Goal: Use online tool/utility: Utilize a website feature to perform a specific function

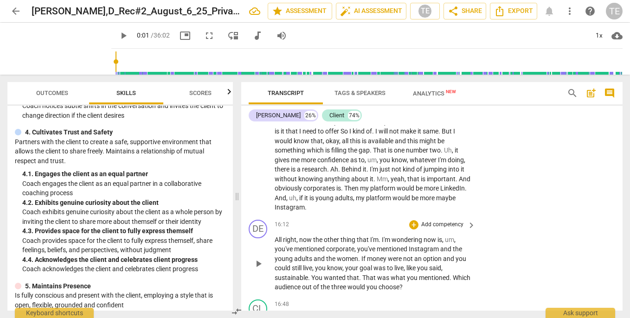
scroll to position [3524, 0]
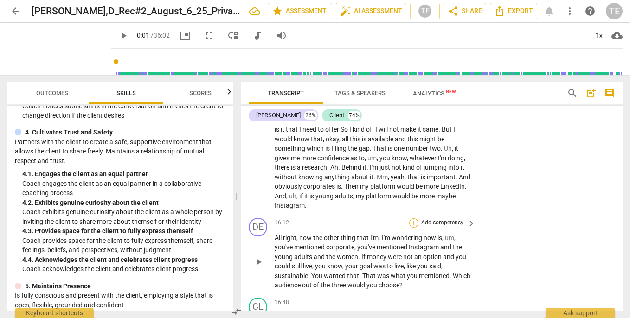
click at [413, 219] on div "+" at bounding box center [413, 223] width 9 height 9
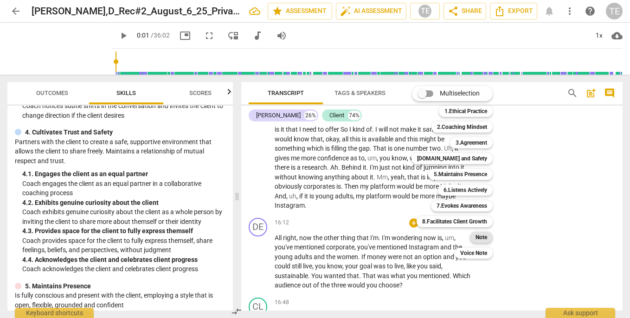
click at [482, 238] on b "Note" at bounding box center [482, 237] width 12 height 11
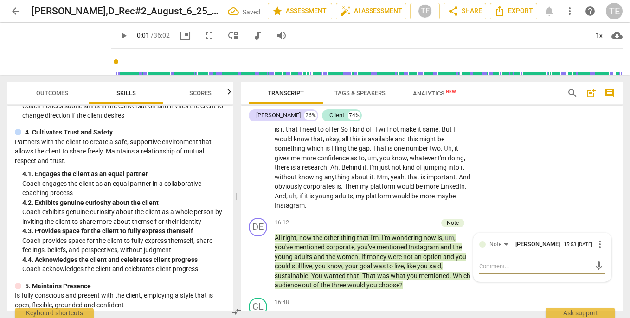
type textarea "Q"
type textarea "Qu"
type textarea "Que"
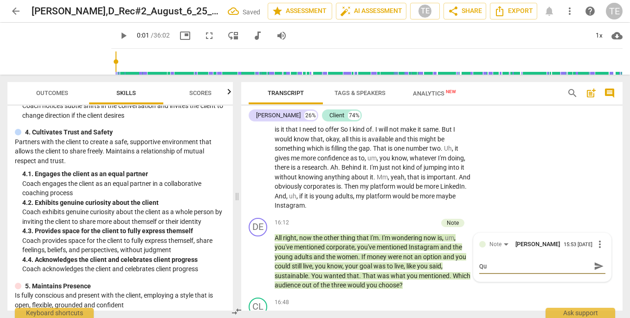
type textarea "Que"
type textarea "Ques"
type textarea "Quest"
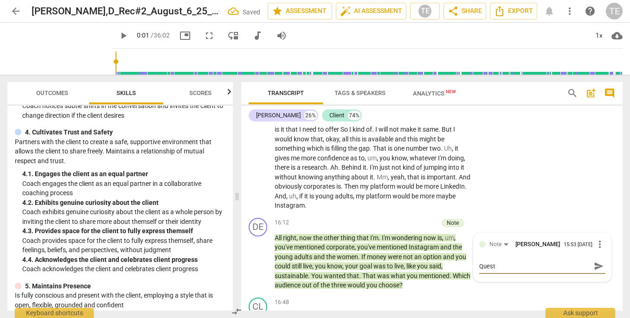
type textarea "Questi"
type textarea "Questio"
type textarea "Question"
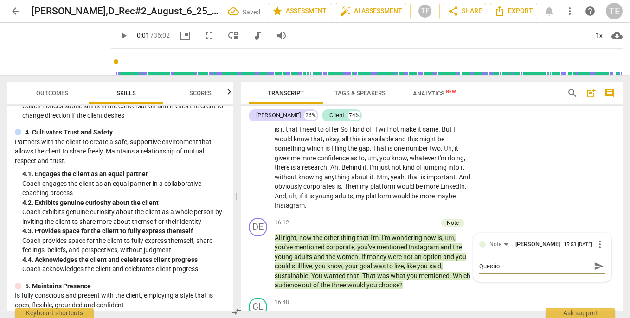
type textarea "Question"
type textarea "Questions"
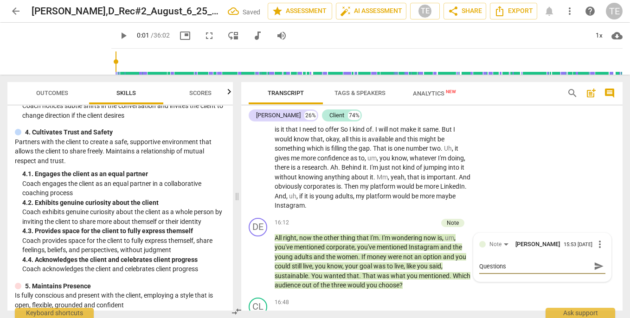
type textarea "Questions t"
type textarea "Questions to"
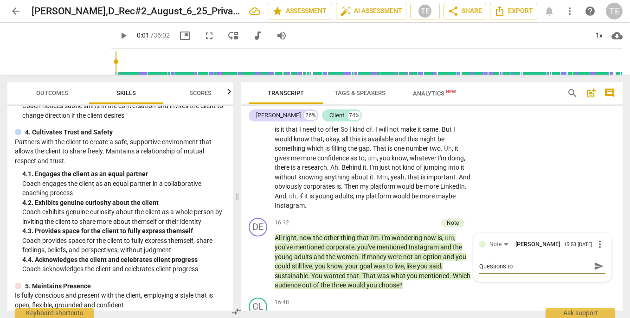
type textarea "Questions to"
type textarea "Questions to e"
type textarea "Questions to ex"
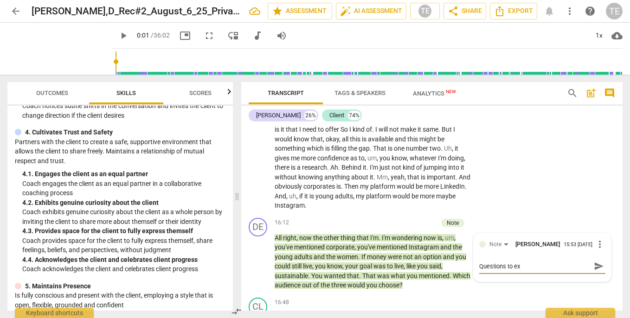
type textarea "Questions to exp"
type textarea "Questions to expl"
type textarea "Questions to explo"
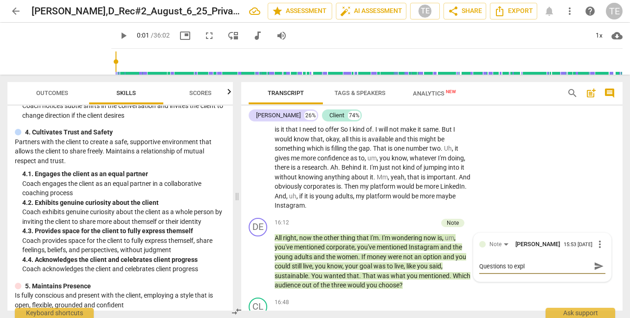
type textarea "Questions to explo"
type textarea "Questions to explor"
type textarea "Questions to explore"
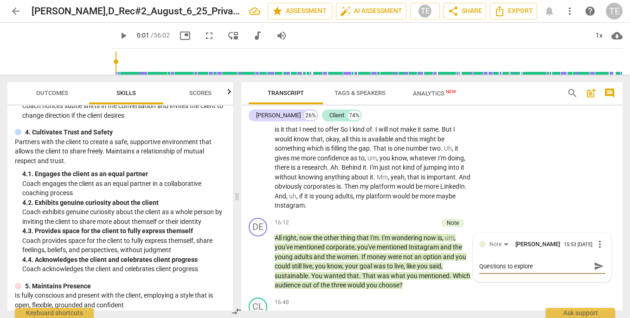
type textarea "Questions to explore"
type textarea "Questions to explore t"
type textarea "Questions to explore th"
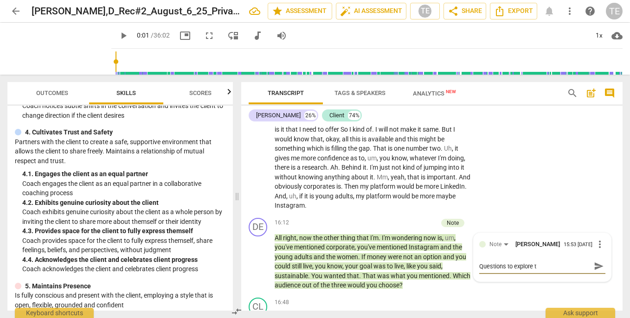
type textarea "Questions to explore th"
type textarea "Questions to explore the"
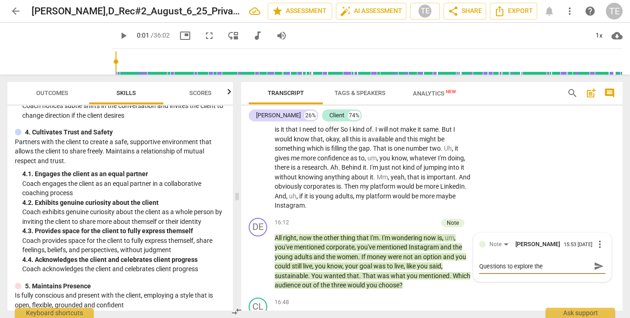
type textarea "Questions to explore the s"
type textarea "Questions to explore the si"
type textarea "Questions to explore the sit"
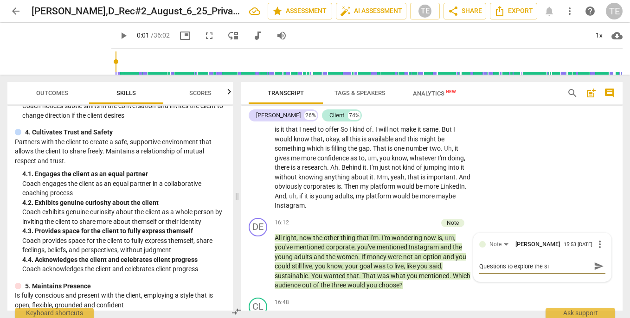
type textarea "Questions to explore the sit"
type textarea "Questions to explore the situ"
type textarea "Questions to explore the situa"
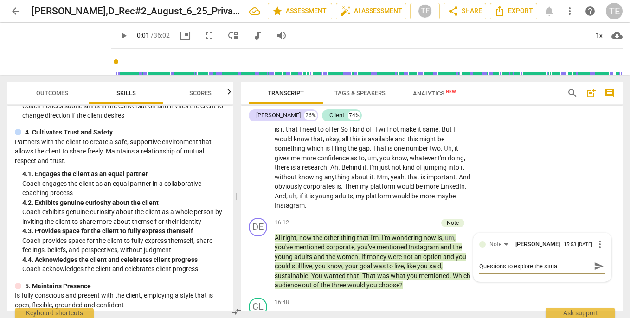
type textarea "Questions to explore the situat"
type textarea "Questions to explore the situati"
type textarea "Questions to explore the situatio"
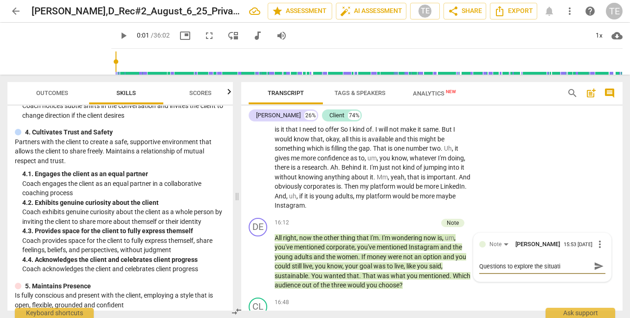
type textarea "Questions to explore the situatio"
type textarea "Questions to explore the situation"
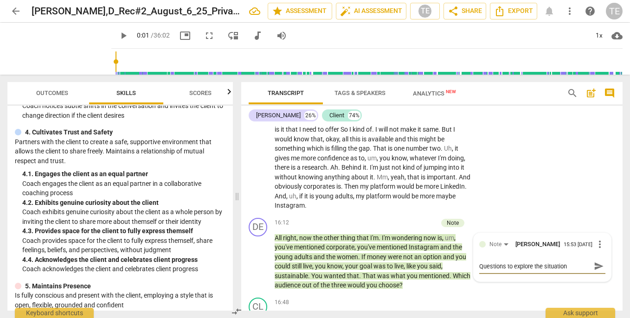
type textarea "Questions to explore the situation a"
type textarea "Questions to explore the situation an"
type textarea "Questions to explore the situation and"
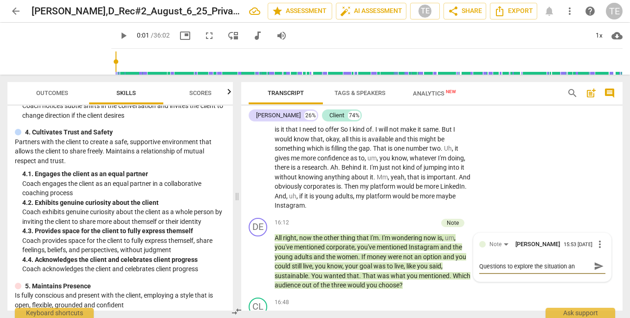
type textarea "Questions to explore the situation and"
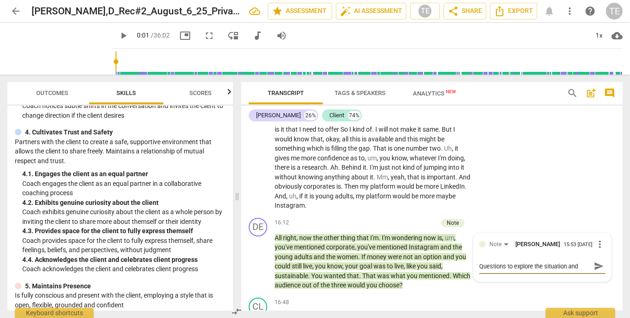
type textarea "Questions to explore the situation an"
type textarea "Questions to explore the situation a"
type textarea "Questions to explore the situation"
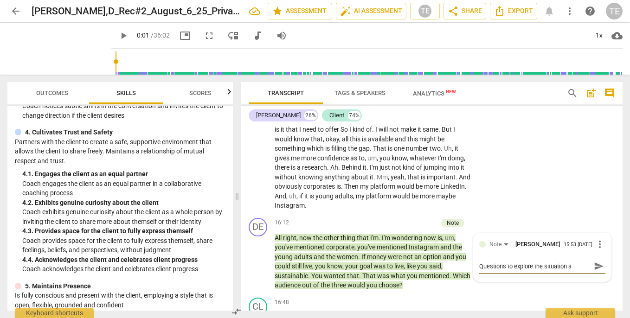
type textarea "Questions to explore the situation"
type textarea "Questions to explore the situation a"
type textarea "Questions to explore the situation an"
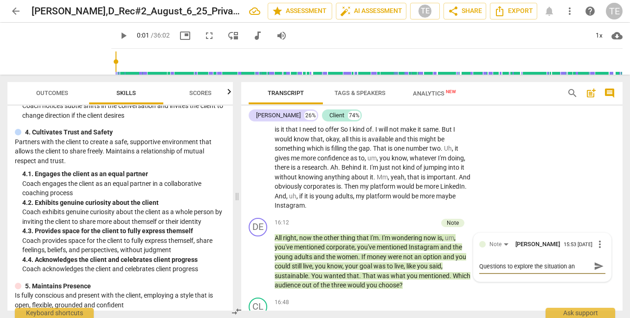
type textarea "Questions to explore the situation and"
type textarea "Questions to explore the situation and s"
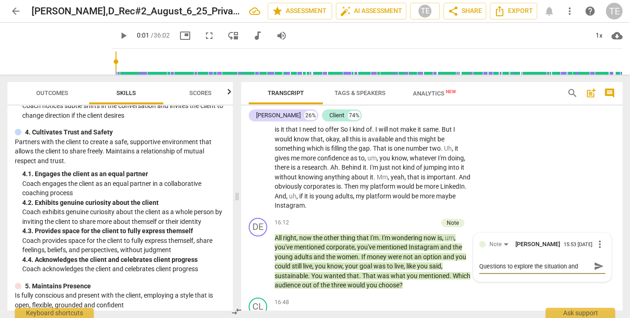
type textarea "Questions to explore the situation and s"
type textarea "Questions to explore the situation and st"
type textarea "Questions to explore the situation and sto"
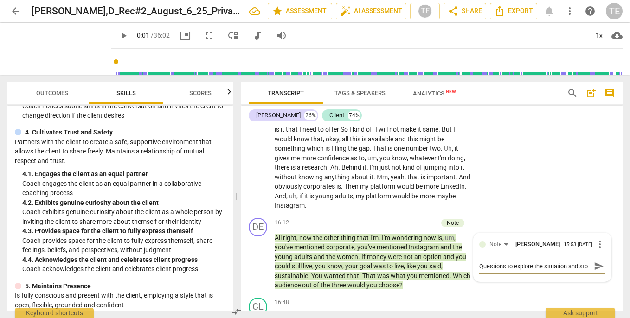
type textarea "Questions to explore the situation and stor"
type textarea "Questions to explore the situation and story"
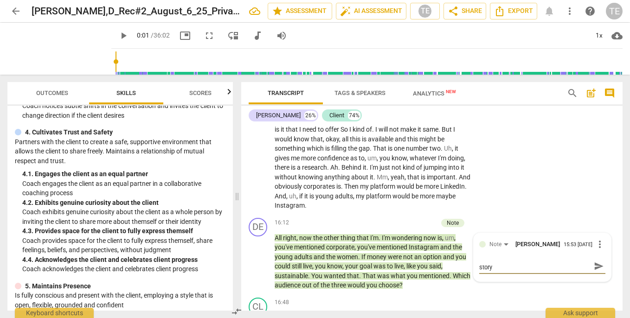
type textarea "Questions to explore the situation and story"
type textarea "Questions to explore the situation and story n"
type textarea "Questions to explore the situation and story no"
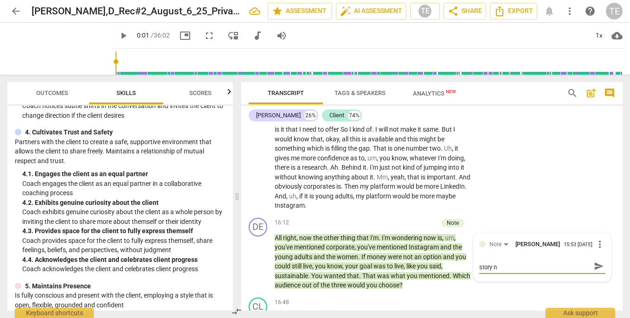
type textarea "Questions to explore the situation and story no"
type textarea "Questions to explore the situation and story not"
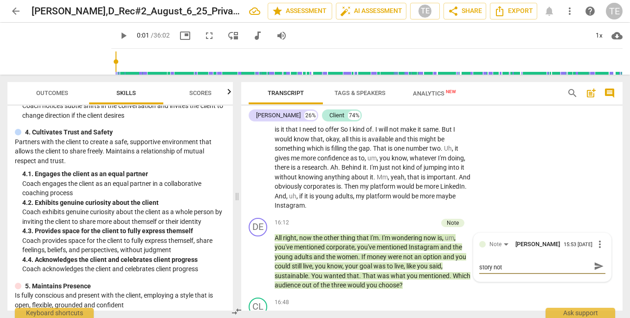
type textarea "Questions to explore the situation and story not t"
type textarea "Questions to explore the situation and story not th"
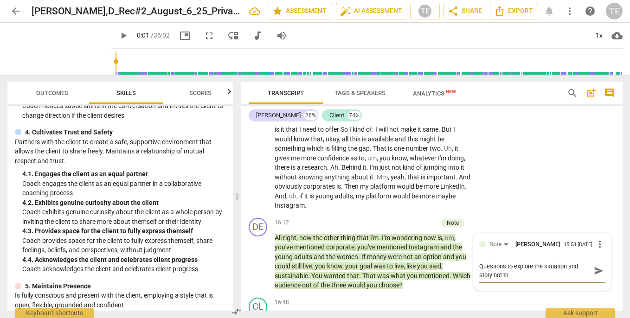
type textarea "Questions to explore the situation and story not the"
type textarea "Questions to explore the situation and story not the c"
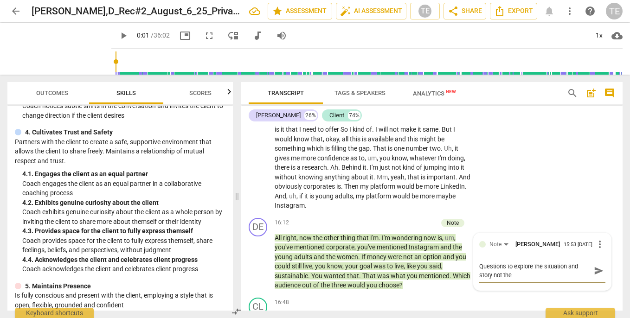
type textarea "Questions to explore the situation and story not the c"
type textarea "Questions to explore the situation and story not the co"
type textarea "Questions to explore the situation and story not the coa"
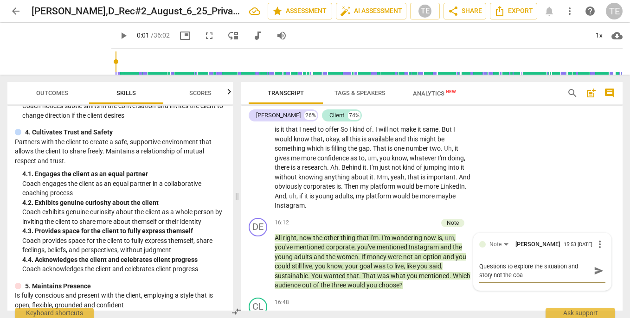
type textarea "Questions to explore the situation and story not the coac"
type textarea "Questions to explore the situation and story not the coa"
type textarea "Questions to explore the situation and story not the co"
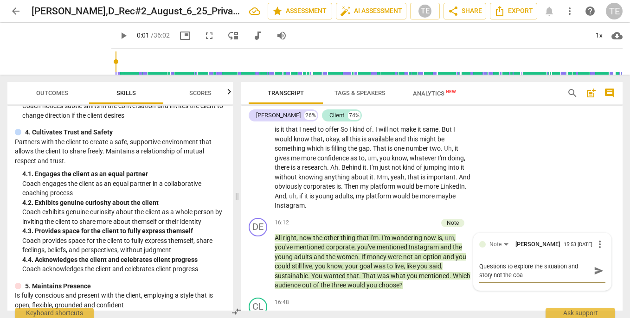
type textarea "Questions to explore the situation and story not the co"
type textarea "Questions to explore the situation and story not the c"
type textarea "Questions to explore the situation and story not the cl"
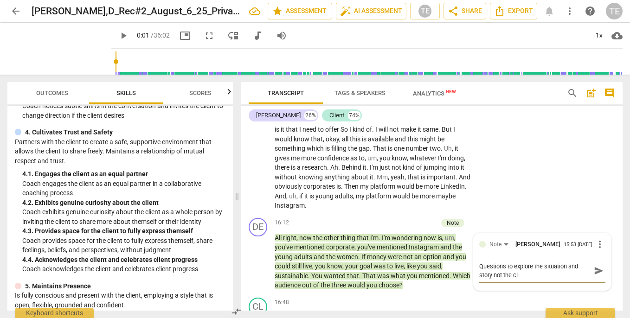
type textarea "Questions to explore the situation and story not the cli"
type textarea "Questions to explore the situation and story not the clie"
type textarea "Questions to explore the situation and story not the clien"
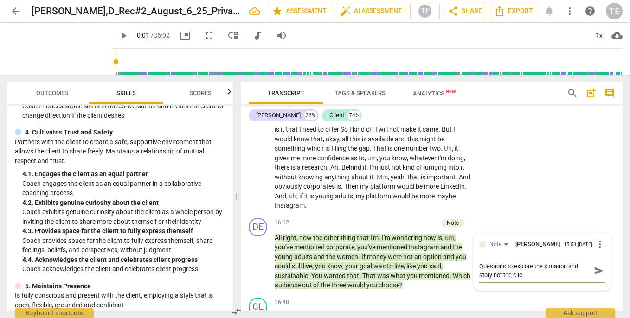
type textarea "Questions to explore the situation and story not the clien"
type textarea "Questions to explore the situation and story not the client"
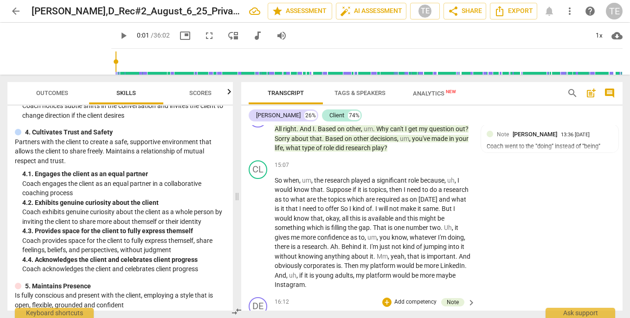
scroll to position [3480, 0]
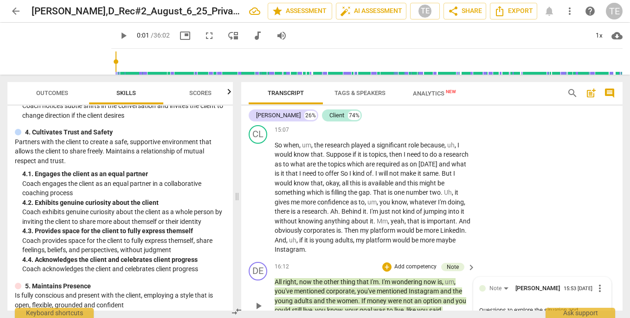
type textarea "Questions to explore the situation and story not the client C"
type textarea "Questions to explore the situation and story not the client Co"
type textarea "Questions to explore the situation and story not the client Coa"
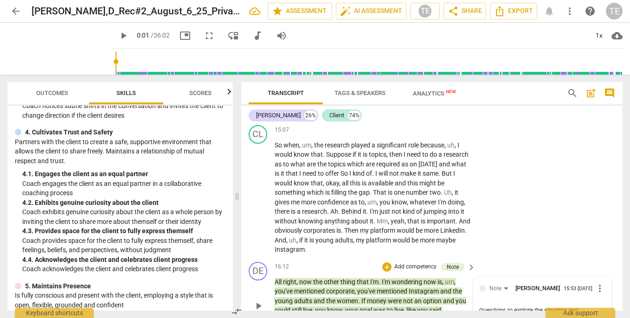
type textarea "Questions to explore the situation and story not the client Coa"
type textarea "Questions to explore the situation and story not the client Coac"
type textarea "Questions to explore the situation and story not the client Coach"
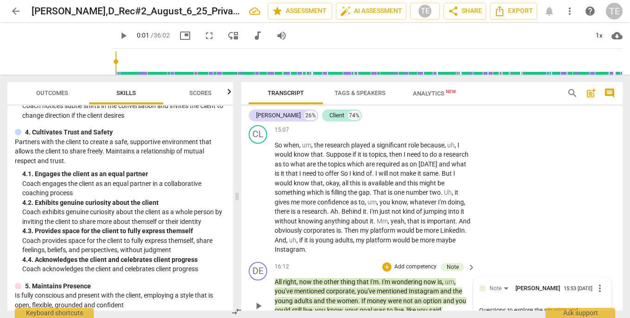
type textarea "Questions to explore the situation and story not the client Coach"
type textarea "Questions to explore the situation and story not the client Coach c"
type textarea "Questions to explore the situation and story not the client Coach co"
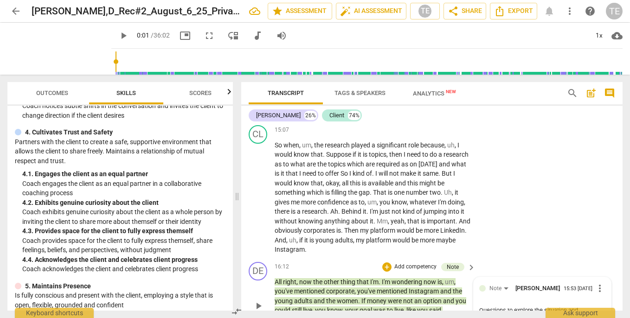
type textarea "Questions to explore the situation and story not the client Coach co"
type textarea "Questions to explore the situation and story not the client Coach cou"
type textarea "Questions to explore the situation and story not the client Coach coul"
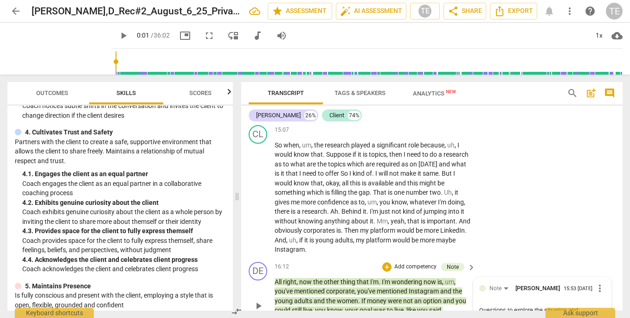
type textarea "Questions to explore the situation and story not the client Coach could"
type textarea "Questions to explore the situation and story not the client Coach could a"
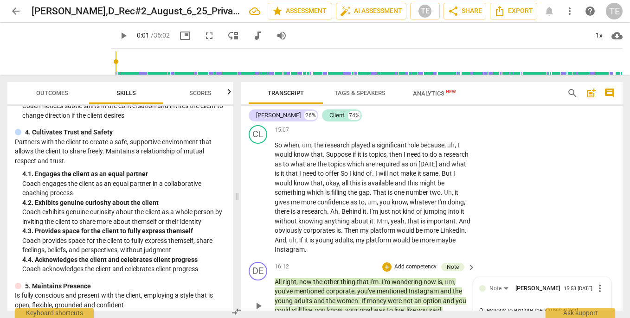
type textarea "Questions to explore the situation and story not the client Coach could a"
type textarea "Questions to explore the situation and story not the client Coach could as"
type textarea "Questions to explore the situation and story not the client Coach could ask"
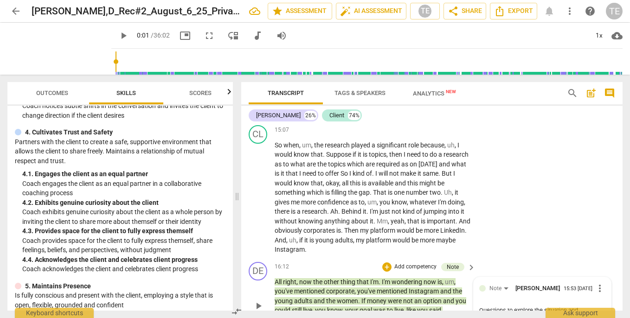
type textarea "Questions to explore the situation and story not the client Coach could ask"
type textarea "Questions to explore the situation and story not the client Coach could ask a"
type textarea "Questions to explore the situation and story not the client Coach could ask ab"
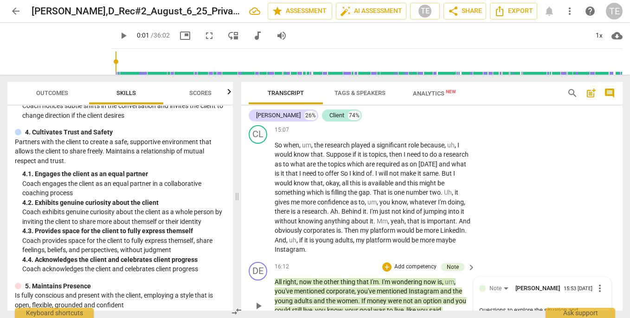
type textarea "Questions to explore the situation and story not the client Coach could ask ab"
type textarea "Questions to explore the situation and story not the client Coach could ask abo"
type textarea "Questions to explore the situation and story not the client Coach could ask abou"
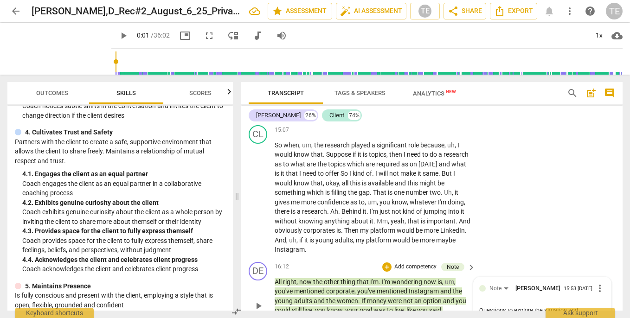
type textarea "Questions to explore the situation and story not the client Coach could ask abo…"
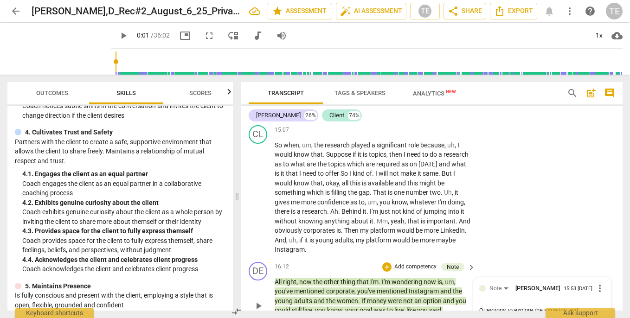
type textarea "Questions to explore the situation and story not the client Coach could ask abo…"
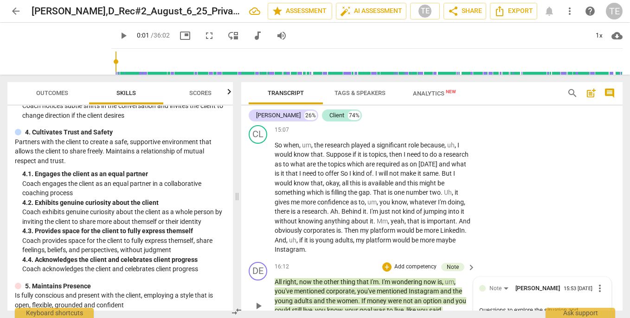
type textarea "Questions to explore the situation and story not the client Coach could ask abo…"
click at [580, 306] on textarea "Questions to explore the situation and story not the client Coach could ask abo…" at bounding box center [534, 323] width 111 height 35
click at [546, 306] on textarea "Questions to explore the situation and story not the client Coach could ask abo…" at bounding box center [534, 323] width 111 height 35
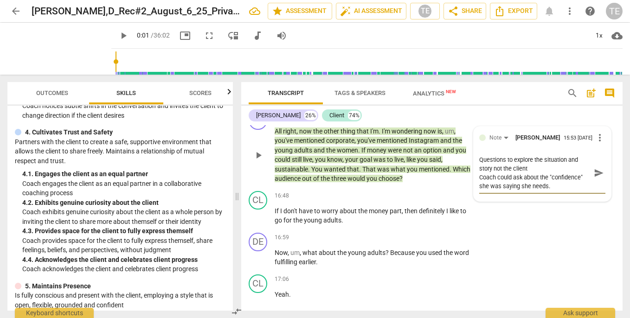
scroll to position [3631, 0]
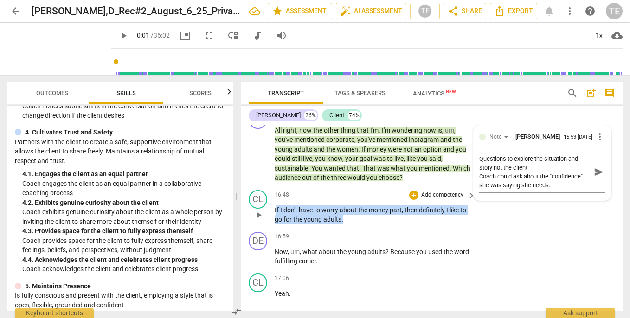
drag, startPoint x: 276, startPoint y: 159, endPoint x: 355, endPoint y: 167, distance: 79.8
click at [355, 206] on p "If I don't have to worry about the money part , then definitely I like to go fo…" at bounding box center [373, 215] width 196 height 19
click at [364, 157] on icon "button" at bounding box center [364, 154] width 6 height 6
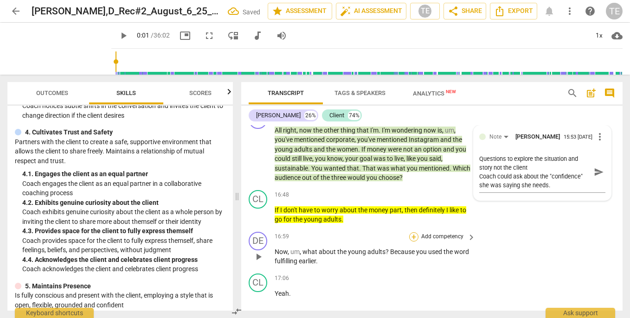
click at [412, 233] on div "+" at bounding box center [413, 237] width 9 height 9
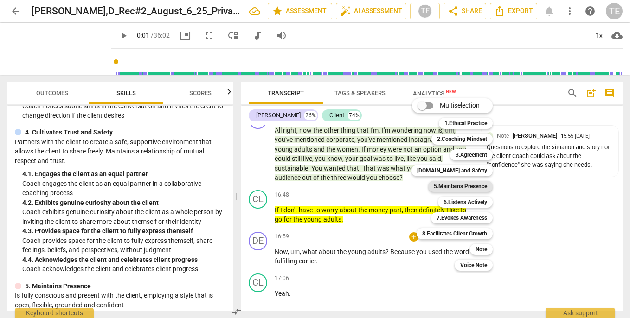
click at [456, 186] on b "5.Maintains Presence" at bounding box center [460, 186] width 53 height 11
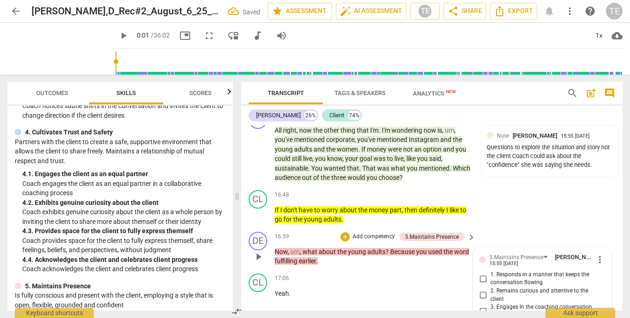
click at [481, 290] on input "2. Remains curious and attentive to the client" at bounding box center [483, 295] width 15 height 11
click at [482, 306] on input "3. Engages in the coaching conversation with ease" at bounding box center [483, 311] width 15 height 11
click at [483, 273] on input "1. Responds in a manner that keeps the conversation flowing" at bounding box center [483, 278] width 15 height 11
click at [344, 233] on div "+" at bounding box center [345, 237] width 9 height 9
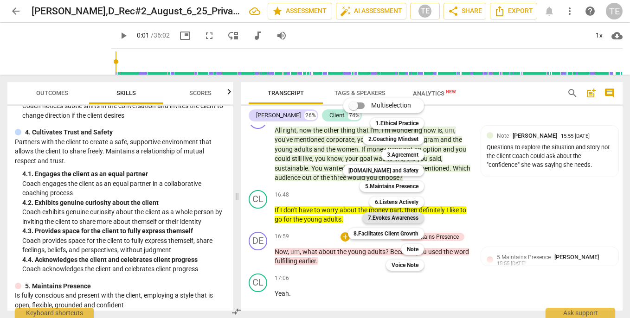
click at [395, 216] on b "7.Evokes Awareness" at bounding box center [393, 218] width 51 height 11
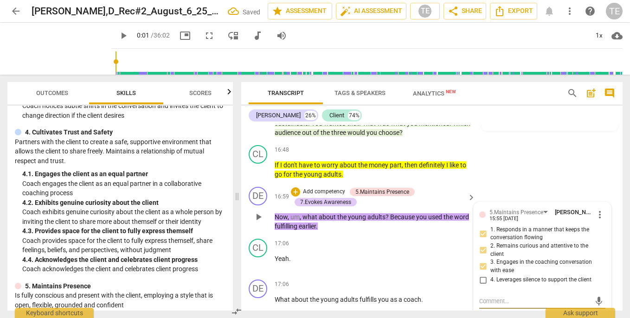
scroll to position [3693, 0]
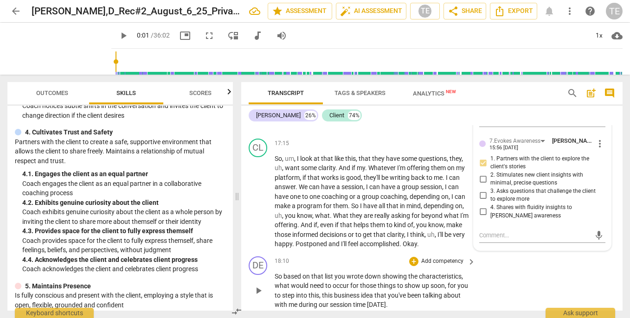
scroll to position [3859, 0]
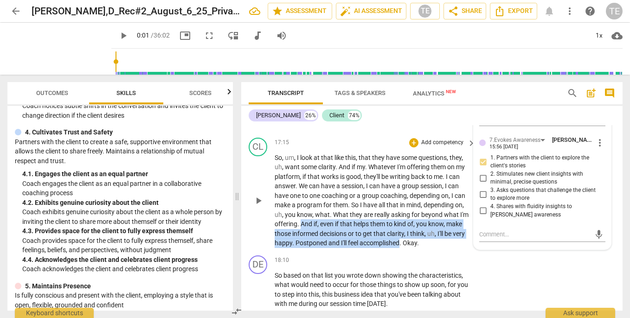
drag, startPoint x: 300, startPoint y: 171, endPoint x: 402, endPoint y: 190, distance: 103.4
click at [402, 190] on p "So , um , I look at that like this , that they have some questions , they , uh …" at bounding box center [373, 200] width 196 height 95
click at [423, 176] on icon "button" at bounding box center [423, 175] width 6 height 6
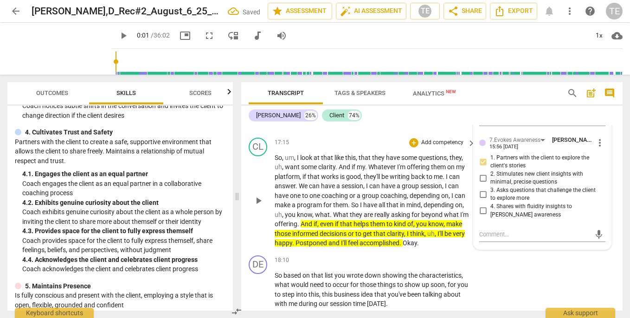
click at [405, 239] on span "Okay" at bounding box center [410, 242] width 14 height 7
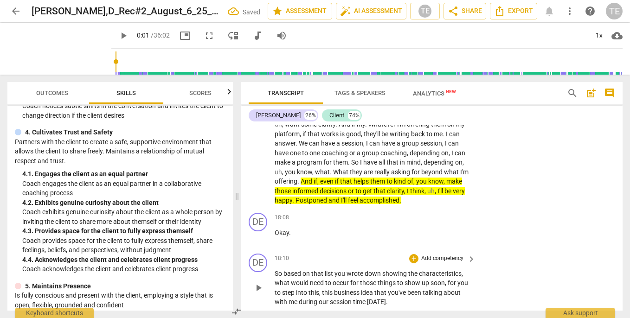
scroll to position [3907, 0]
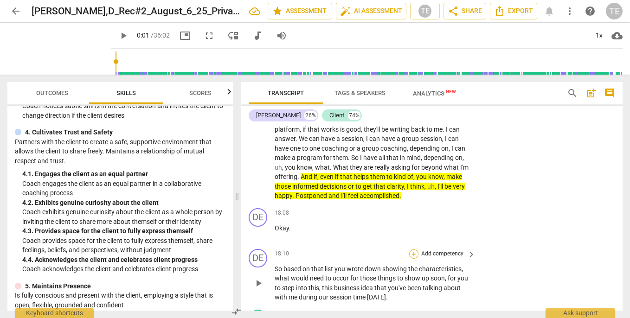
click at [413, 250] on div "+" at bounding box center [413, 254] width 9 height 9
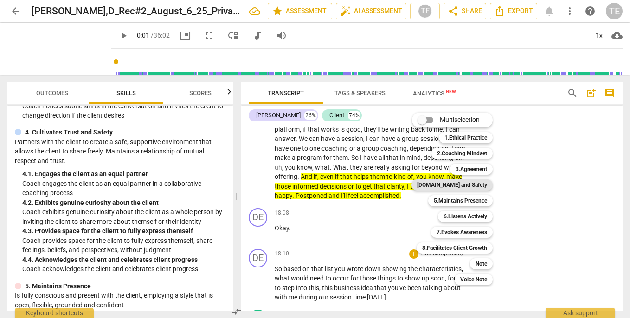
click at [467, 182] on b "[DOMAIN_NAME] and Safety" at bounding box center [452, 185] width 70 height 11
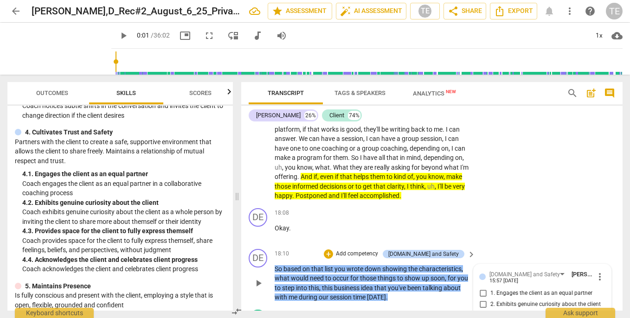
click at [483, 288] on input "1. Engages the client as an equal partner" at bounding box center [483, 293] width 15 height 11
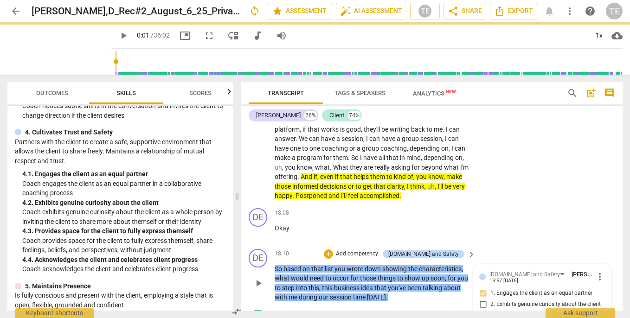
click at [483, 299] on input "2. Exhibits genuine curiosity about the client" at bounding box center [483, 304] width 15 height 11
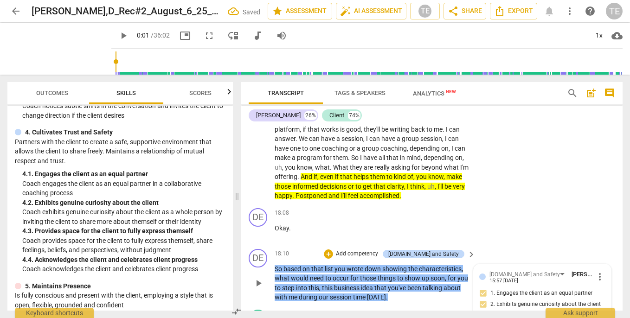
click at [482, 313] on input "3. Provides space for the client to fully express themself" at bounding box center [483, 318] width 15 height 11
click at [483, 299] on input "2. Exhibits genuine curiosity about the client" at bounding box center [483, 304] width 15 height 11
click at [333, 250] on div "+" at bounding box center [328, 254] width 9 height 9
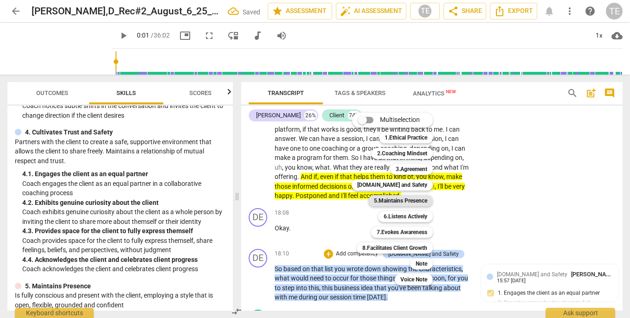
click at [394, 200] on b "5.Maintains Presence" at bounding box center [400, 200] width 53 height 11
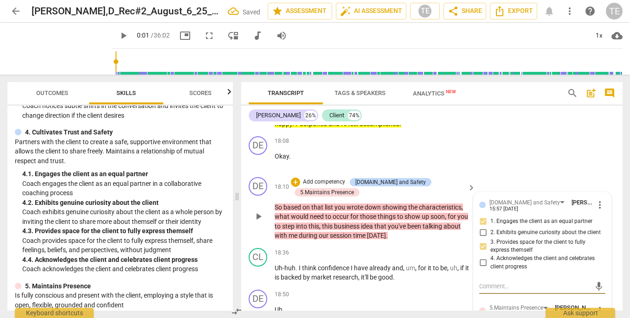
scroll to position [3984, 0]
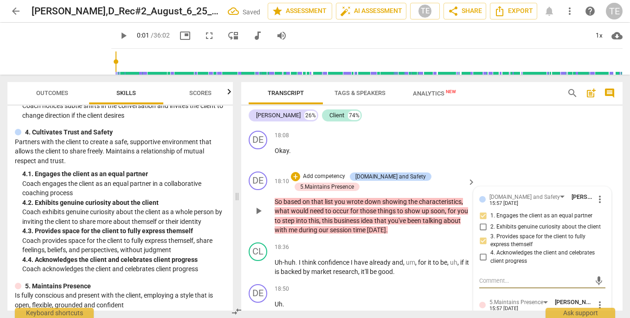
click at [481, 318] on input "1. Responds in a manner that keeps the conversation flowing" at bounding box center [483, 324] width 15 height 11
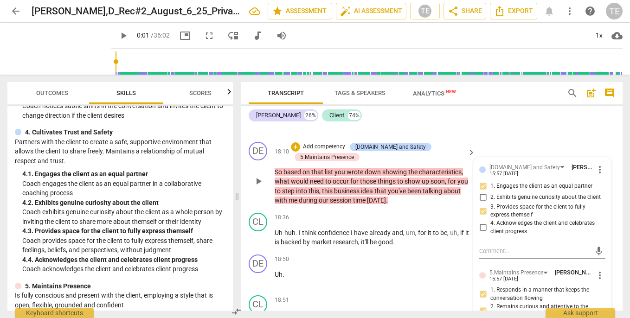
scroll to position [4015, 0]
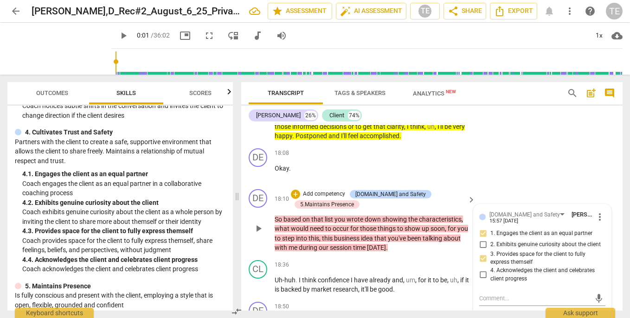
scroll to position [3966, 0]
click at [295, 190] on div "+" at bounding box center [295, 194] width 9 height 9
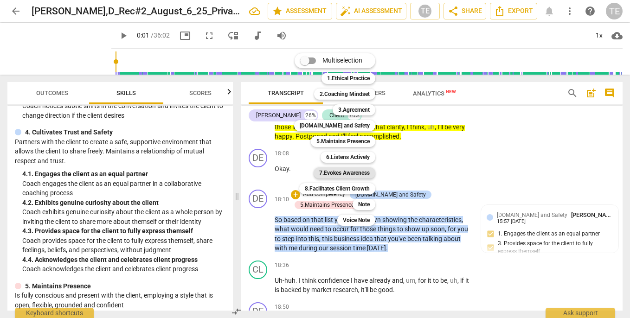
click at [346, 171] on b "7.Evokes Awareness" at bounding box center [344, 173] width 51 height 11
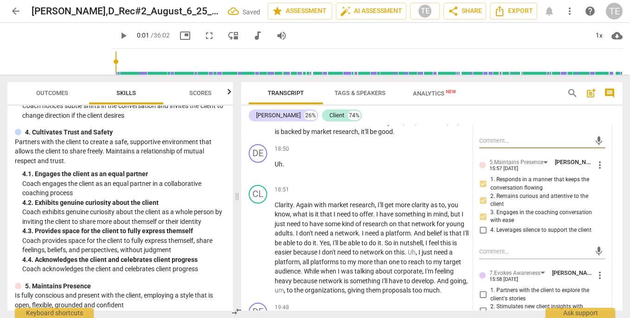
scroll to position [4133, 0]
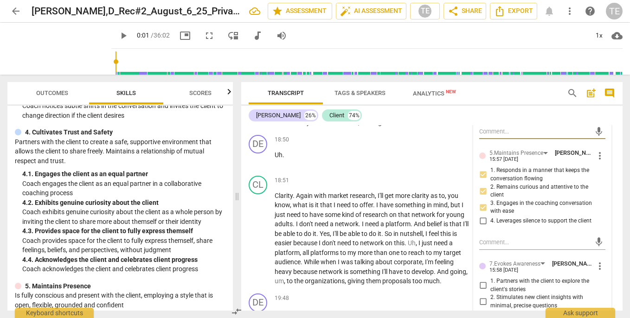
click at [482, 297] on input "2. Stimulates new client insights with minimal, precise questions" at bounding box center [483, 302] width 15 height 11
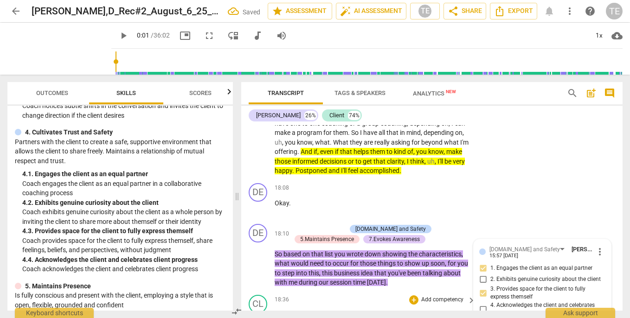
scroll to position [3930, 0]
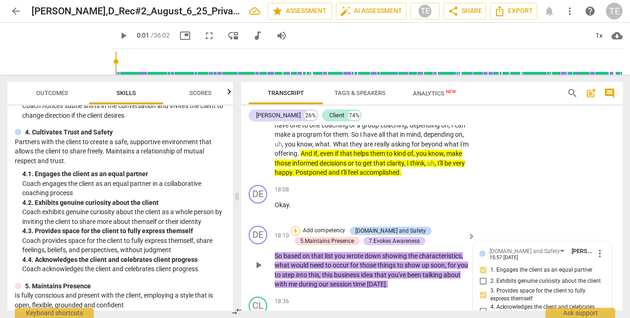
click at [296, 226] on div "+" at bounding box center [295, 230] width 9 height 9
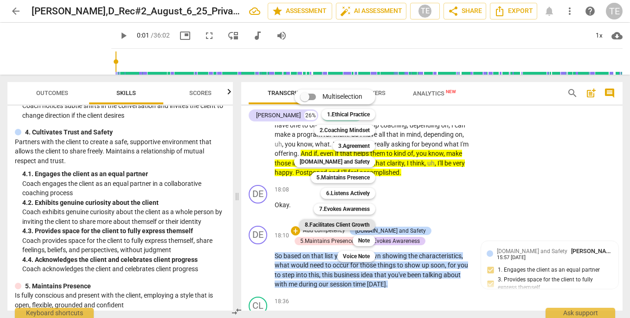
click at [339, 223] on b "8.Facilitates Client Growth" at bounding box center [337, 225] width 65 height 11
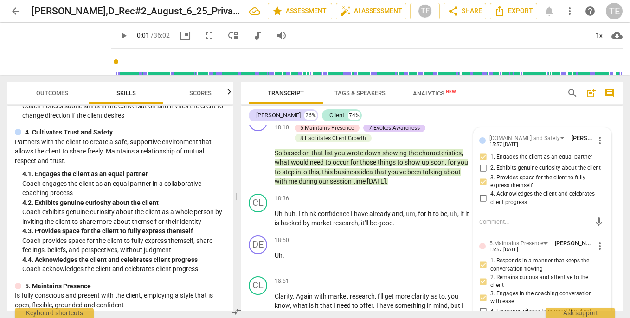
scroll to position [3988, 0]
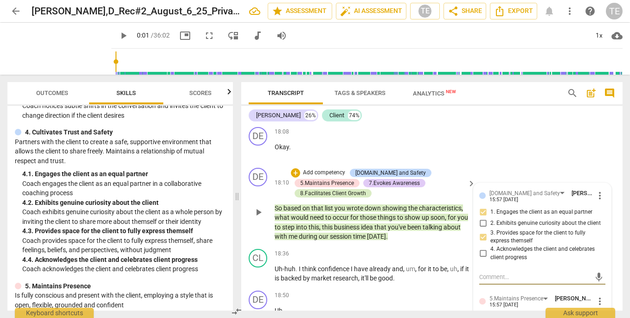
click at [349, 189] on div "8.Facilitates Client Growth" at bounding box center [333, 193] width 66 height 8
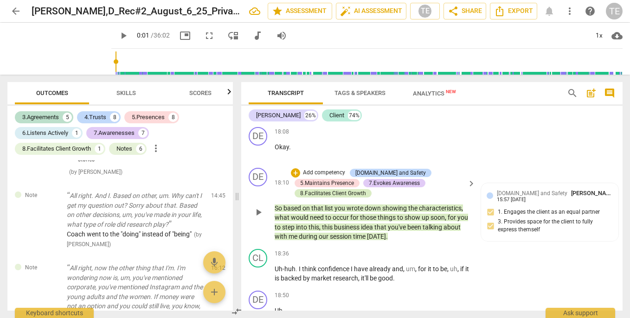
scroll to position [3028, 0]
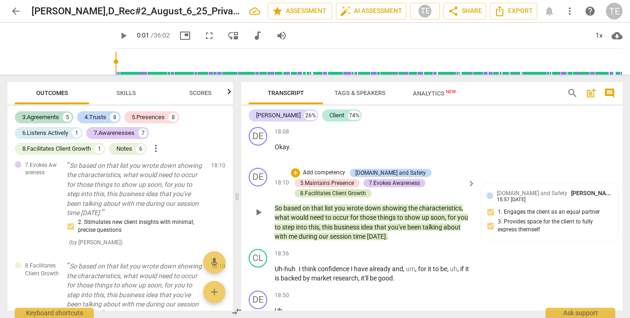
click at [349, 189] on div "8.Facilitates Client Growth" at bounding box center [333, 193] width 66 height 8
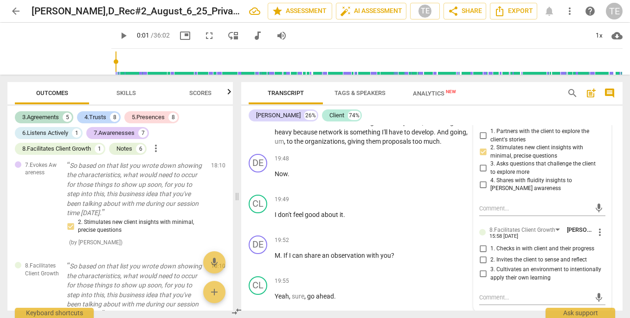
scroll to position [4282, 0]
click at [599, 228] on span "more_vert" at bounding box center [600, 233] width 11 height 11
click at [603, 187] on li "Delete" at bounding box center [606, 190] width 32 height 18
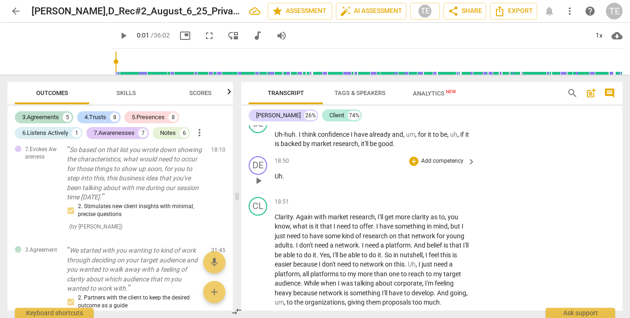
scroll to position [4120, 0]
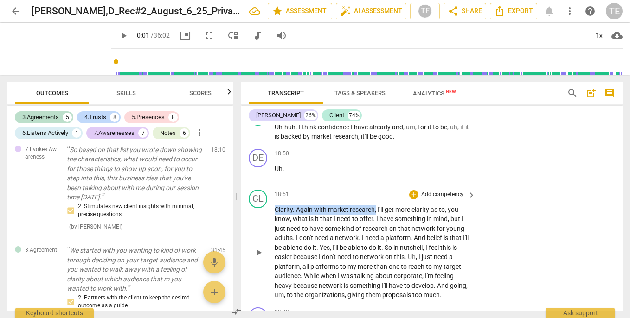
drag, startPoint x: 275, startPoint y: 154, endPoint x: 376, endPoint y: 151, distance: 100.8
click at [376, 205] on p "Clarity . Again with market research , I'll get more clarity as to , you know ,…" at bounding box center [373, 252] width 196 height 95
click at [401, 140] on icon "button" at bounding box center [399, 141] width 9 height 11
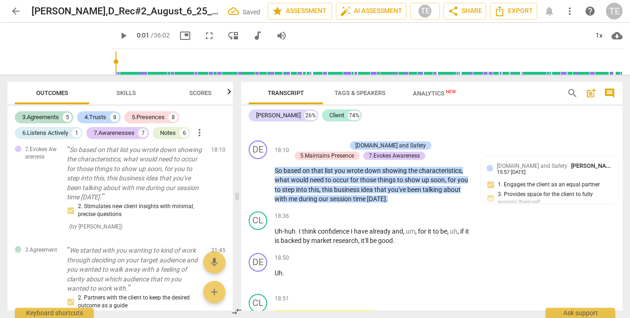
scroll to position [4016, 0]
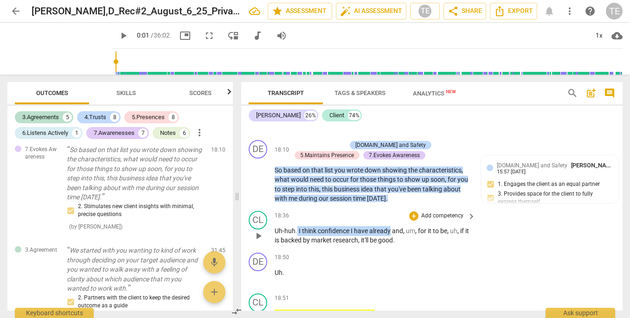
drag, startPoint x: 298, startPoint y: 174, endPoint x: 389, endPoint y: 173, distance: 91.9
click at [389, 226] on p "Uh-huh . I think confidence I have already and , um , for it to be , uh , if it…" at bounding box center [373, 235] width 196 height 19
click at [412, 163] on icon "button" at bounding box center [413, 161] width 6 height 6
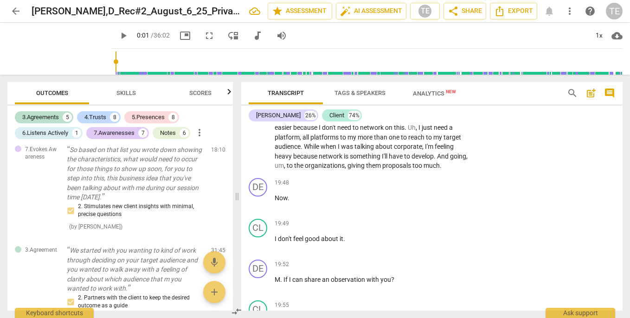
scroll to position [4250, 0]
drag, startPoint x: 283, startPoint y: 220, endPoint x: 408, endPoint y: 219, distance: 124.4
click at [408, 275] on p "M . If I can share an observation with you ?" at bounding box center [373, 280] width 196 height 10
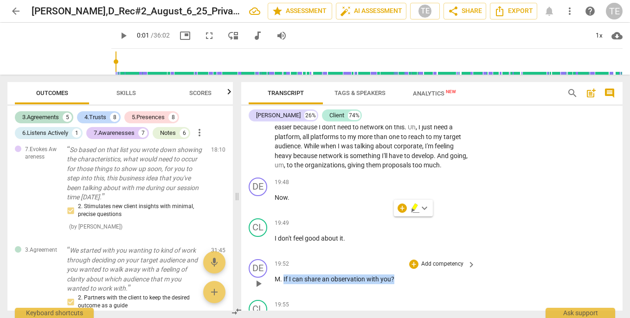
click at [378, 259] on div "19:52 + Add competency keyboard_arrow_right" at bounding box center [376, 264] width 202 height 10
click at [413, 260] on div "+" at bounding box center [413, 264] width 9 height 9
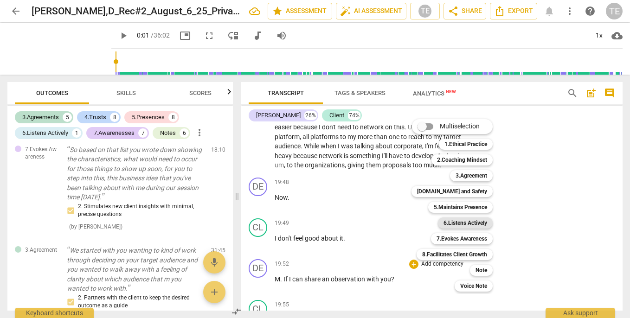
click at [450, 222] on b "6.Listens Actively" at bounding box center [466, 223] width 44 height 11
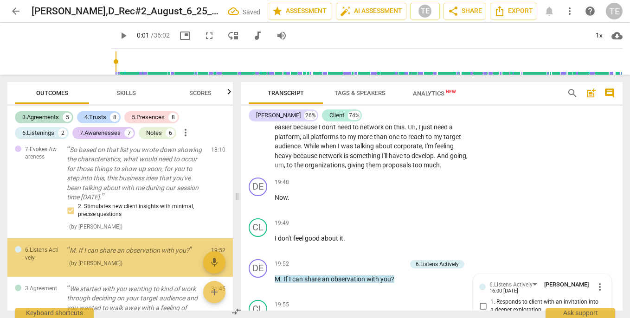
scroll to position [2998, 0]
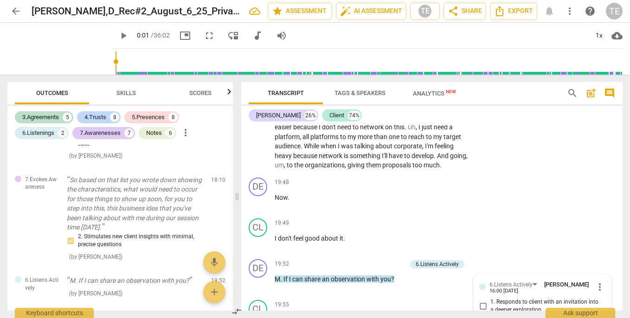
click at [481, 317] on input "2. Demonstrates an understanding of the client's emotions" at bounding box center [483, 322] width 15 height 11
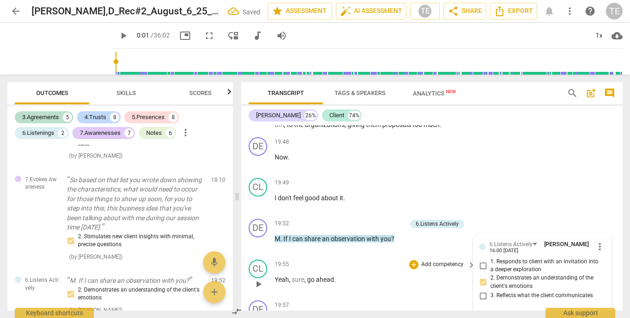
scroll to position [4313, 0]
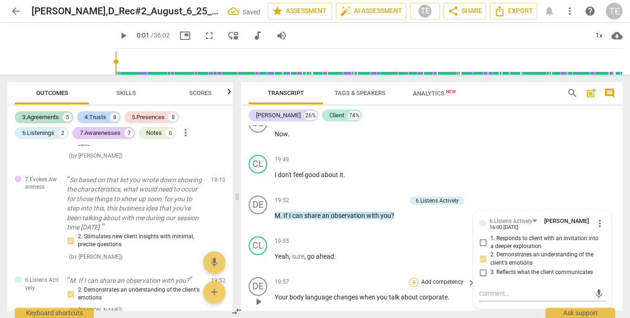
click at [414, 278] on div "+" at bounding box center [413, 282] width 9 height 9
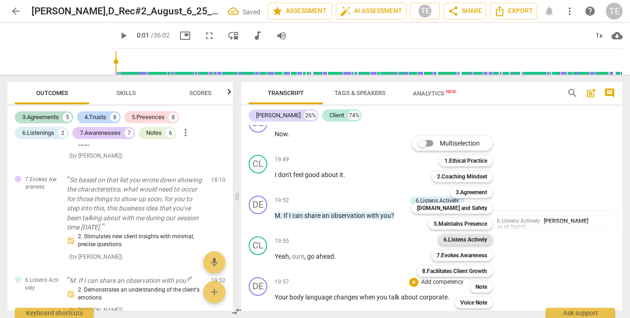
click at [453, 239] on b "6.Listens Actively" at bounding box center [466, 239] width 44 height 11
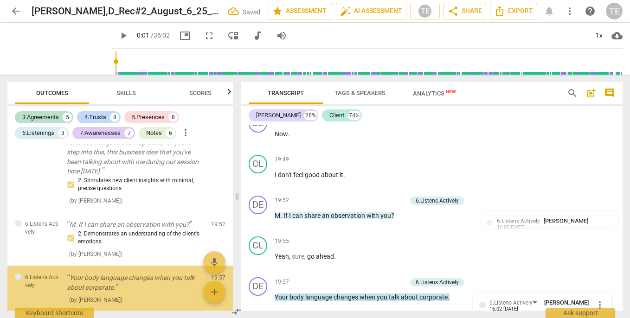
scroll to position [4410, 0]
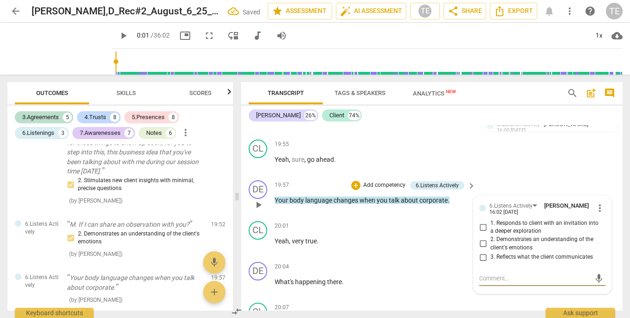
click at [483, 239] on input "2. Demonstrates an understanding of the client's emotions" at bounding box center [483, 244] width 15 height 11
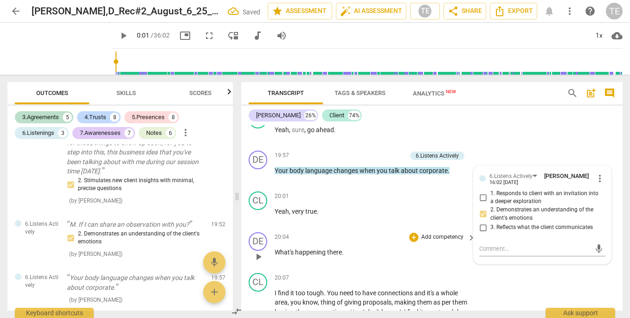
scroll to position [4441, 0]
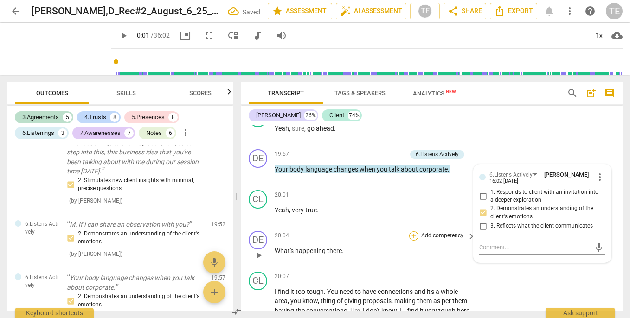
click at [413, 232] on div "+" at bounding box center [413, 236] width 9 height 9
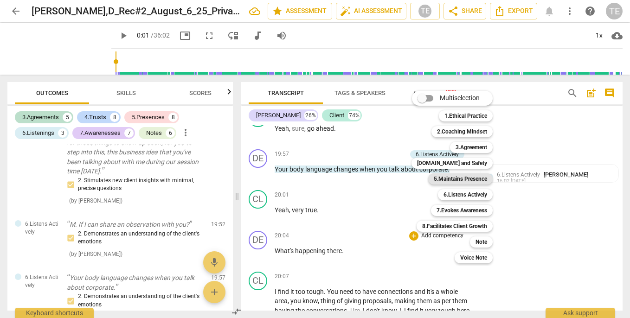
click at [447, 176] on b "5.Maintains Presence" at bounding box center [460, 179] width 53 height 11
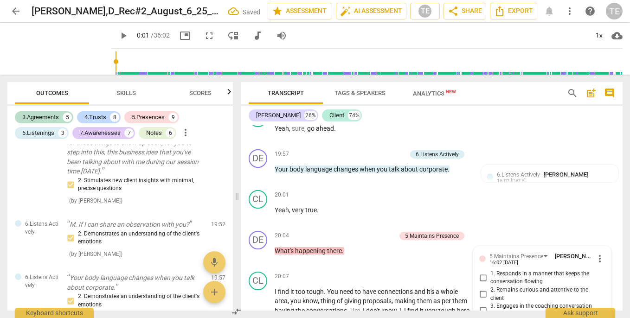
scroll to position [3112, 0]
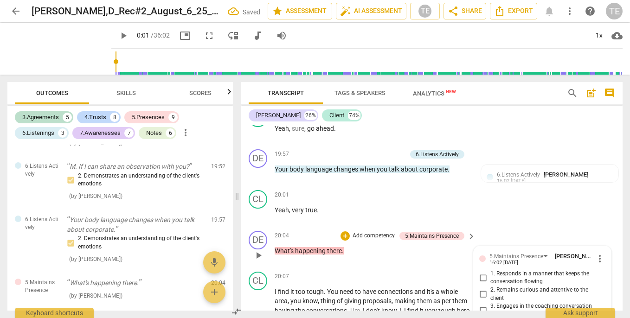
click at [482, 289] on input "2. Remains curious and attentive to the client" at bounding box center [483, 294] width 15 height 11
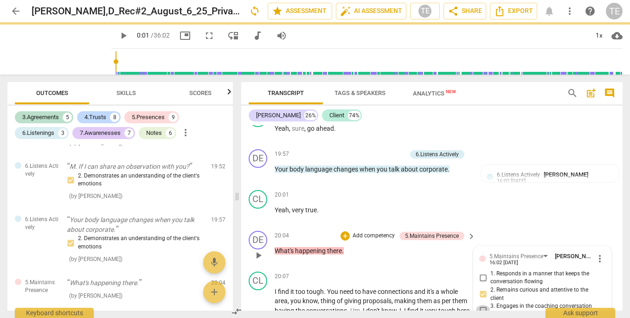
click at [482, 305] on input "3. Engages in the coaching conversation with ease" at bounding box center [483, 310] width 15 height 11
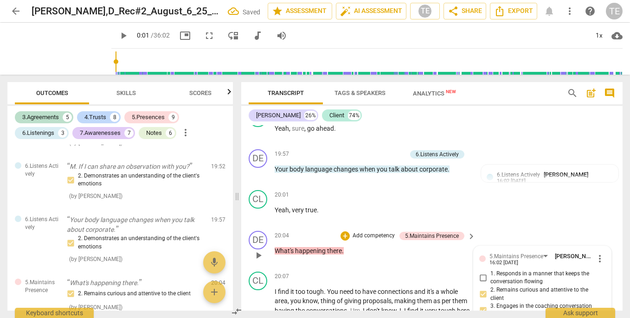
click at [480, 272] on input "1. Responds in a manner that keeps the conversation flowing" at bounding box center [483, 277] width 15 height 11
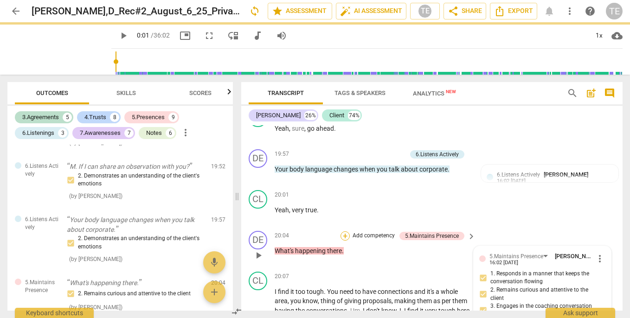
click at [345, 232] on div "+" at bounding box center [345, 236] width 9 height 9
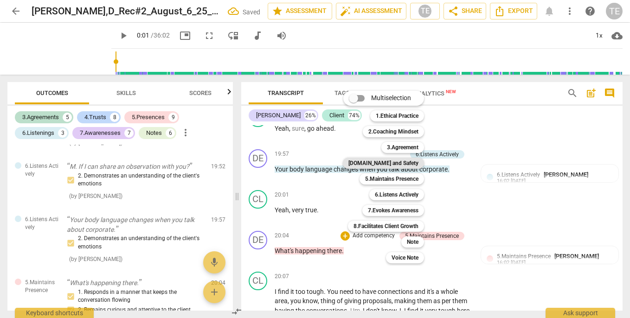
click at [397, 163] on b "[DOMAIN_NAME] and Safety" at bounding box center [384, 163] width 70 height 11
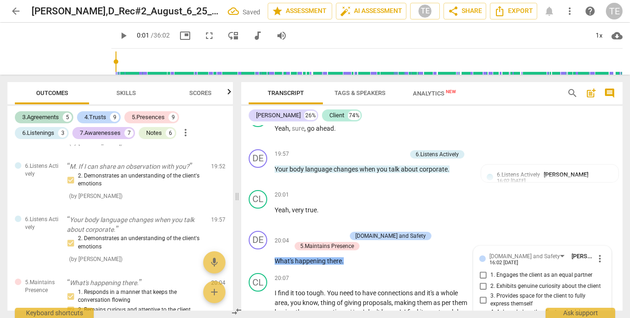
scroll to position [3192, 0]
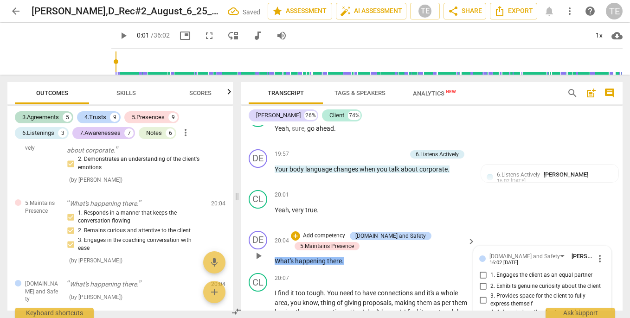
click at [482, 270] on input "1. Engages the client as an equal partner" at bounding box center [483, 275] width 15 height 11
click at [481, 281] on input "2. Exhibits genuine curiosity about the client" at bounding box center [483, 286] width 15 height 11
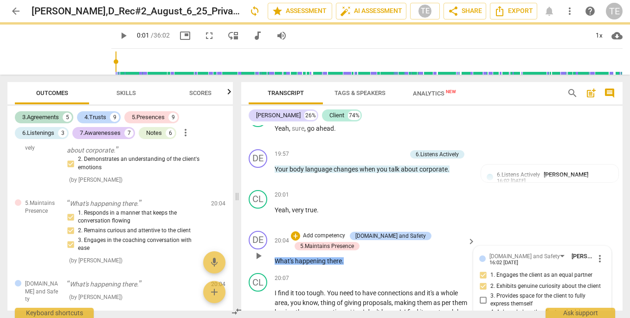
click at [484, 295] on input "3. Provides space for the client to fully express themself" at bounding box center [483, 300] width 15 height 11
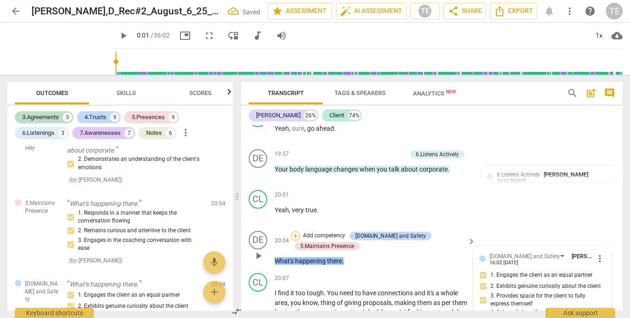
click at [296, 232] on div "+" at bounding box center [295, 236] width 9 height 9
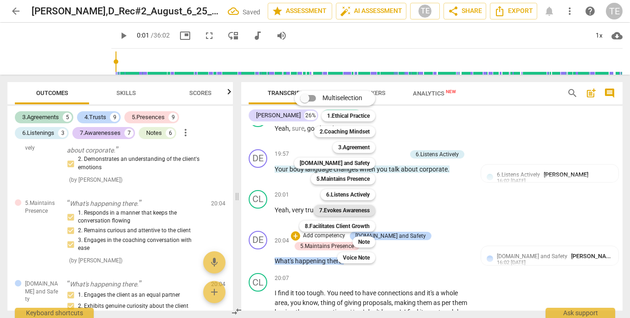
click at [338, 210] on b "7.Evokes Awareness" at bounding box center [344, 210] width 51 height 11
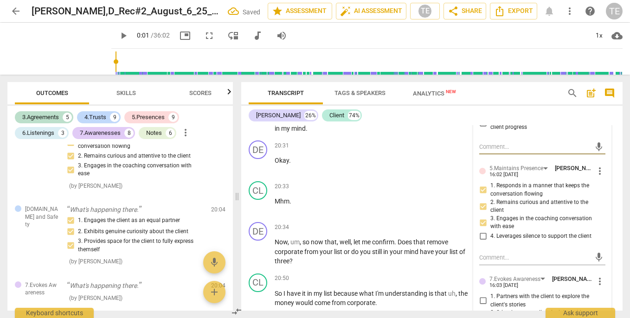
scroll to position [4639, 0]
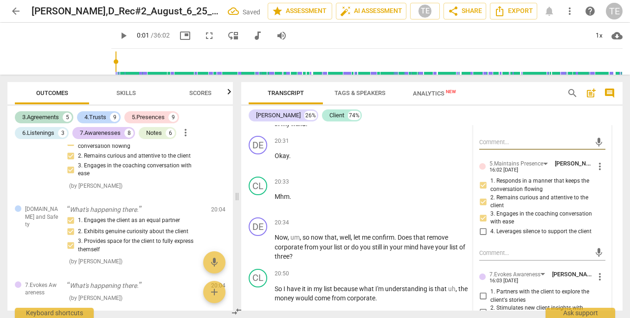
click at [483, 307] on input "2. Stimulates new client insights with minimal, precise questions" at bounding box center [483, 312] width 15 height 11
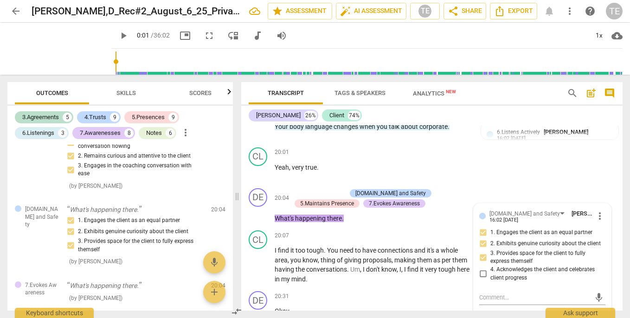
scroll to position [4483, 0]
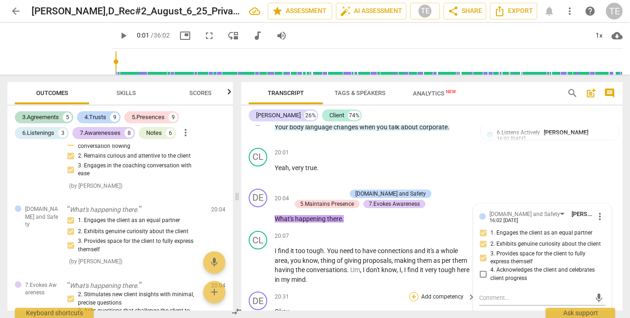
click at [412, 292] on div "+" at bounding box center [413, 296] width 9 height 9
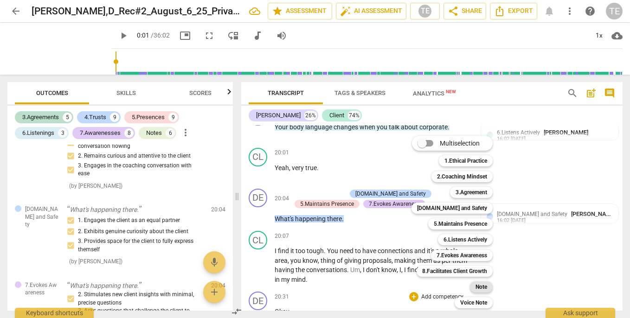
click at [485, 289] on b "Note" at bounding box center [482, 287] width 12 height 11
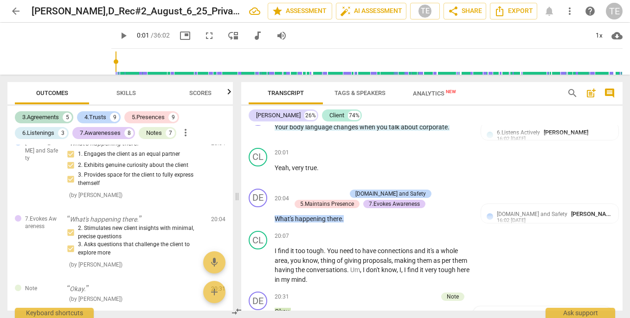
scroll to position [0, 0]
click at [329, 288] on div "DE play_arrow pause 20:31 + Add competency Note keyboard_arrow_right Okay . Not…" at bounding box center [432, 308] width 382 height 41
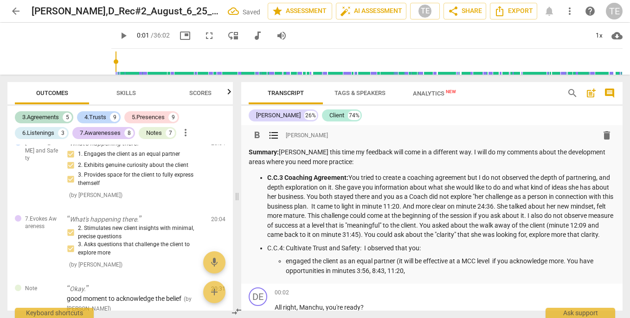
click at [413, 276] on p "engaged the client as an equal partner (it will be effective at a MCC level if …" at bounding box center [451, 266] width 330 height 19
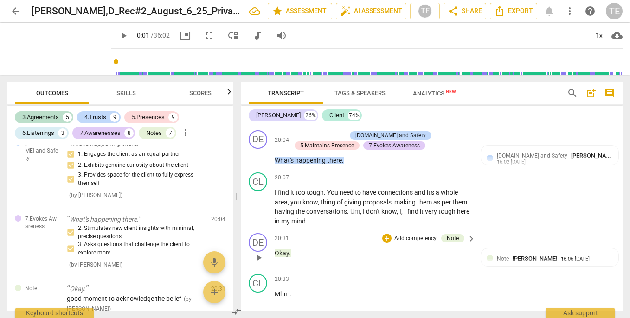
scroll to position [4553, 0]
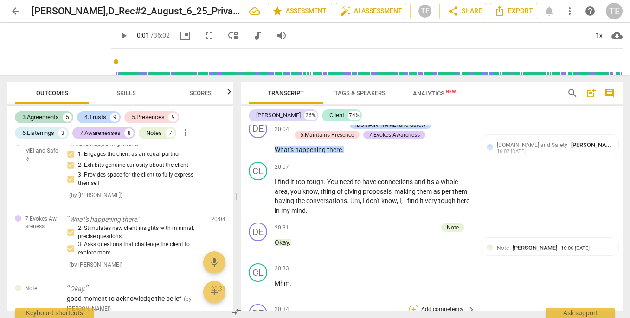
click at [414, 305] on div "+" at bounding box center [413, 309] width 9 height 9
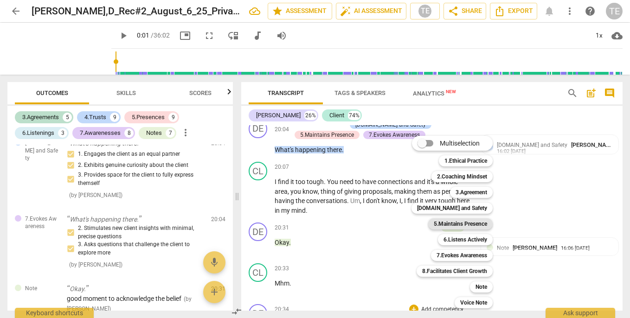
click at [456, 222] on b "5.Maintains Presence" at bounding box center [460, 224] width 53 height 11
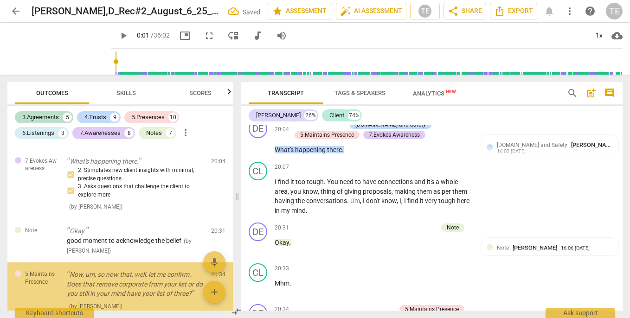
scroll to position [4691, 0]
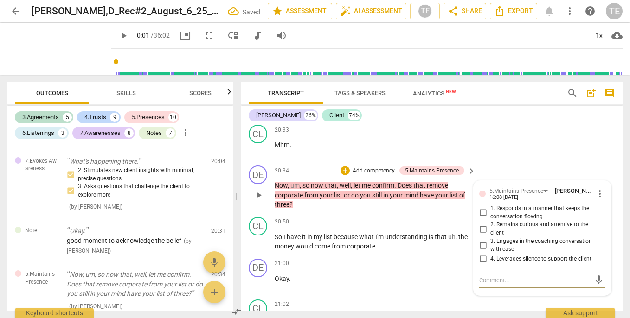
click at [482, 224] on input "2. Remains curious and attentive to the client" at bounding box center [483, 229] width 15 height 11
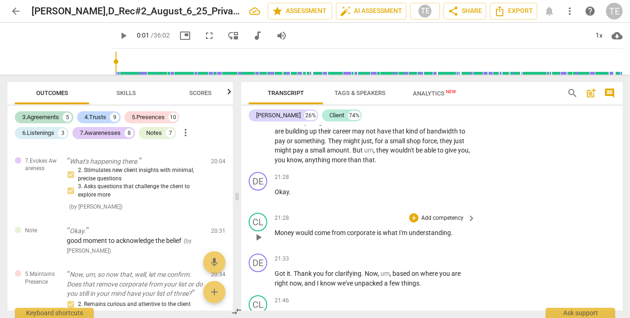
scroll to position [4898, 0]
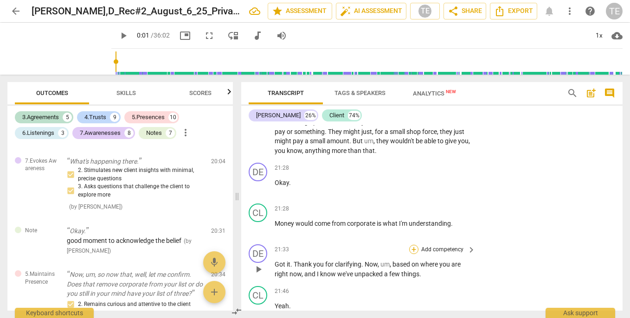
click at [412, 245] on div "+" at bounding box center [413, 249] width 9 height 9
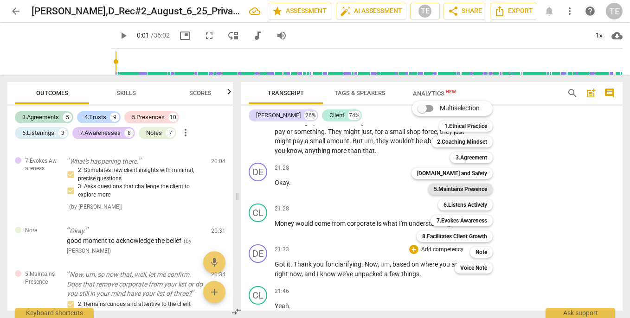
click at [457, 187] on b "5.Maintains Presence" at bounding box center [460, 189] width 53 height 11
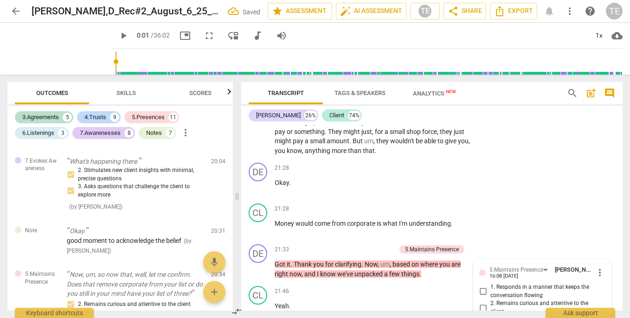
scroll to position [3462, 0]
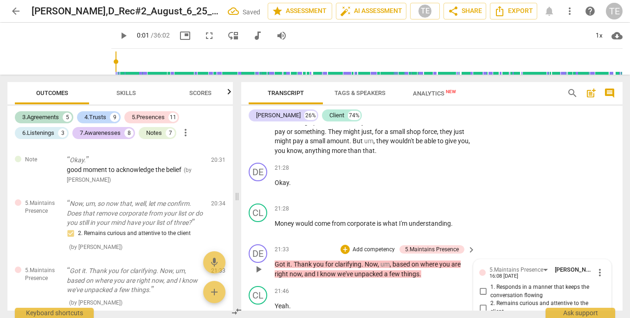
click at [482, 286] on input "1. Responds in a manner that keeps the conversation flowing" at bounding box center [483, 291] width 15 height 11
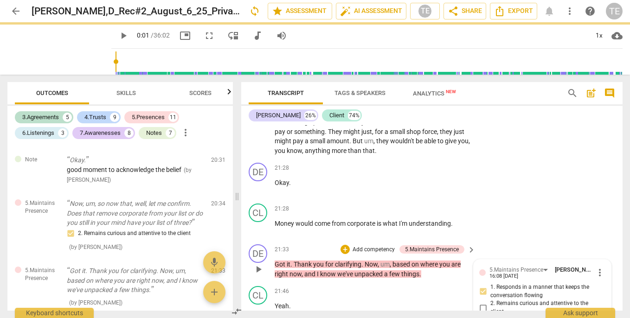
click at [483, 318] on input "3. Engages in the coaching conversation with ease" at bounding box center [483, 324] width 15 height 11
click at [345, 245] on div "+" at bounding box center [345, 249] width 9 height 9
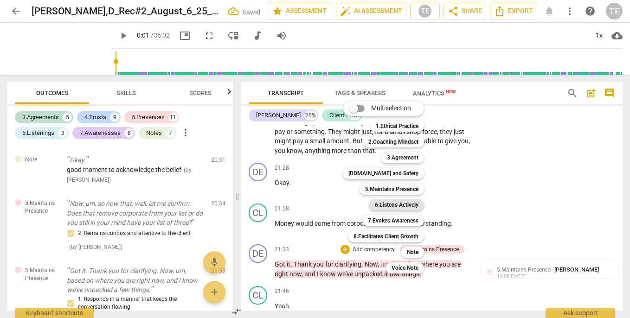
click at [388, 203] on b "6.Listens Actively" at bounding box center [397, 205] width 44 height 11
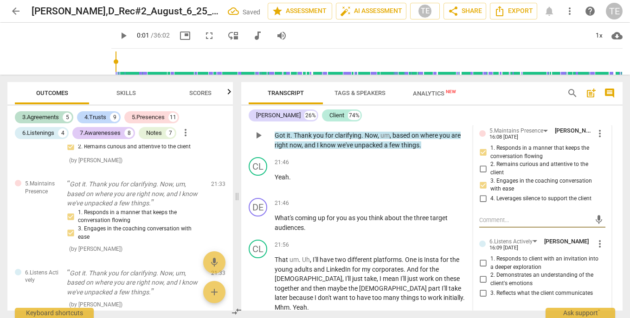
scroll to position [5039, 0]
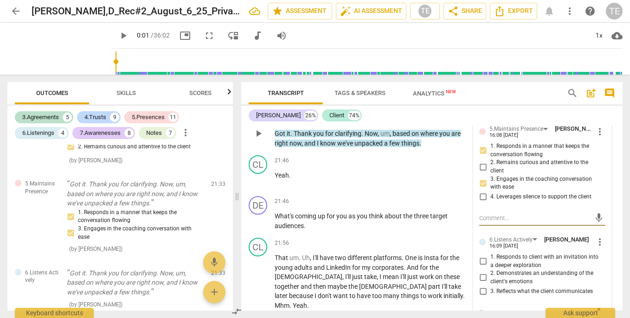
click at [481, 272] on input "2. Demonstrates an understanding of the client's emotions" at bounding box center [483, 277] width 15 height 11
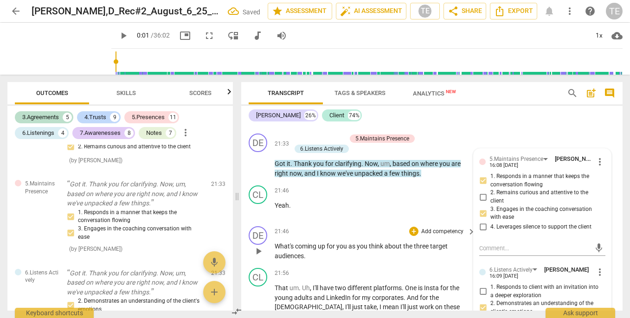
scroll to position [5011, 0]
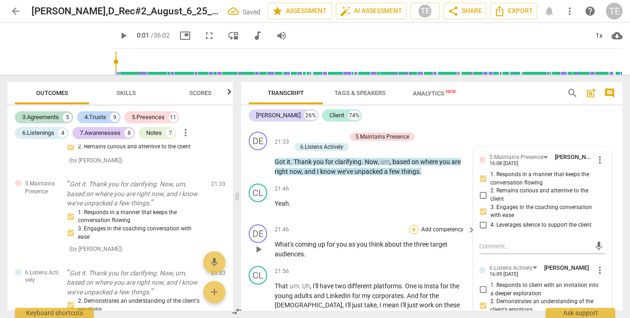
click at [414, 225] on div "+" at bounding box center [413, 229] width 9 height 9
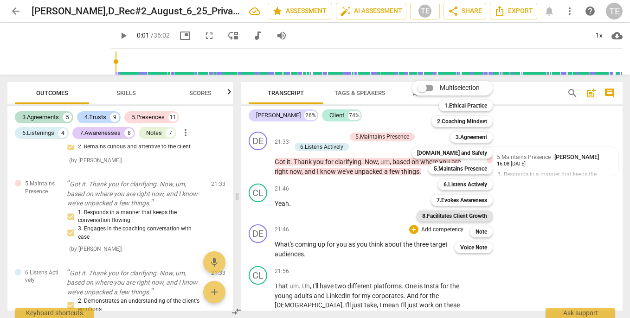
click at [475, 213] on b "8.Facilitates Client Growth" at bounding box center [454, 216] width 65 height 11
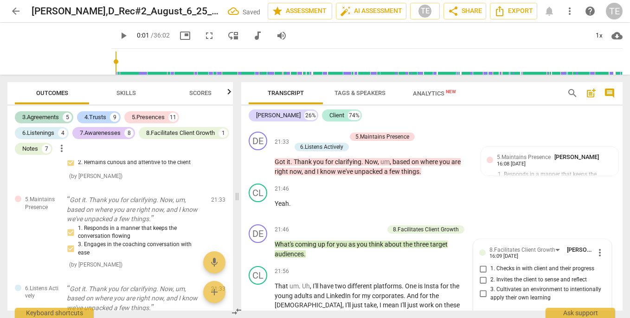
scroll to position [3623, 0]
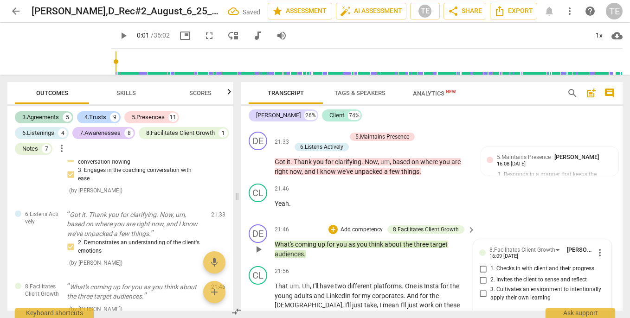
click at [483, 264] on input "1. Checks in with client and their progress" at bounding box center [483, 269] width 15 height 11
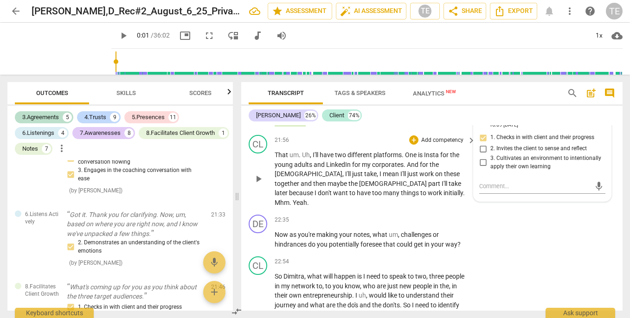
scroll to position [5144, 0]
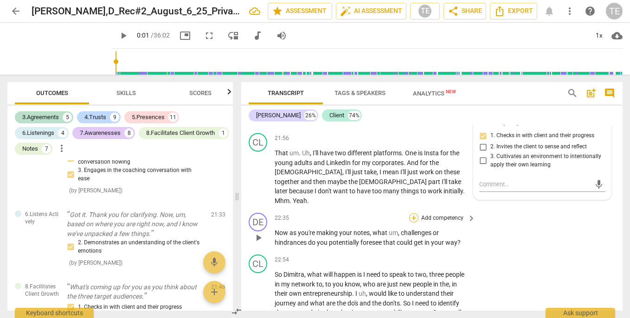
click at [413, 213] on div "+" at bounding box center [413, 217] width 9 height 9
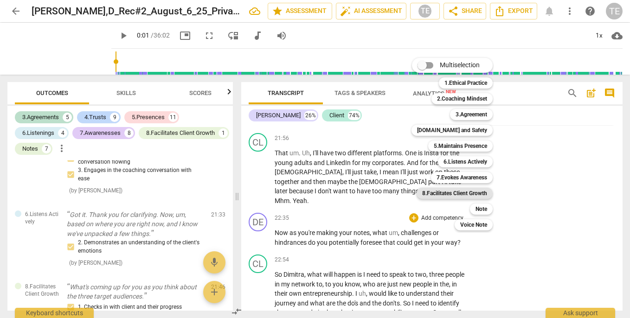
click at [451, 192] on b "8.Facilitates Client Growth" at bounding box center [454, 193] width 65 height 11
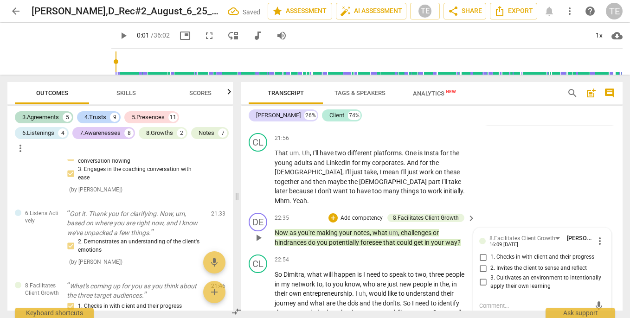
scroll to position [3685, 0]
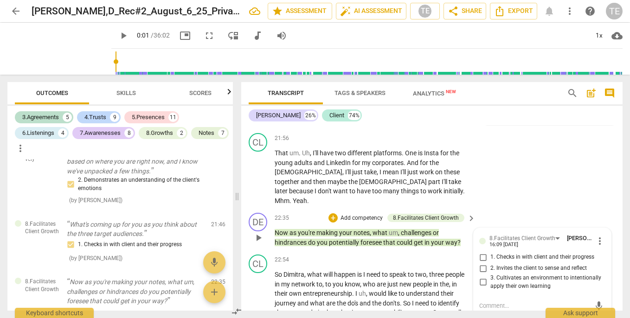
click at [481, 252] on input "1. Checks in with client and their progress" at bounding box center [483, 257] width 15 height 11
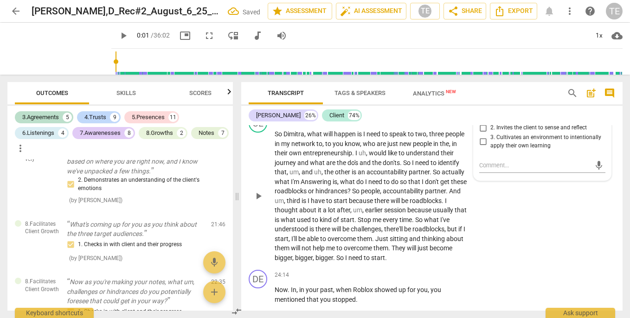
scroll to position [5285, 0]
click at [413, 270] on div "+" at bounding box center [413, 274] width 9 height 9
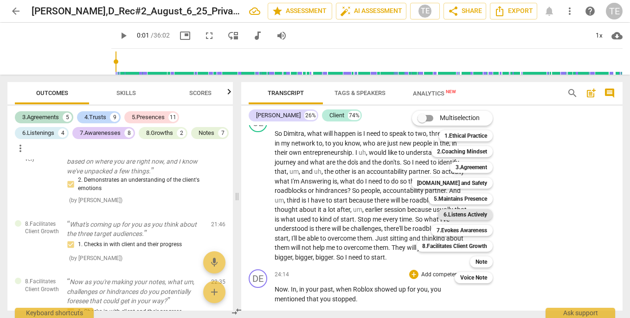
click at [453, 214] on b "6.Listens Actively" at bounding box center [466, 214] width 44 height 11
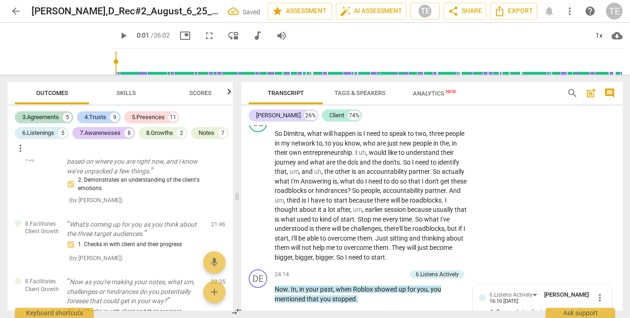
scroll to position [3746, 0]
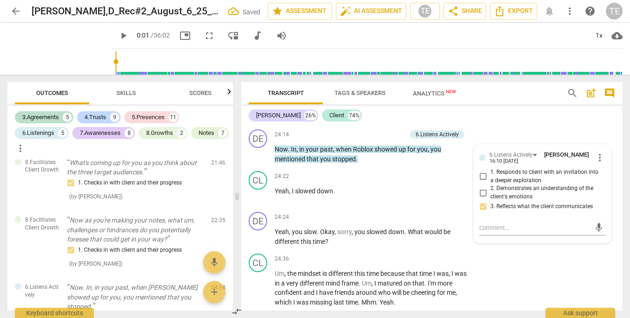
scroll to position [5428, 0]
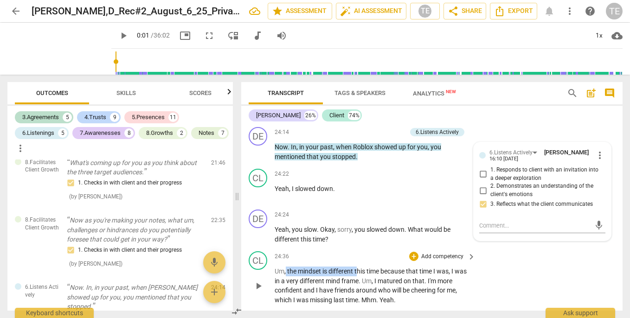
drag, startPoint x: 286, startPoint y: 192, endPoint x: 359, endPoint y: 191, distance: 72.9
click at [359, 267] on p "Um , the mindset is different this time because that time I was , I was in a ve…" at bounding box center [373, 286] width 196 height 38
click at [392, 179] on icon "button" at bounding box center [389, 180] width 9 height 11
drag, startPoint x: 389, startPoint y: 202, endPoint x: 440, endPoint y: 202, distance: 50.1
click at [440, 267] on p "Um , the mindset is different this time because that time I was , I was in a ve…" at bounding box center [373, 286] width 196 height 38
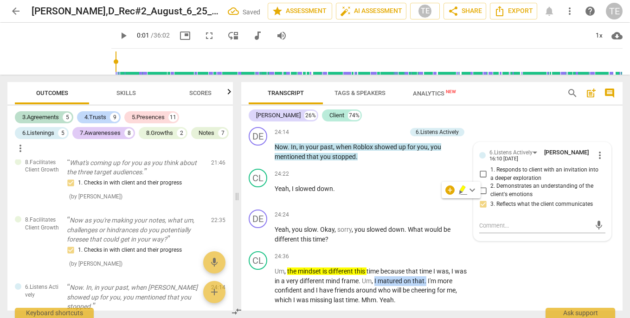
click at [463, 190] on icon "button" at bounding box center [463, 189] width 6 height 6
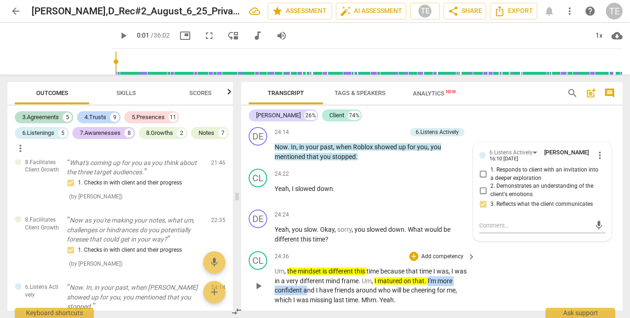
drag, startPoint x: 442, startPoint y: 201, endPoint x: 305, endPoint y: 212, distance: 137.3
click at [305, 267] on p "Um , the mindset is different this time because that time I was , I was in a ve…" at bounding box center [373, 286] width 196 height 38
click at [337, 197] on icon "button" at bounding box center [337, 198] width 6 height 6
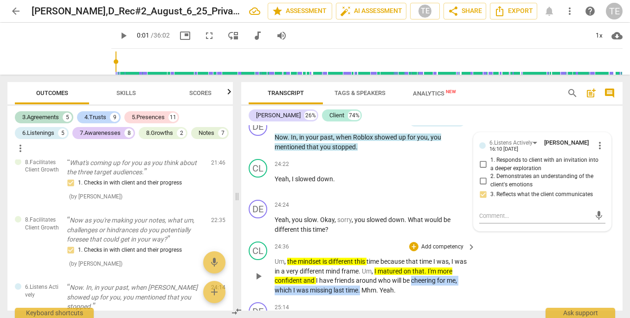
drag, startPoint x: 413, startPoint y: 202, endPoint x: 362, endPoint y: 211, distance: 51.3
click at [362, 257] on p "Um , the mindset is different this time because that time I was , I was in a ve…" at bounding box center [373, 276] width 196 height 38
click at [383, 200] on icon "button" at bounding box center [384, 197] width 6 height 6
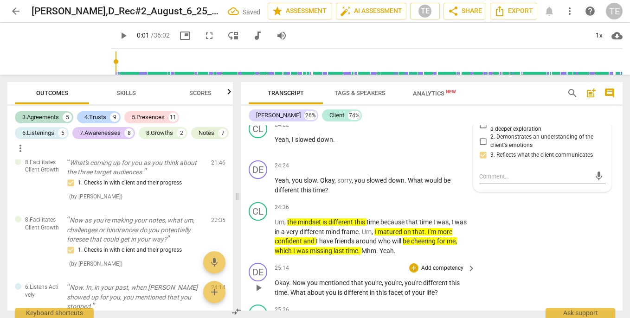
scroll to position [5478, 0]
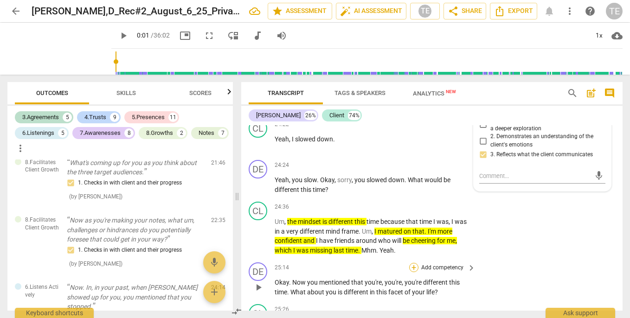
click at [411, 263] on div "+" at bounding box center [413, 267] width 9 height 9
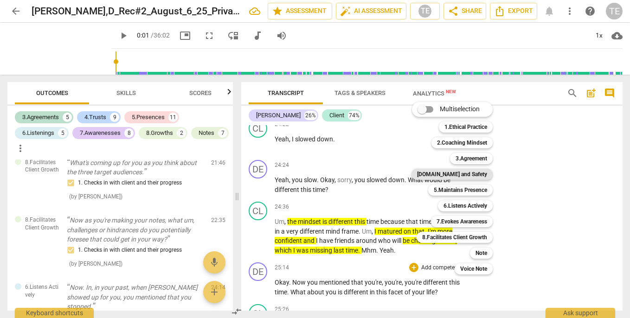
click at [464, 174] on b "[DOMAIN_NAME] and Safety" at bounding box center [452, 174] width 70 height 11
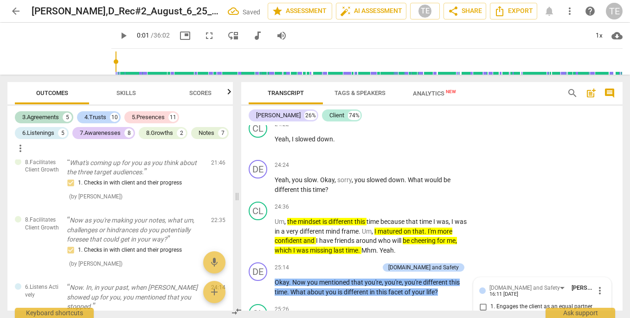
scroll to position [3808, 0]
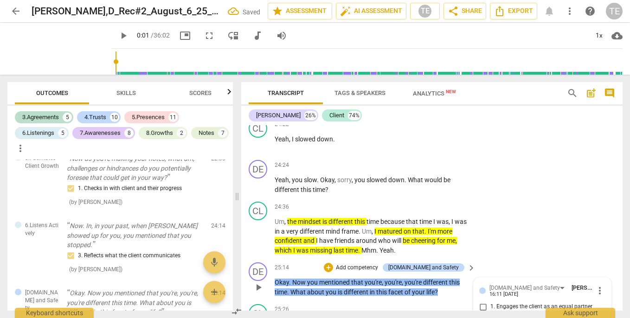
click at [484, 302] on input "1. Engages the client as an equal partner" at bounding box center [483, 307] width 15 height 11
click at [482, 313] on input "2. Exhibits genuine curiosity about the client" at bounding box center [483, 318] width 15 height 11
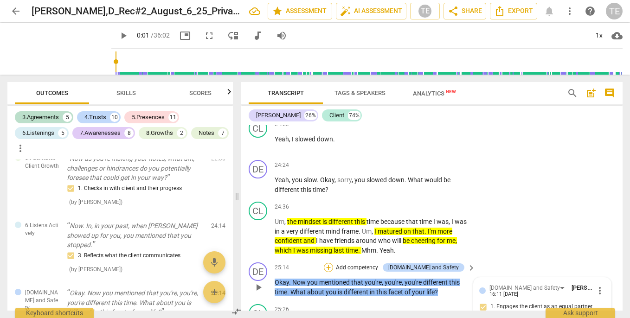
click at [333, 263] on div "+" at bounding box center [328, 267] width 9 height 9
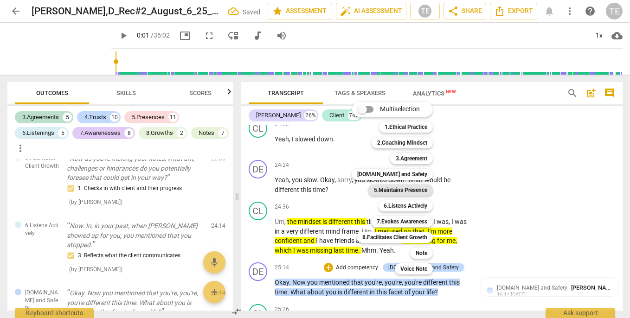
click at [412, 189] on b "5.Maintains Presence" at bounding box center [400, 190] width 53 height 11
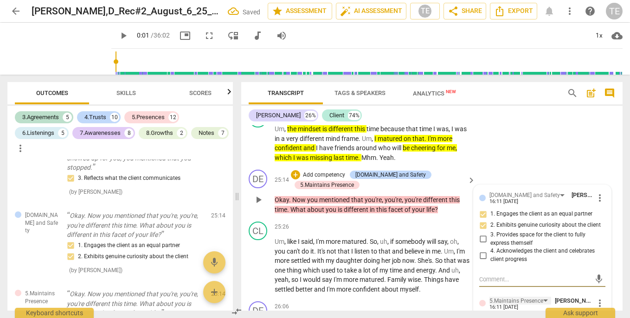
scroll to position [5574, 0]
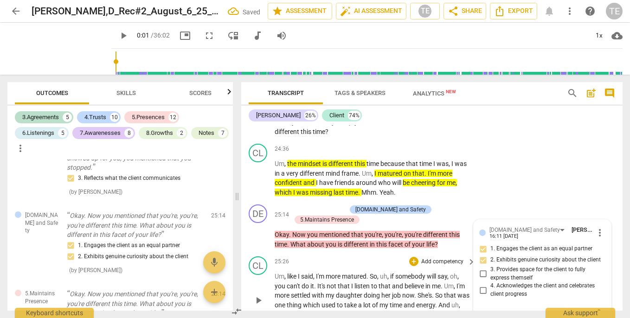
scroll to position [5531, 0]
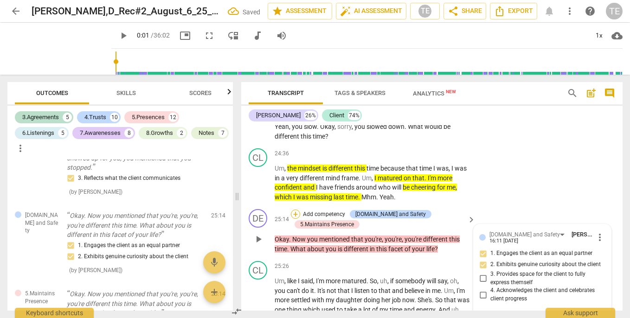
click at [295, 210] on div "+" at bounding box center [295, 214] width 9 height 9
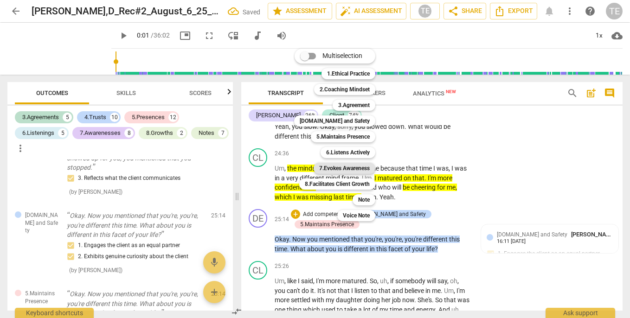
click at [357, 167] on b "7.Evokes Awareness" at bounding box center [344, 168] width 51 height 11
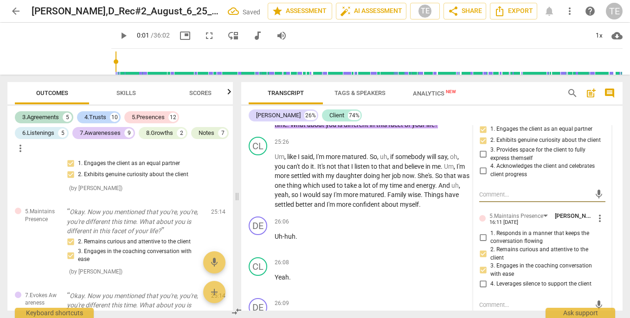
scroll to position [5656, 0]
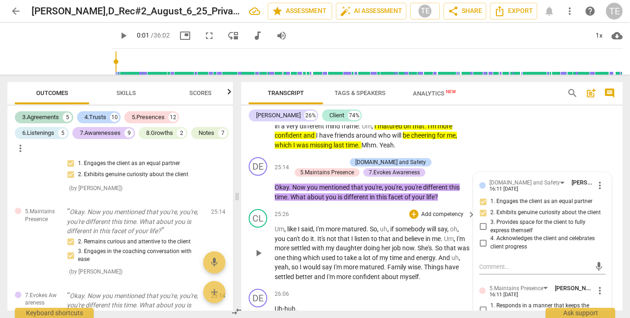
scroll to position [5582, 0]
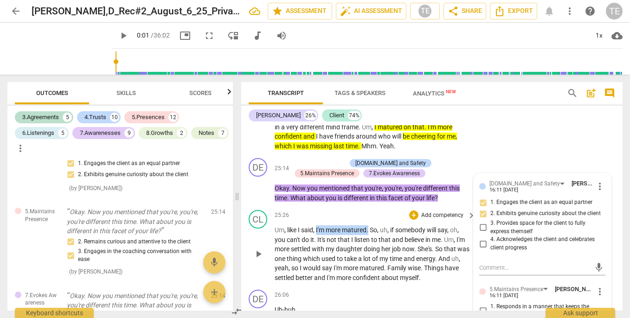
drag, startPoint x: 317, startPoint y: 149, endPoint x: 371, endPoint y: 150, distance: 53.8
click at [371, 226] on p "Um , like I said , I'm more matured . So , uh , if somebody will say , oh , you…" at bounding box center [373, 254] width 196 height 57
click at [394, 138] on icon "button" at bounding box center [393, 137] width 6 height 6
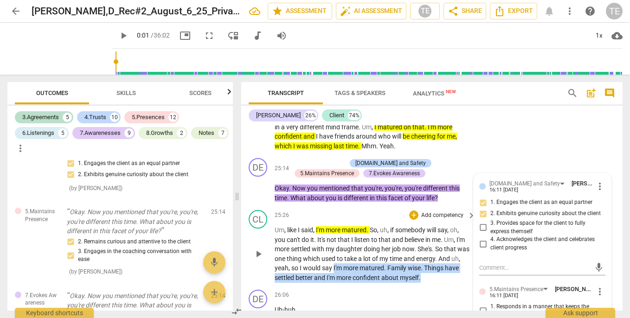
drag, startPoint x: 343, startPoint y: 187, endPoint x: 438, endPoint y: 192, distance: 94.8
click at [438, 226] on p "Um , like I said , I'm more matured . So , uh , if somebody will say , oh , you…" at bounding box center [373, 254] width 196 height 57
click at [456, 187] on icon "button" at bounding box center [456, 187] width 3 height 4
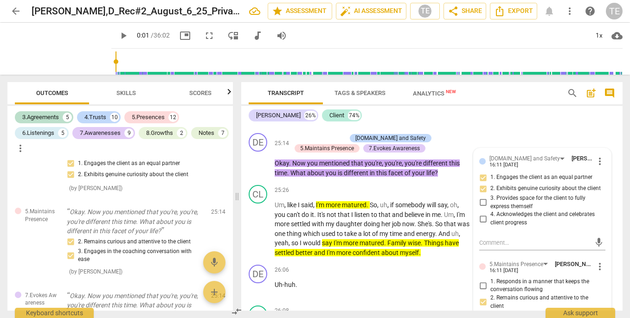
scroll to position [5598, 0]
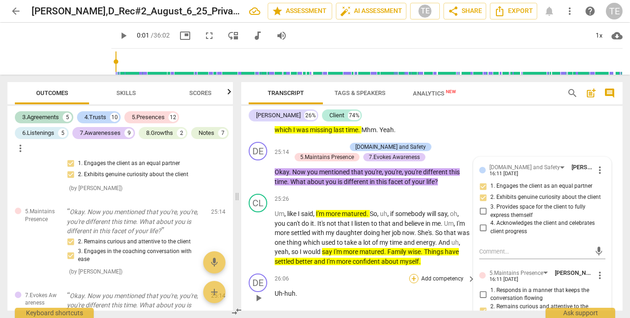
click at [412, 274] on div "+" at bounding box center [413, 278] width 9 height 9
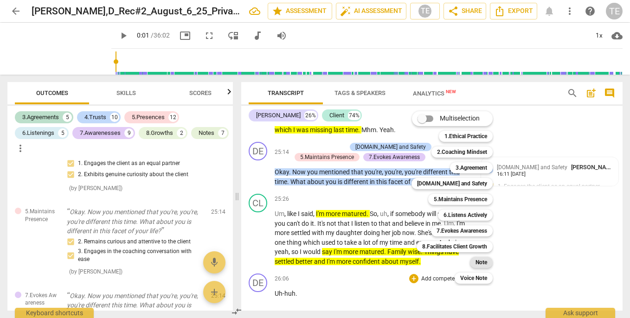
click at [480, 260] on b "Note" at bounding box center [482, 262] width 12 height 11
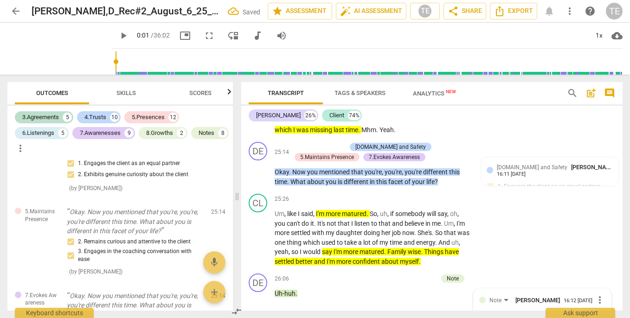
scroll to position [4044, 0]
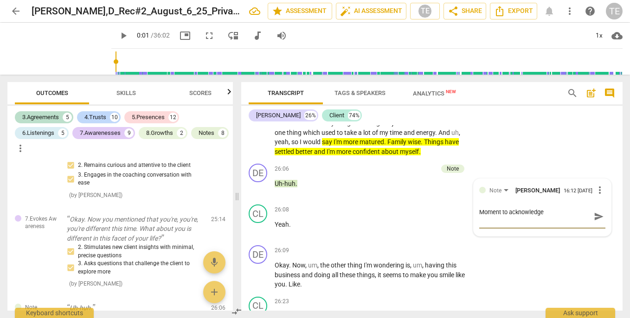
scroll to position [5717, 0]
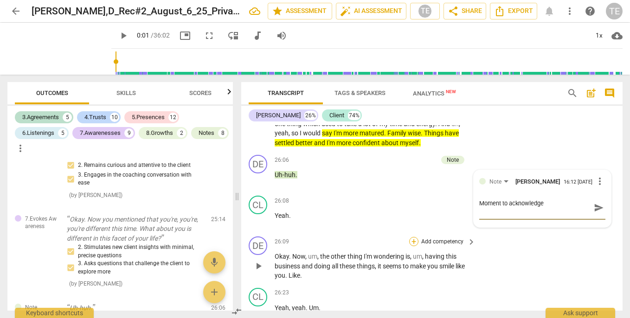
click at [411, 237] on div "+" at bounding box center [413, 241] width 9 height 9
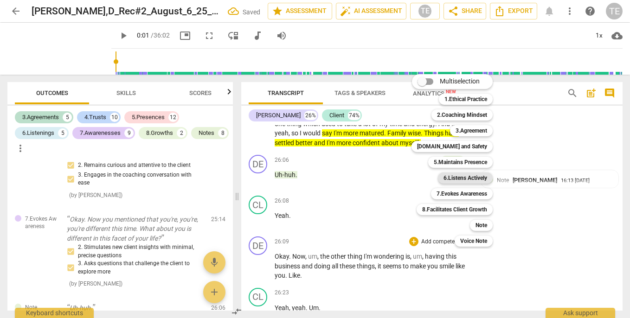
click at [464, 178] on b "6.Listens Actively" at bounding box center [466, 178] width 44 height 11
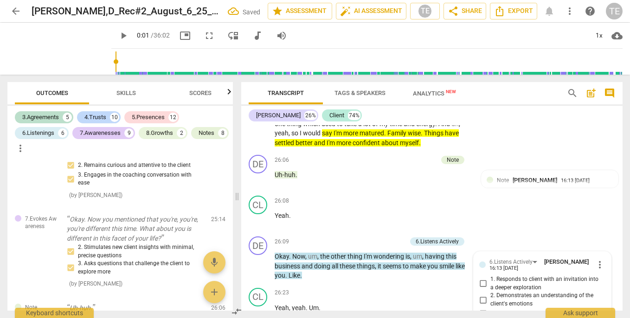
scroll to position [4102, 0]
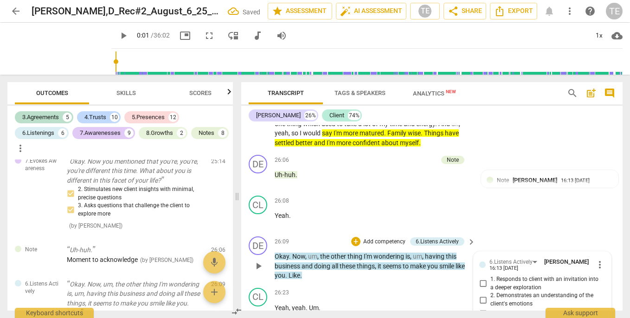
click at [482, 295] on input "2. Demonstrates an understanding of the client's emotions" at bounding box center [483, 300] width 15 height 11
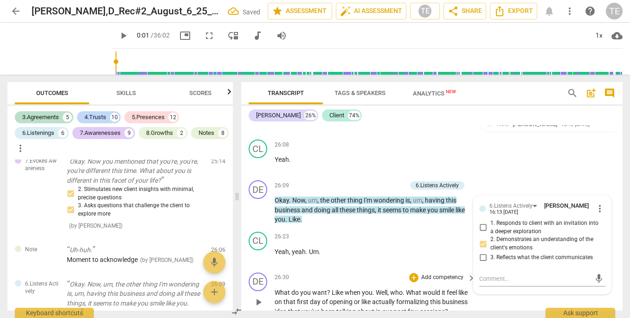
scroll to position [5800, 0]
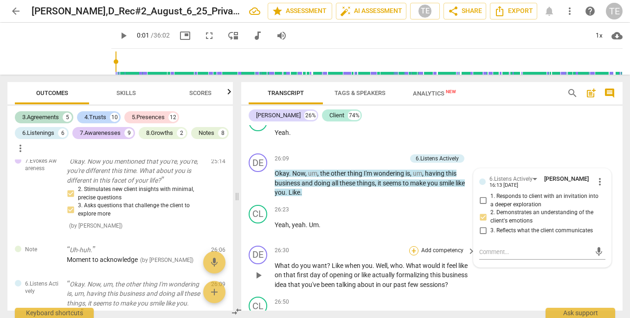
click at [412, 246] on div "+" at bounding box center [413, 250] width 9 height 9
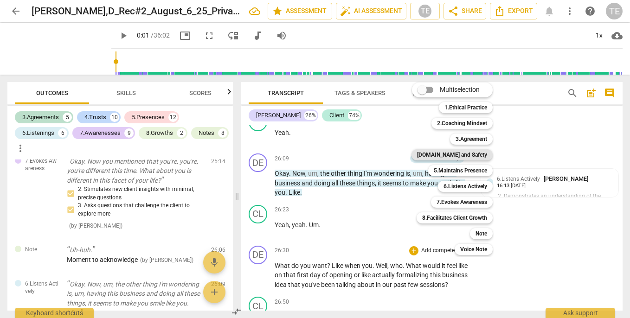
click at [464, 153] on b "[DOMAIN_NAME] and Safety" at bounding box center [452, 154] width 70 height 11
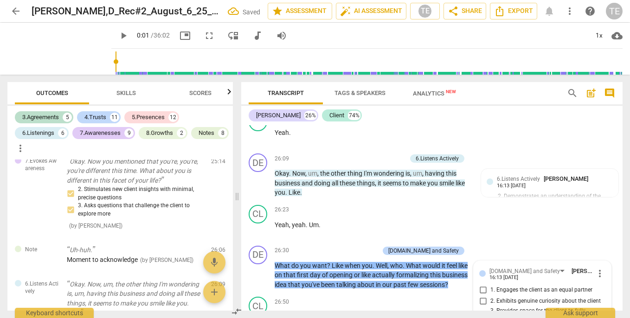
scroll to position [4187, 0]
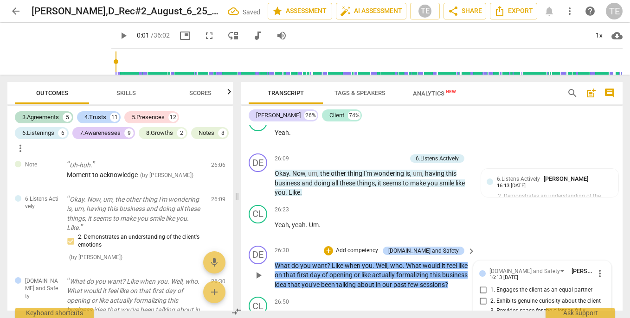
click at [482, 285] on input "1. Engages the client as an equal partner" at bounding box center [483, 290] width 15 height 11
click at [481, 296] on input "2. Exhibits genuine curiosity about the client" at bounding box center [483, 301] width 15 height 11
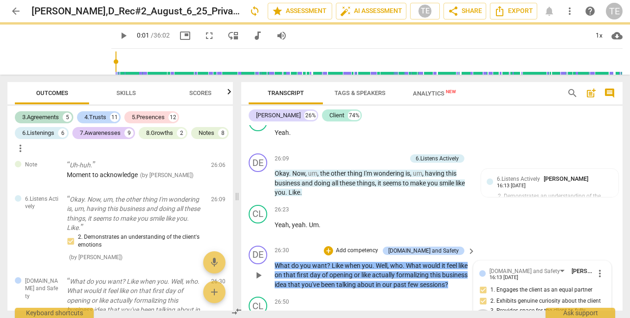
click at [483, 310] on input "3. Provides space for the client to fully express themself" at bounding box center [483, 315] width 15 height 11
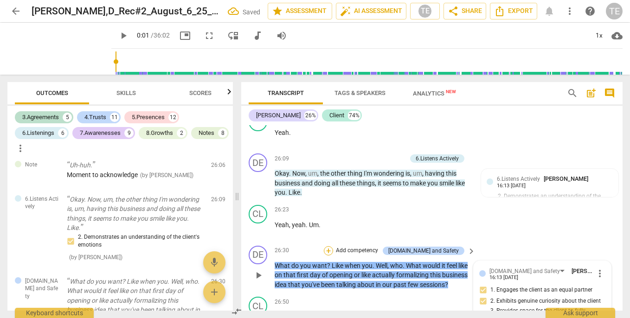
click at [333, 246] on div "+" at bounding box center [328, 250] width 9 height 9
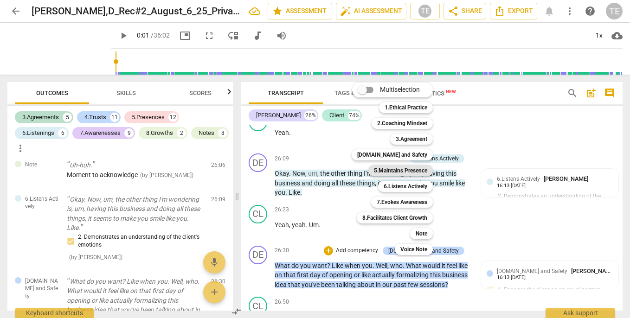
click at [404, 172] on b "5.Maintains Presence" at bounding box center [400, 170] width 53 height 11
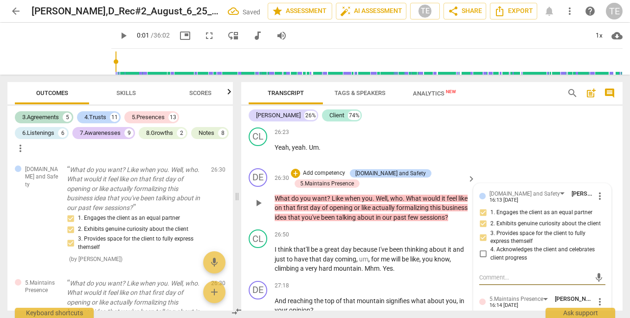
scroll to position [5878, 0]
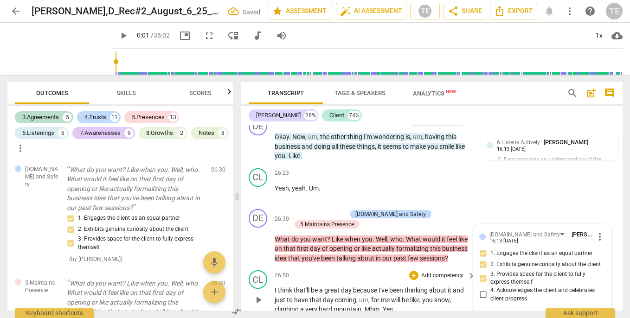
scroll to position [5834, 0]
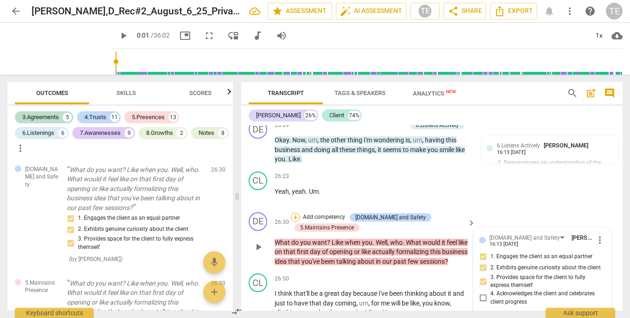
click at [294, 213] on div "+" at bounding box center [295, 217] width 9 height 9
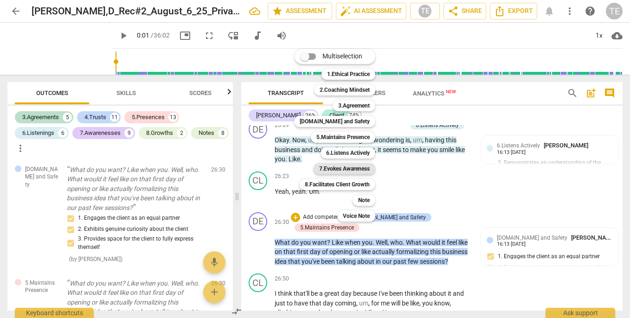
click at [351, 168] on b "7.Evokes Awareness" at bounding box center [344, 168] width 51 height 11
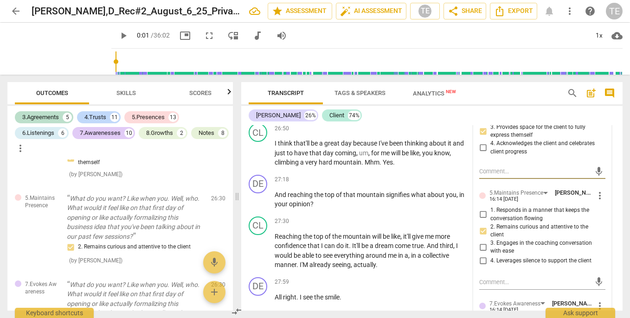
scroll to position [5984, 0]
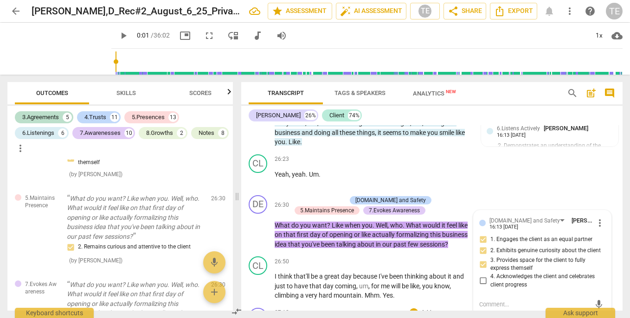
scroll to position [5853, 0]
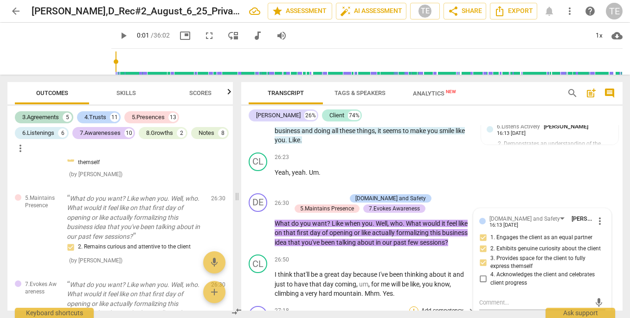
click at [413, 307] on div "+" at bounding box center [413, 311] width 9 height 9
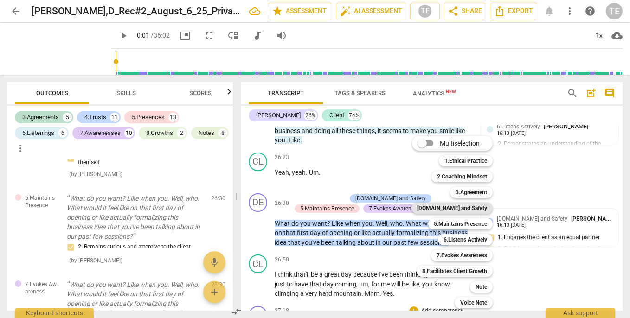
click at [458, 207] on b "[DOMAIN_NAME] and Safety" at bounding box center [452, 208] width 70 height 11
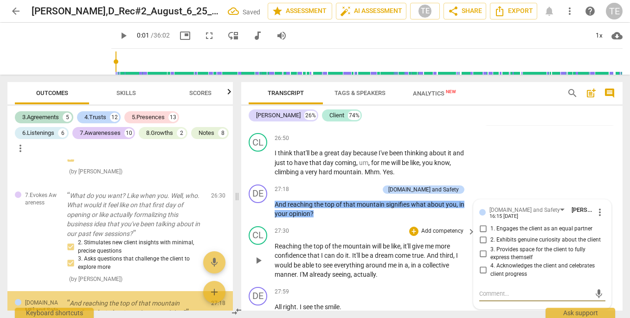
scroll to position [4476, 0]
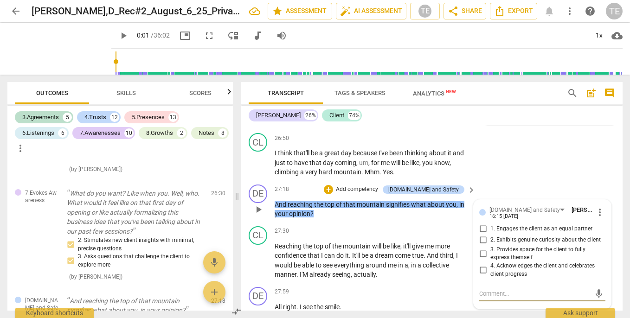
click at [484, 224] on input "1. Engages the client as an equal partner" at bounding box center [483, 229] width 15 height 11
click at [481, 235] on input "2. Exhibits genuine curiosity about the client" at bounding box center [483, 240] width 15 height 11
click at [481, 248] on input "3. Provides space for the client to fully express themself" at bounding box center [483, 253] width 15 height 11
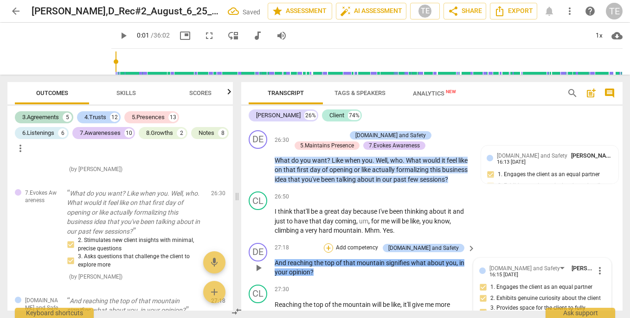
click at [333, 244] on div "+" at bounding box center [328, 248] width 9 height 9
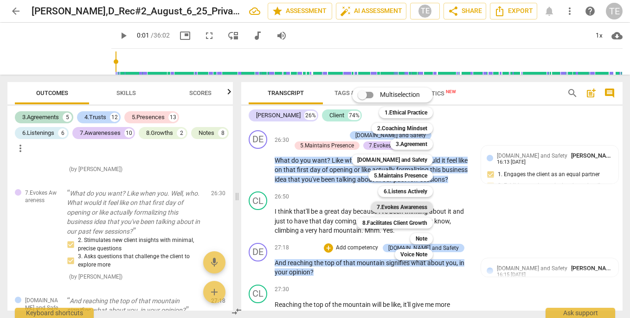
click at [391, 207] on b "7.Evokes Awareness" at bounding box center [402, 207] width 51 height 11
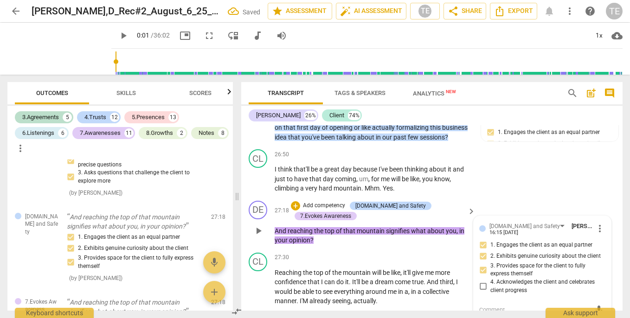
scroll to position [5970, 0]
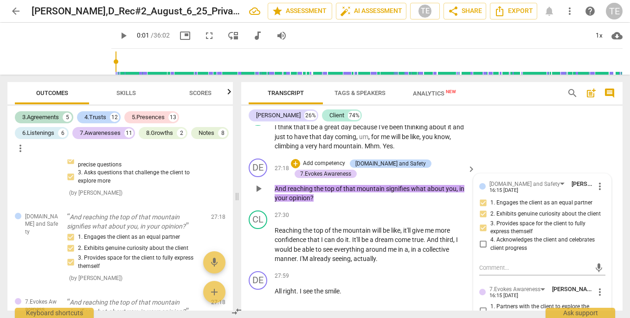
scroll to position [6005, 0]
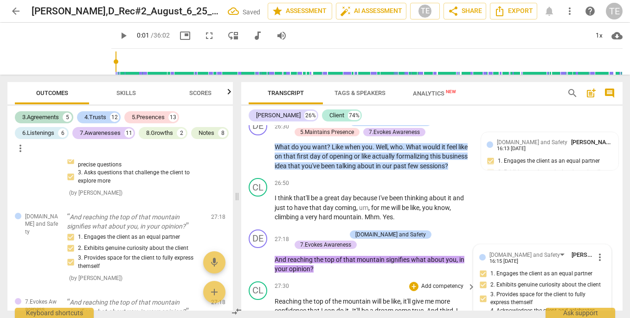
scroll to position [5927, 0]
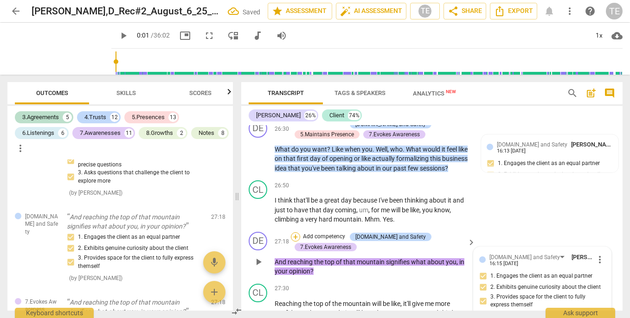
click at [297, 233] on div "+" at bounding box center [295, 237] width 9 height 9
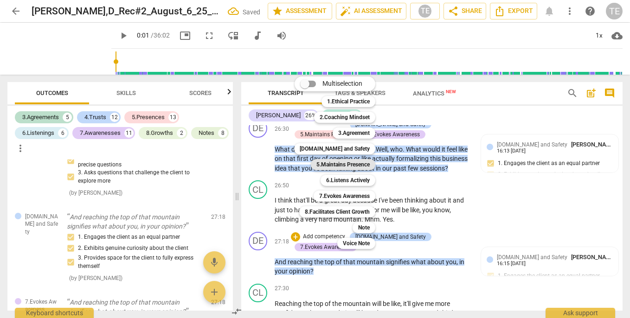
click at [337, 163] on b "5.Maintains Presence" at bounding box center [343, 164] width 53 height 11
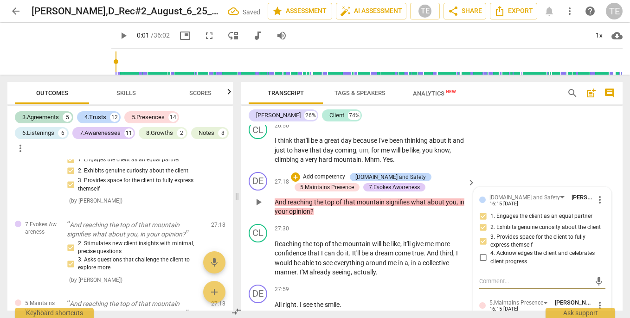
scroll to position [5988, 0]
click at [483, 318] on input "1. Responds in a manner that keeps the conversation flowing" at bounding box center [483, 323] width 15 height 11
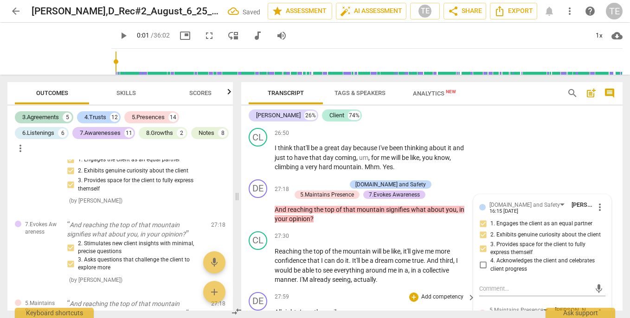
scroll to position [5983, 0]
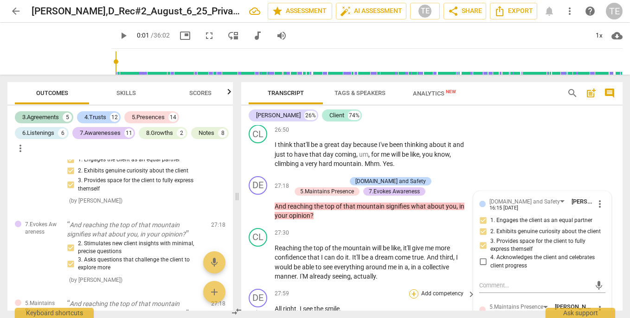
click at [412, 290] on div "+" at bounding box center [413, 294] width 9 height 9
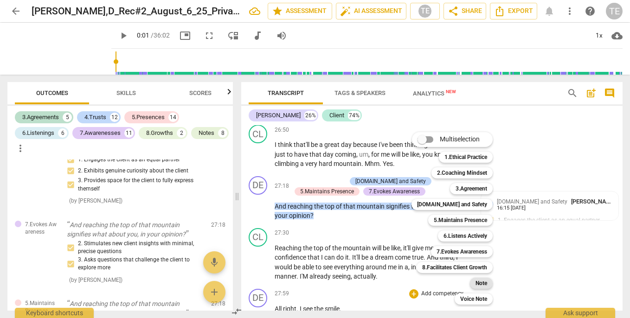
click at [479, 282] on b "Note" at bounding box center [482, 283] width 12 height 11
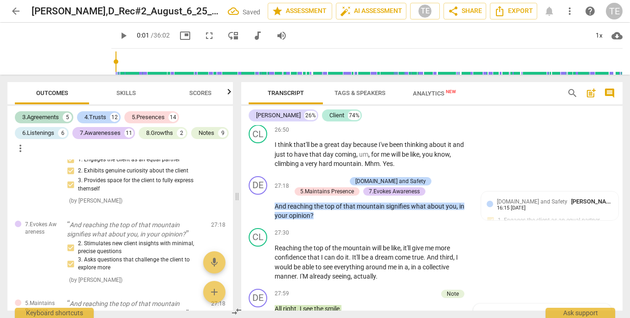
scroll to position [4720, 0]
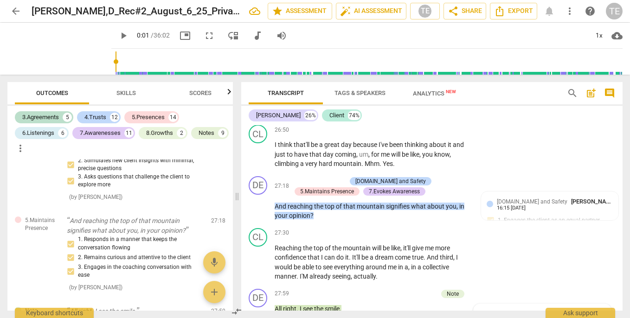
click at [121, 93] on span "Skills" at bounding box center [125, 93] width 19 height 7
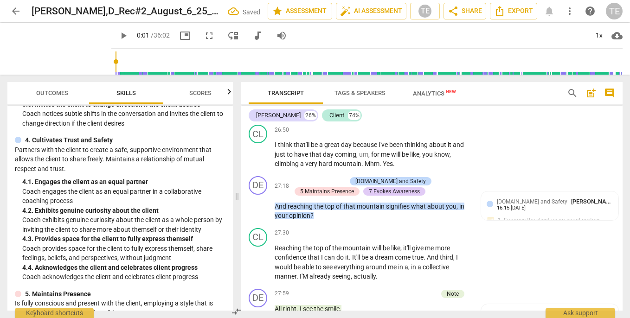
scroll to position [247, 0]
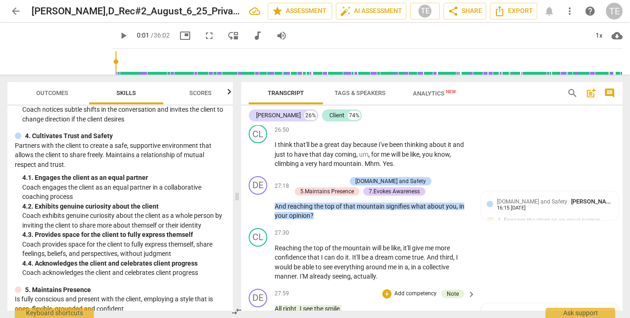
click at [595, 310] on span "more_vert" at bounding box center [600, 315] width 11 height 11
click at [601, 241] on li "Edit" at bounding box center [606, 242] width 32 height 18
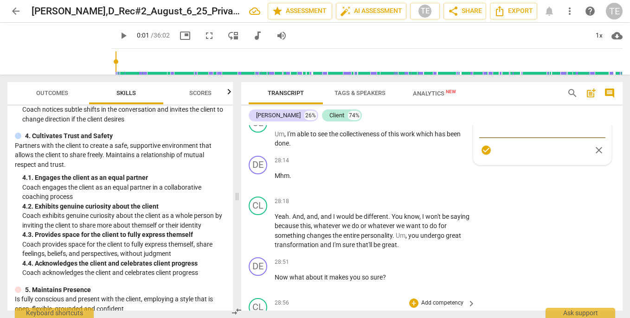
scroll to position [6201, 0]
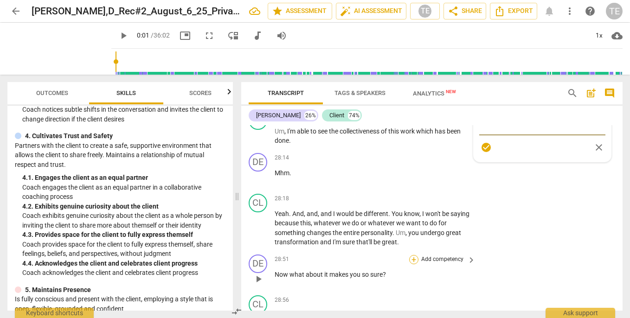
click at [413, 255] on div "+" at bounding box center [413, 259] width 9 height 9
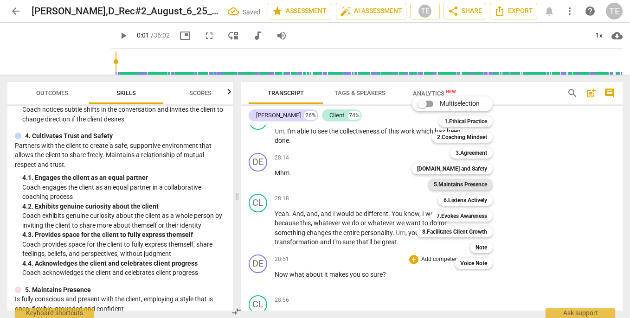
click at [450, 183] on b "5.Maintains Presence" at bounding box center [460, 184] width 53 height 11
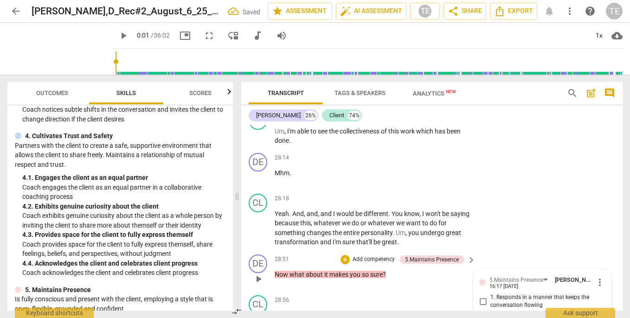
click at [481, 296] on input "1. Responds in a manner that keeps the conversation flowing" at bounding box center [483, 301] width 15 height 11
click at [481, 313] on input "2. Remains curious and attentive to the client" at bounding box center [483, 318] width 15 height 11
click at [346, 255] on div "+" at bounding box center [345, 259] width 9 height 9
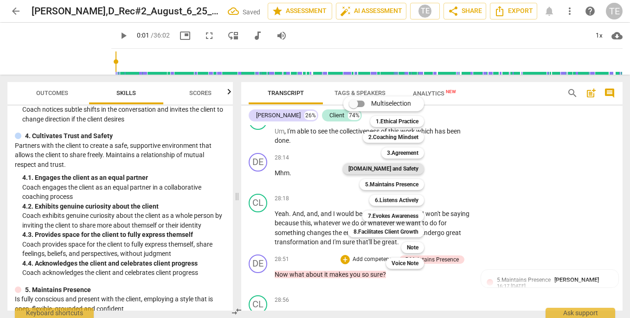
click at [383, 170] on b "[DOMAIN_NAME] and Safety" at bounding box center [384, 168] width 70 height 11
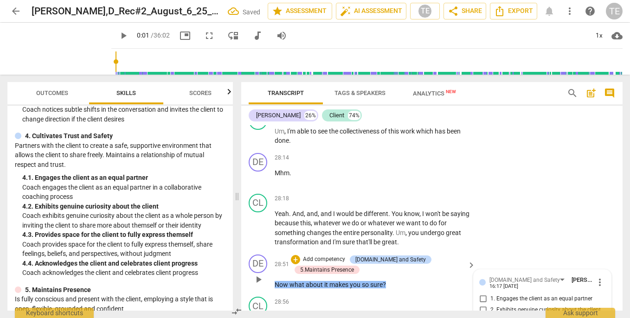
click at [481, 294] on input "1. Engages the client as an equal partner" at bounding box center [483, 299] width 15 height 11
click at [481, 305] on input "2. Exhibits genuine curiosity about the client" at bounding box center [483, 310] width 15 height 11
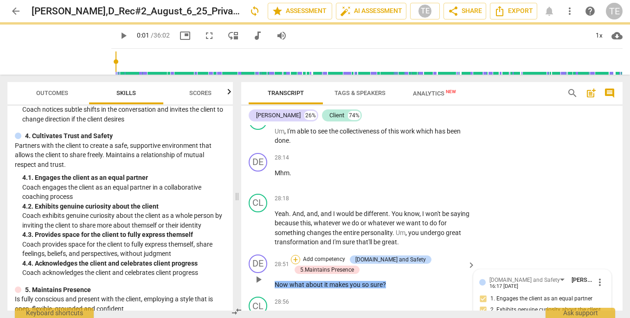
click at [297, 255] on div "+" at bounding box center [295, 259] width 9 height 9
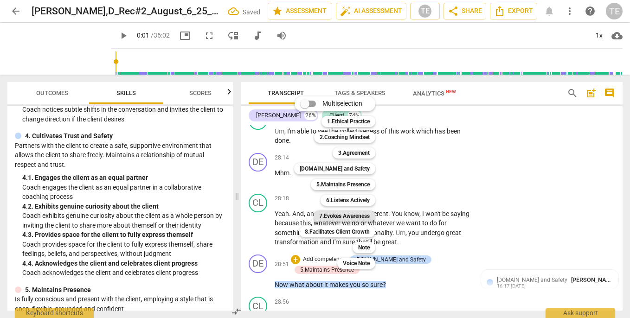
click at [332, 215] on b "7.Evokes Awareness" at bounding box center [344, 216] width 51 height 11
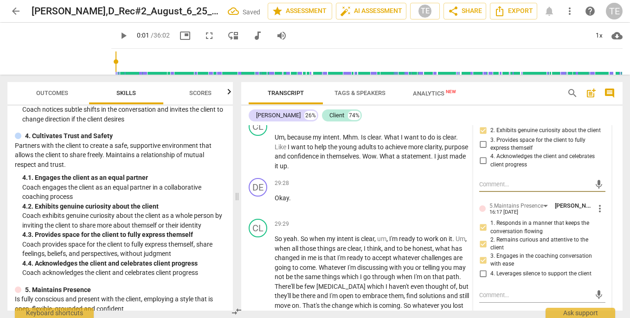
scroll to position [6382, 0]
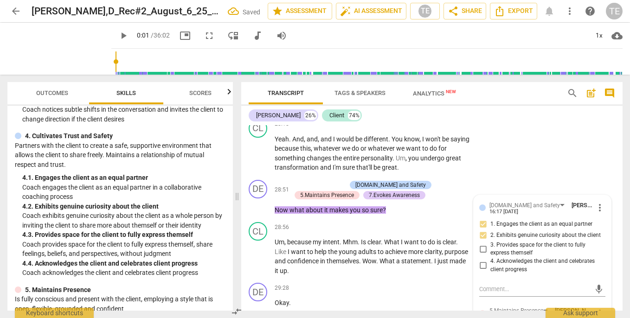
scroll to position [6282, 0]
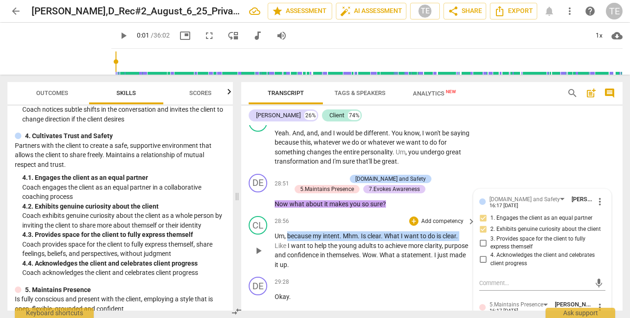
drag, startPoint x: 287, startPoint y: 158, endPoint x: 464, endPoint y: 159, distance: 176.8
click at [464, 232] on p "Um , because my intent . Mhm . Is clear . What I want to do is clear . Like I w…" at bounding box center [373, 251] width 196 height 38
click at [482, 146] on icon "button" at bounding box center [483, 145] width 6 height 6
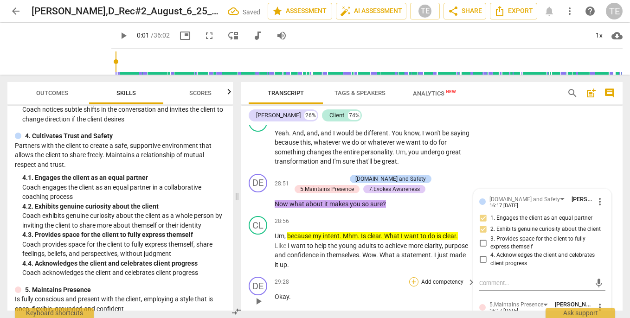
click at [411, 278] on div "+" at bounding box center [413, 282] width 9 height 9
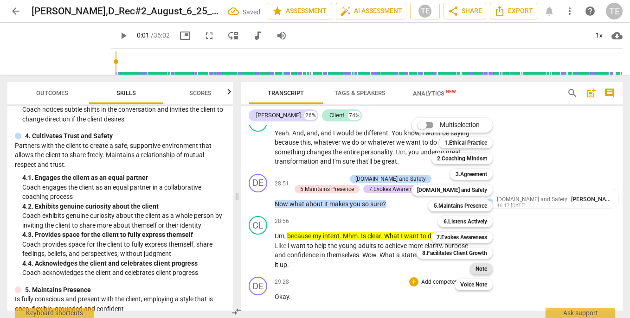
click at [481, 266] on b "Note" at bounding box center [482, 269] width 12 height 11
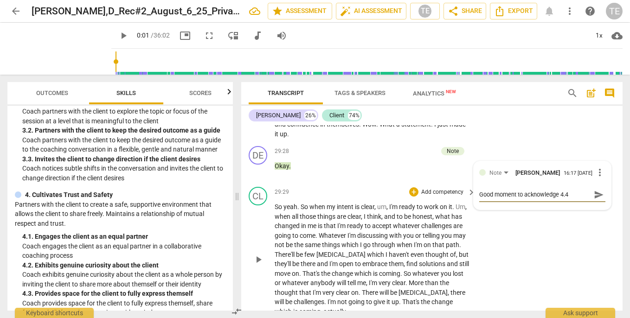
scroll to position [6405, 0]
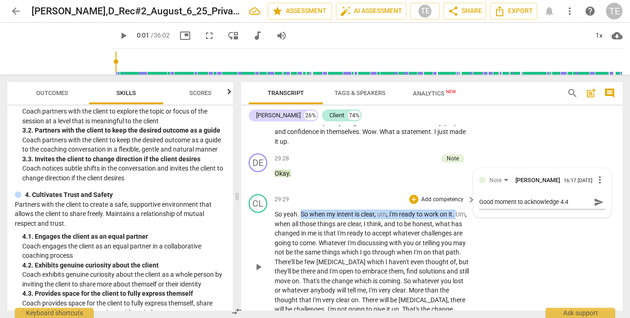
drag, startPoint x: 301, startPoint y: 135, endPoint x: 460, endPoint y: 134, distance: 159.7
click at [460, 210] on p "So yeah . So when my intent is clear , um , I'm ready to work on it . Um , when…" at bounding box center [373, 267] width 196 height 114
click at [479, 125] on icon "button" at bounding box center [479, 123] width 6 height 6
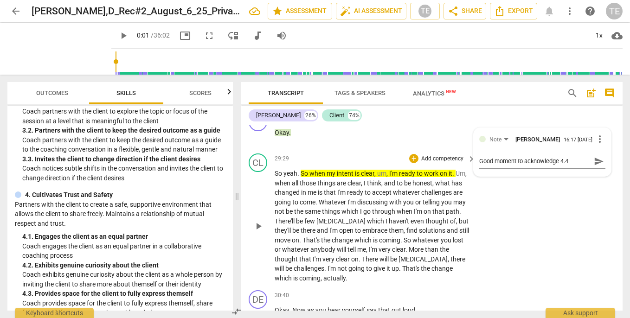
scroll to position [6448, 0]
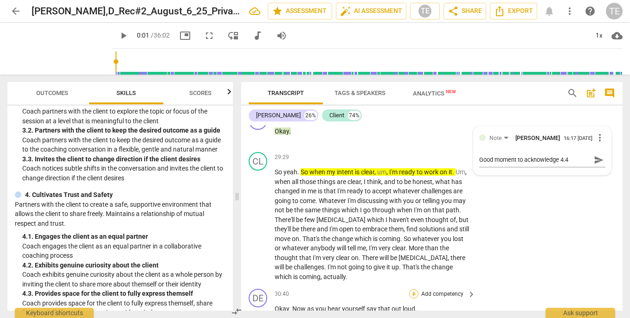
click at [412, 290] on div "+" at bounding box center [413, 294] width 9 height 9
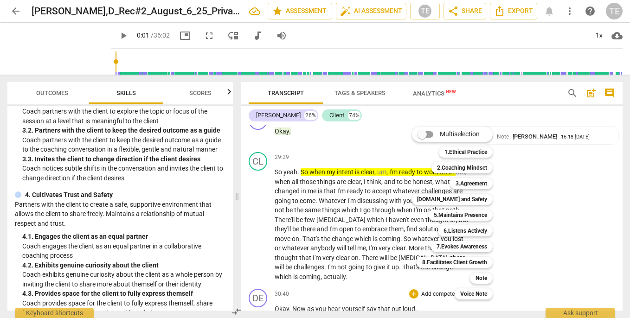
click at [414, 277] on div "Multiselection m 1.Ethical Practice 1 2.Coaching Mindset 2 3.Agreement 3 [DOMAI…" at bounding box center [459, 213] width 103 height 177
click at [336, 309] on div at bounding box center [315, 159] width 630 height 318
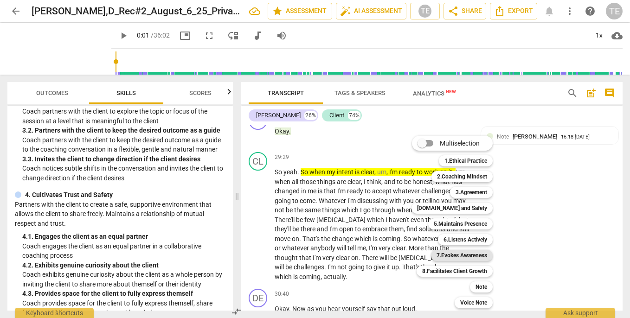
click at [446, 257] on b "7.Evokes Awareness" at bounding box center [462, 255] width 51 height 11
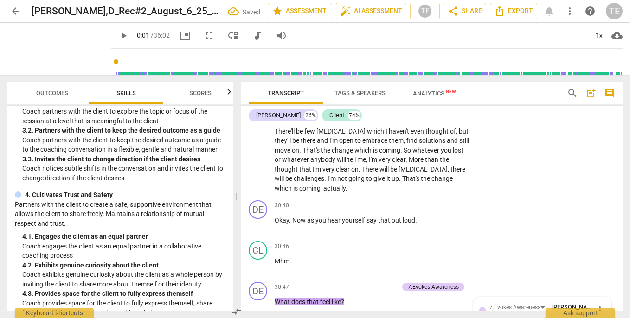
scroll to position [6637, 0]
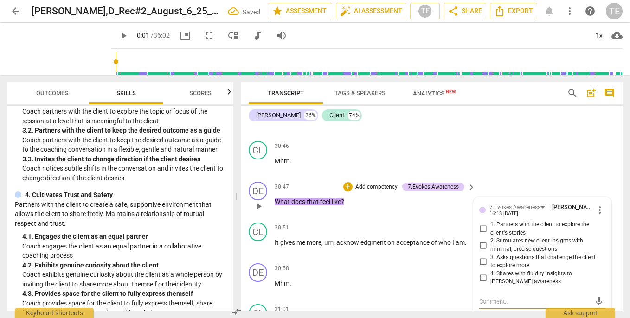
click at [482, 240] on input "2. Stimulates new client insights with minimal, precise questions" at bounding box center [483, 245] width 15 height 11
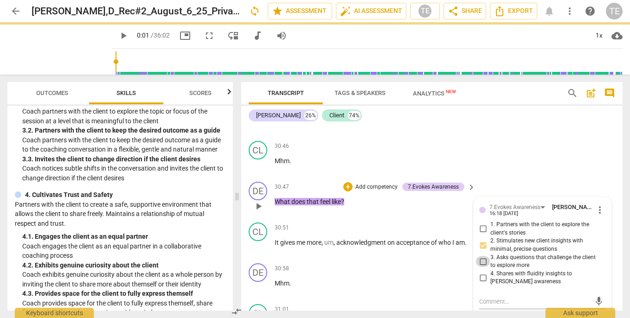
click at [482, 256] on input "3. Asks questions that challenge the client to explore more" at bounding box center [483, 261] width 15 height 11
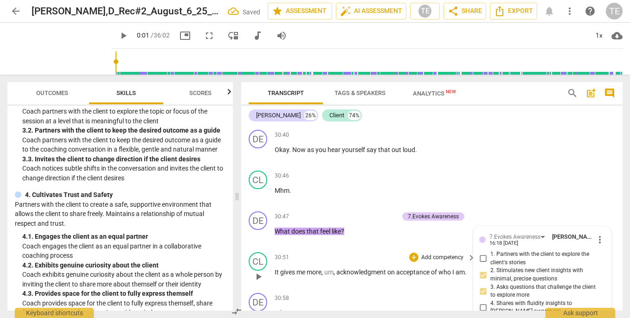
scroll to position [6619, 0]
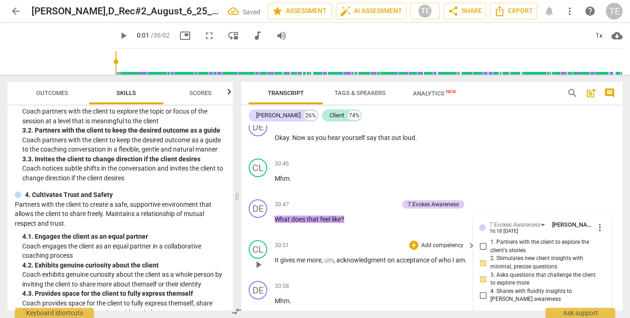
click at [283, 240] on div "30:51 + Add competency keyboard_arrow_right It gives me more , um , acknowledgm…" at bounding box center [376, 256] width 202 height 33
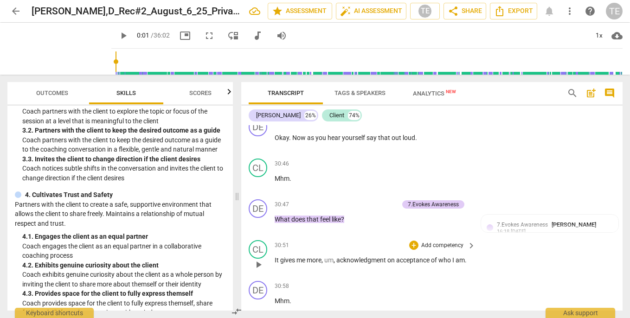
drag, startPoint x: 274, startPoint y: 180, endPoint x: 374, endPoint y: 188, distance: 99.6
click at [374, 237] on div "CL play_arrow pause 30:51 + Add competency keyboard_arrow_right It gives me mor…" at bounding box center [432, 257] width 382 height 41
drag, startPoint x: 274, startPoint y: 180, endPoint x: 325, endPoint y: 180, distance: 51.1
click at [325, 237] on div "CL play_arrow pause 30:51 + Add competency keyboard_arrow_right It gives me mor…" at bounding box center [432, 257] width 382 height 41
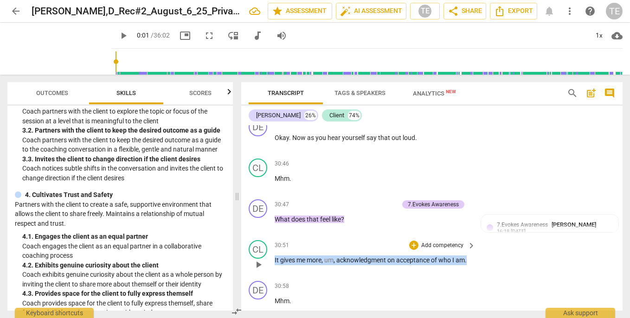
drag, startPoint x: 468, startPoint y: 179, endPoint x: 274, endPoint y: 175, distance: 194.5
click at [274, 237] on div "CL play_arrow pause 30:51 + Add competency keyboard_arrow_right It gives me mor…" at bounding box center [432, 257] width 382 height 41
click at [490, 166] on icon "button" at bounding box center [490, 166] width 6 height 6
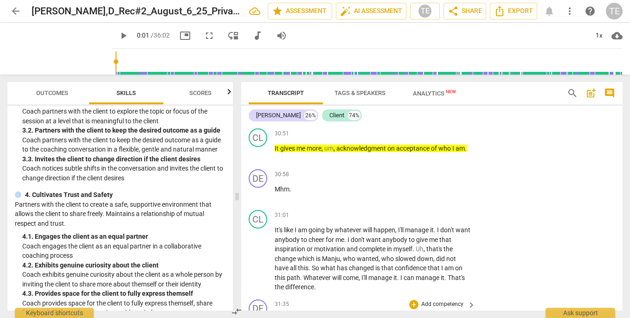
scroll to position [6733, 0]
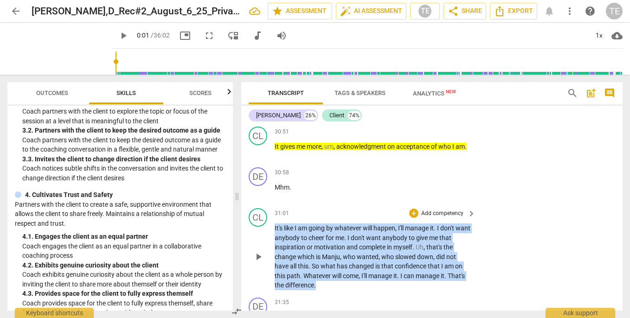
drag, startPoint x: 321, startPoint y: 202, endPoint x: 275, endPoint y: 149, distance: 71.1
click at [275, 224] on p "It's like I am going by whatever will happen , I'll manage it . I don't want an…" at bounding box center [373, 257] width 196 height 67
click at [338, 191] on icon "button" at bounding box center [338, 190] width 6 height 6
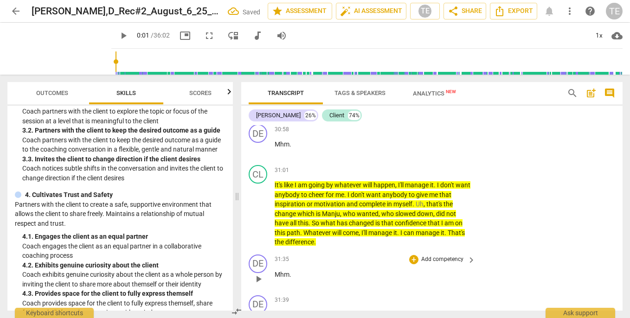
scroll to position [6776, 0]
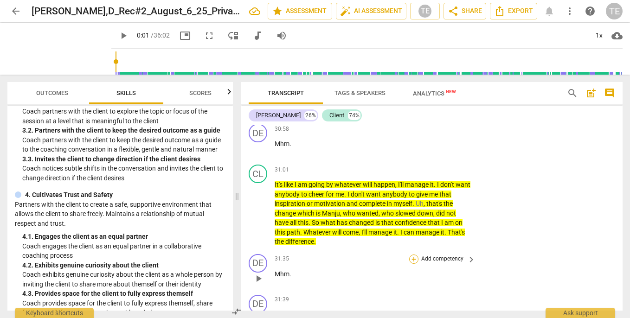
click at [415, 255] on div "+" at bounding box center [413, 259] width 9 height 9
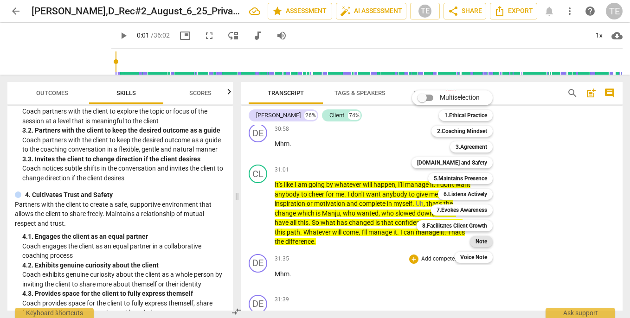
click at [483, 243] on b "Note" at bounding box center [482, 241] width 12 height 11
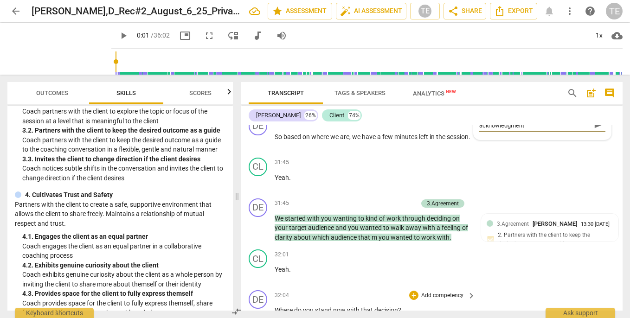
scroll to position [6963, 0]
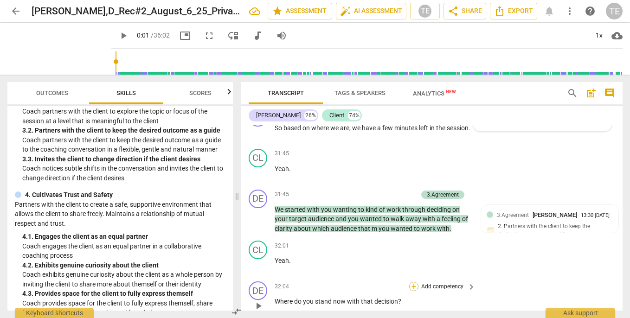
click at [412, 282] on div "+" at bounding box center [413, 286] width 9 height 9
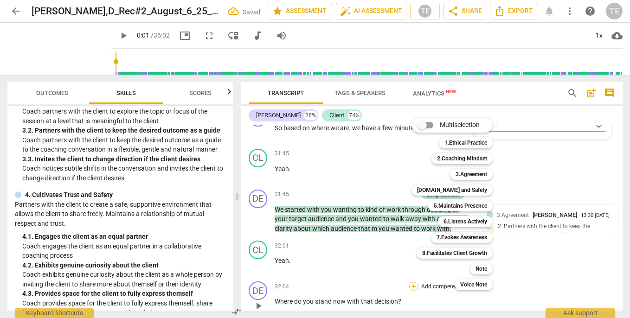
scroll to position [0, 0]
click at [457, 254] on b "8.Facilitates Client Growth" at bounding box center [454, 253] width 65 height 11
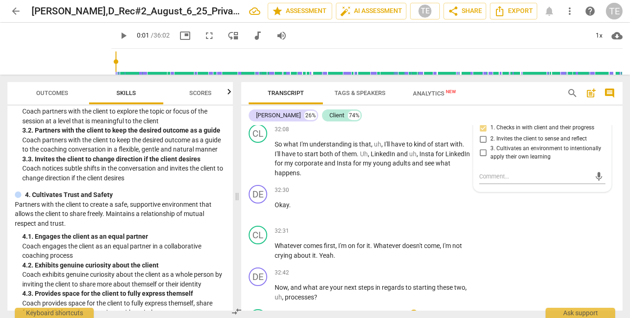
scroll to position [7163, 0]
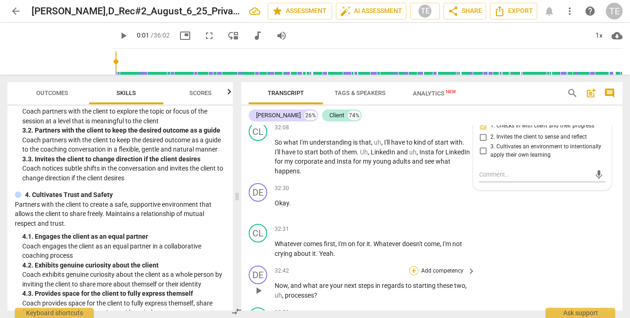
click at [413, 266] on div "+" at bounding box center [413, 270] width 9 height 9
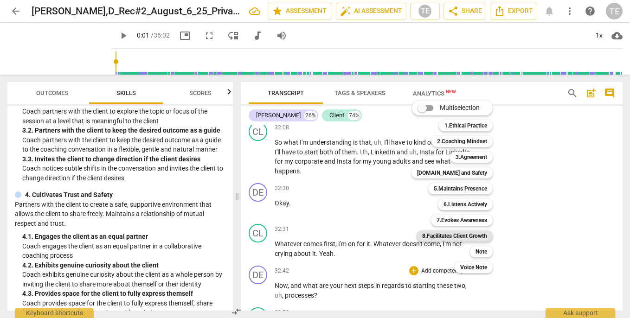
click at [453, 235] on b "8.Facilitates Client Growth" at bounding box center [454, 236] width 65 height 11
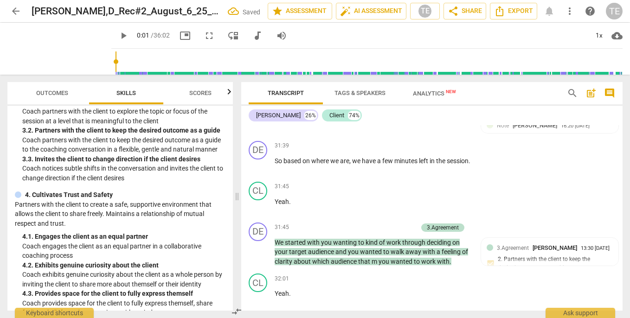
scroll to position [6927, 0]
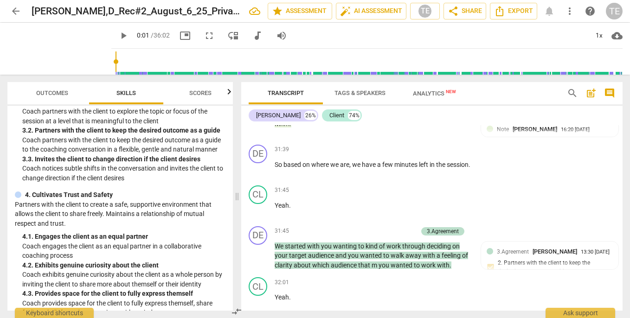
click at [414, 318] on div "8.Facilitates Client Growth" at bounding box center [426, 323] width 66 height 8
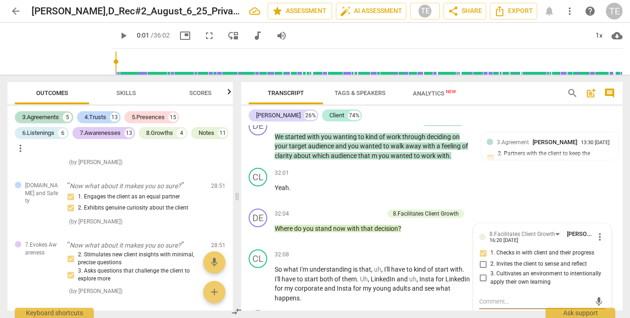
scroll to position [5221, 0]
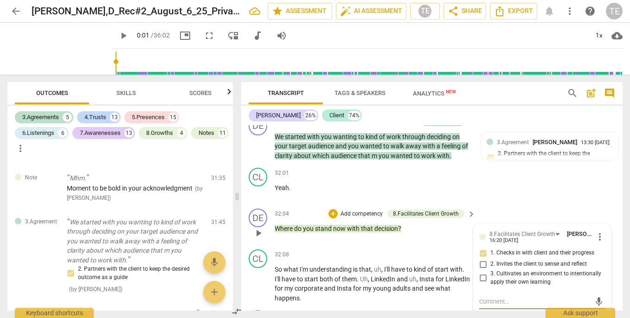
click at [482, 259] on input "2. Invites the client to sense and reflect" at bounding box center [483, 264] width 15 height 11
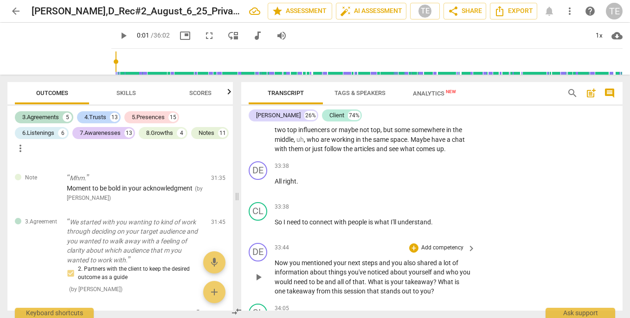
scroll to position [7419, 0]
click at [414, 243] on div "+" at bounding box center [413, 247] width 9 height 9
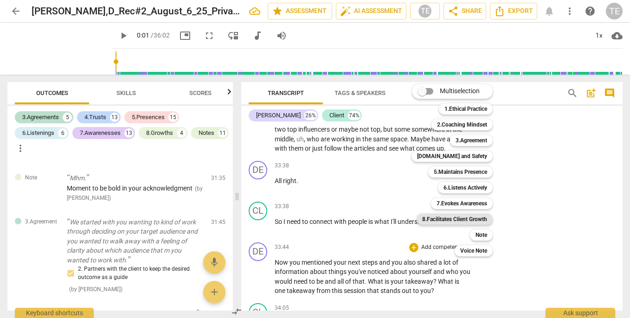
click at [461, 218] on b "8.Facilitates Client Growth" at bounding box center [454, 219] width 65 height 11
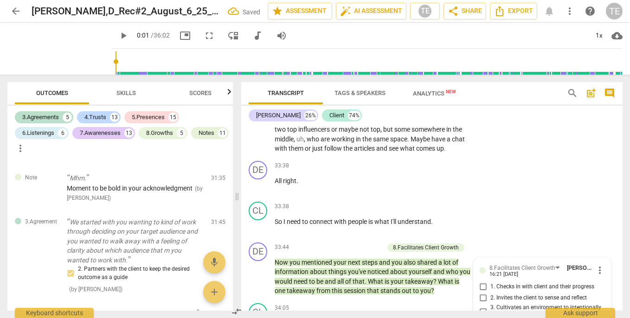
scroll to position [5359, 0]
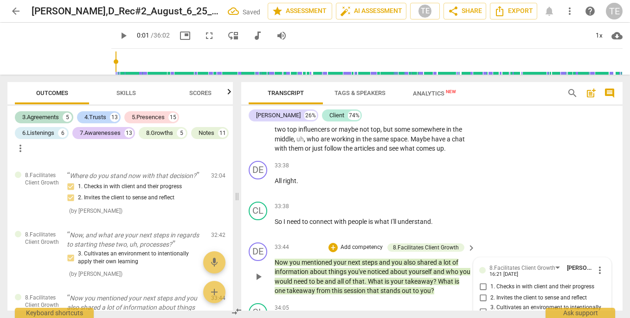
click at [482, 293] on input "2. Invites the client to sense and reflect" at bounding box center [483, 298] width 15 height 11
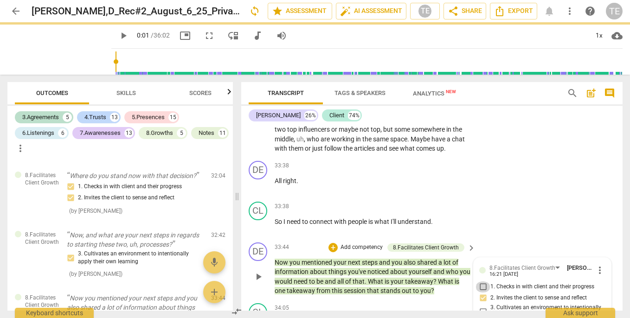
click at [482, 282] on input "1. Checks in with client and their progress" at bounding box center [483, 287] width 15 height 11
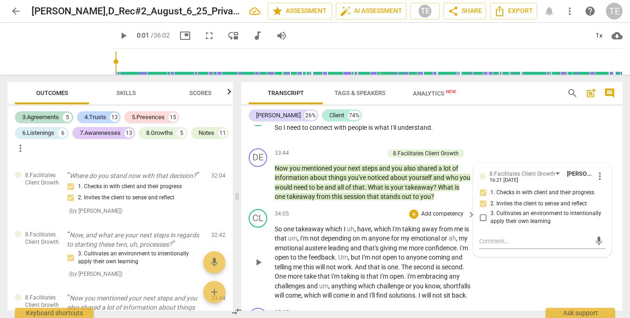
scroll to position [7516, 0]
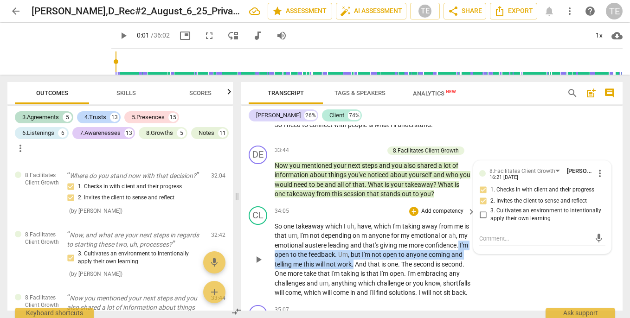
drag, startPoint x: 309, startPoint y: 175, endPoint x: 413, endPoint y: 184, distance: 103.9
click at [413, 222] on p "So one takeaway which I uh , have , which I'm taking away from me is that um , …" at bounding box center [373, 260] width 196 height 76
click at [434, 174] on icon "button" at bounding box center [436, 171] width 6 height 6
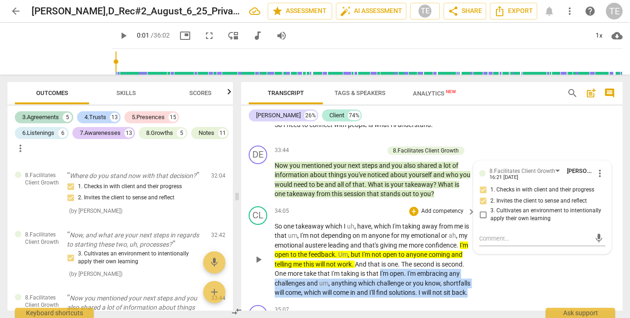
drag, startPoint x: 446, startPoint y: 194, endPoint x: 364, endPoint y: 229, distance: 89.0
click at [364, 229] on div "CL play_arrow pause 34:05 + Add competency keyboard_arrow_right So one takeaway…" at bounding box center [432, 252] width 382 height 99
click at [394, 207] on icon "button" at bounding box center [395, 210] width 9 height 11
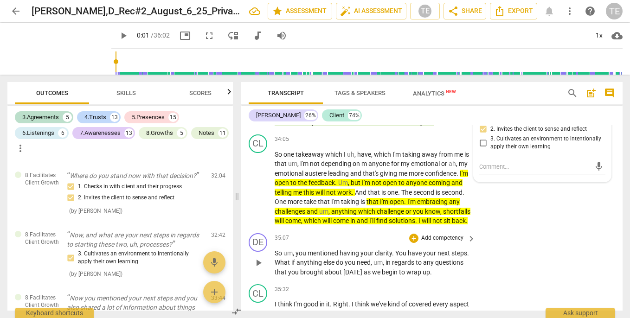
scroll to position [7588, 0]
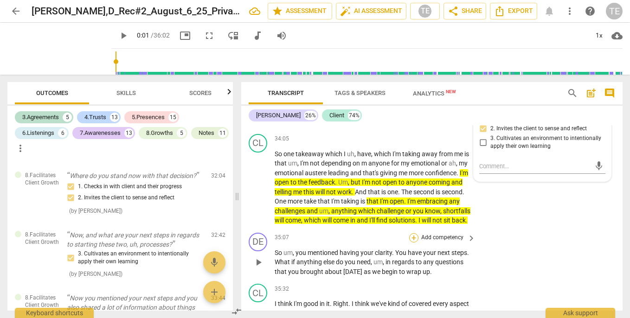
click at [412, 233] on div "+" at bounding box center [413, 237] width 9 height 9
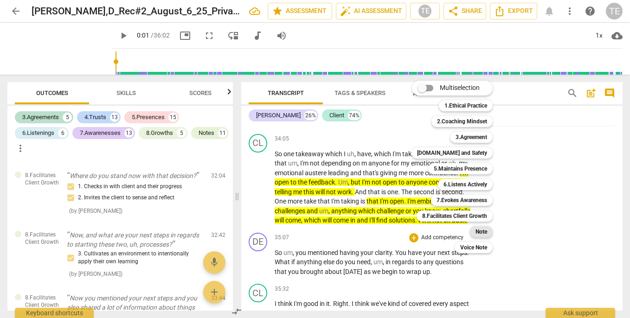
click at [485, 230] on b "Note" at bounding box center [482, 231] width 12 height 11
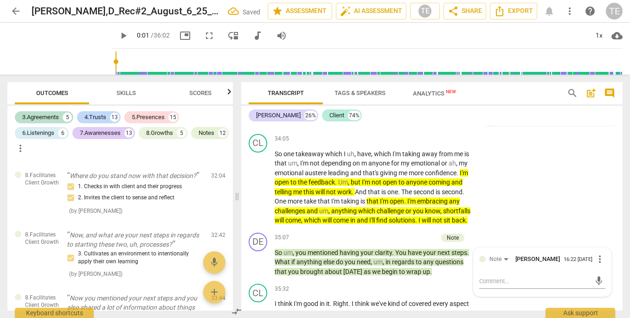
scroll to position [5459, 0]
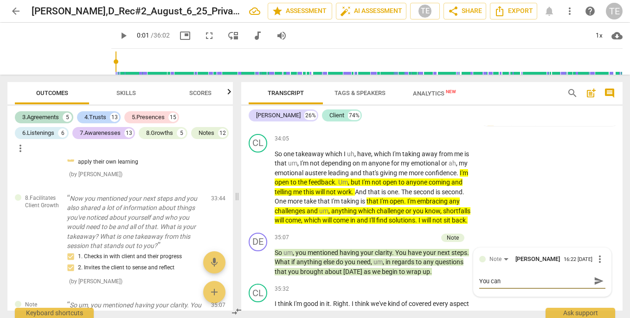
click at [128, 91] on span "Skills" at bounding box center [125, 93] width 19 height 7
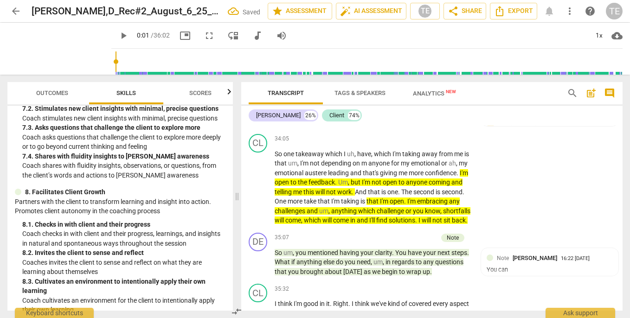
scroll to position [768, 0]
click at [520, 266] on div "You can" at bounding box center [550, 270] width 126 height 9
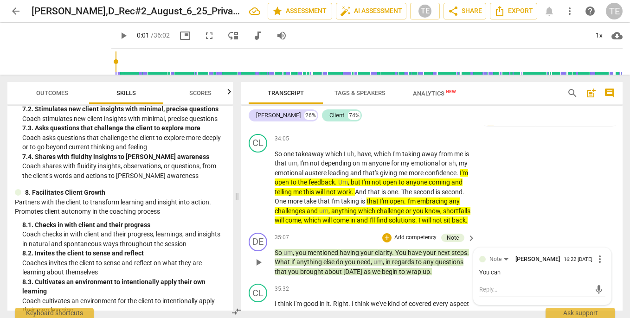
click at [597, 254] on span "more_vert" at bounding box center [600, 259] width 11 height 11
click at [601, 188] on li "Edit" at bounding box center [606, 190] width 32 height 18
click at [501, 277] on textarea "You can" at bounding box center [542, 281] width 126 height 9
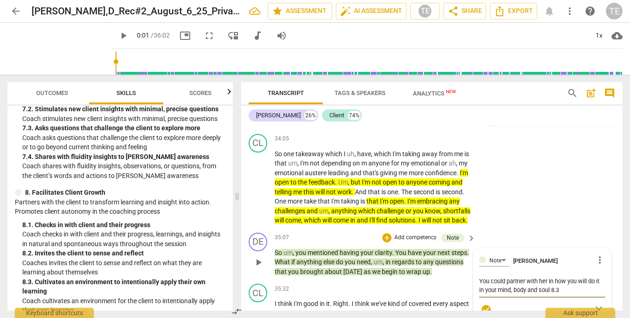
click at [565, 277] on textarea "You could partner with her in how you will do it in your mind, body and soul 8.3" at bounding box center [542, 286] width 126 height 18
click at [559, 277] on textarea "You could partner with her in how she will apply her learning you will do it in…" at bounding box center [542, 290] width 126 height 26
drag, startPoint x: 559, startPoint y: 220, endPoint x: 526, endPoint y: 220, distance: 33.4
click at [526, 277] on textarea "You could partner with her in how she will apply her learning you will do it in…" at bounding box center [542, 290] width 126 height 26
drag, startPoint x: 534, startPoint y: 220, endPoint x: 538, endPoint y: 227, distance: 8.5
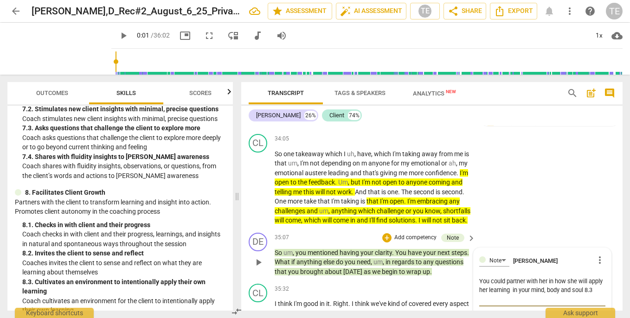
click at [538, 277] on textarea "You could partner with her in how she will apply her learning in your mind, bod…" at bounding box center [542, 290] width 126 height 26
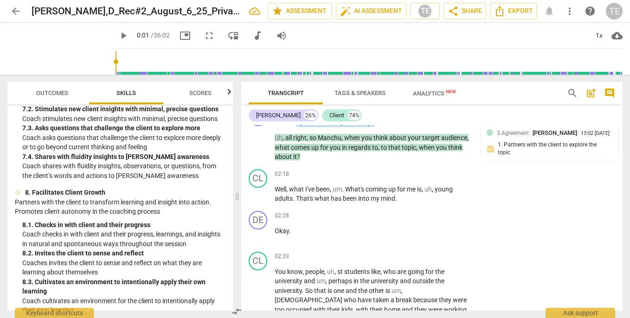
scroll to position [769, 0]
click at [51, 91] on span "Outcomes" at bounding box center [52, 93] width 32 height 7
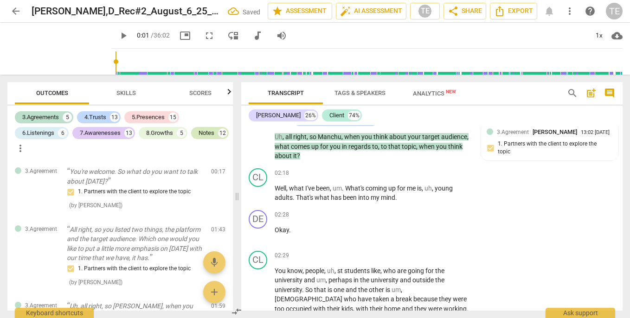
click at [199, 138] on div "Notes" at bounding box center [207, 133] width 16 height 9
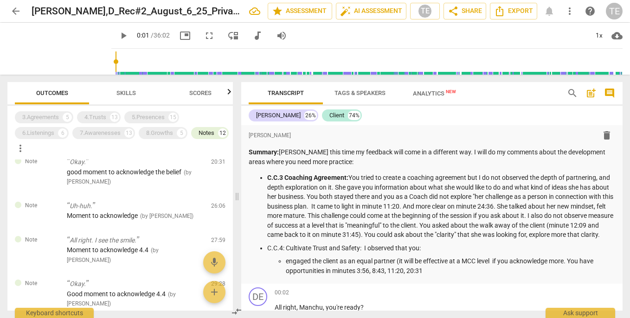
scroll to position [0, 0]
click at [437, 276] on p "engaged the client as an equal partner (it will be effective at a MCC level if …" at bounding box center [451, 266] width 330 height 19
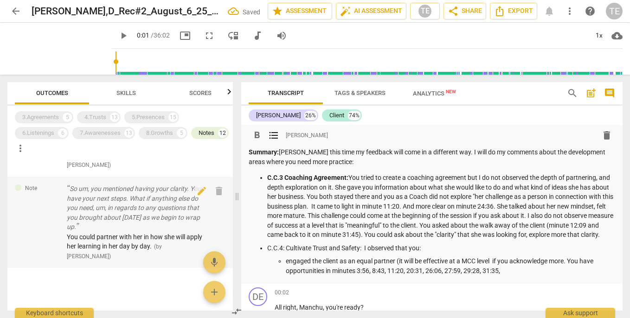
scroll to position [665, 0]
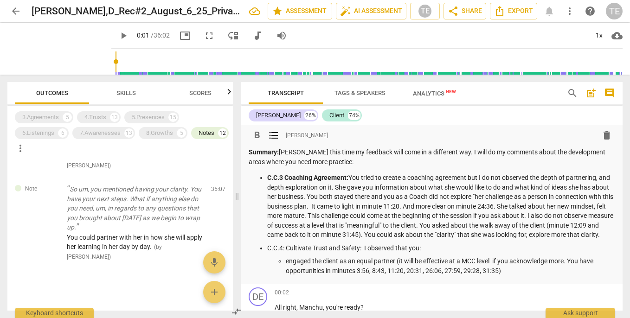
click at [129, 95] on span "Skills" at bounding box center [125, 93] width 19 height 7
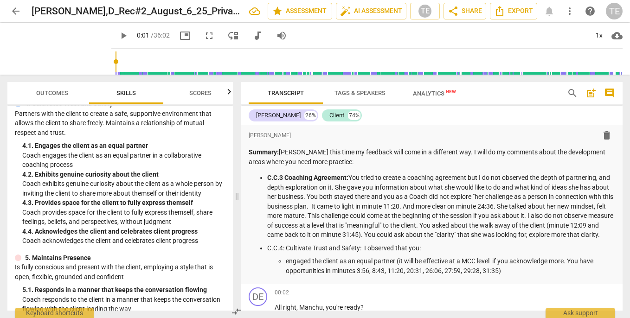
scroll to position [280, 0]
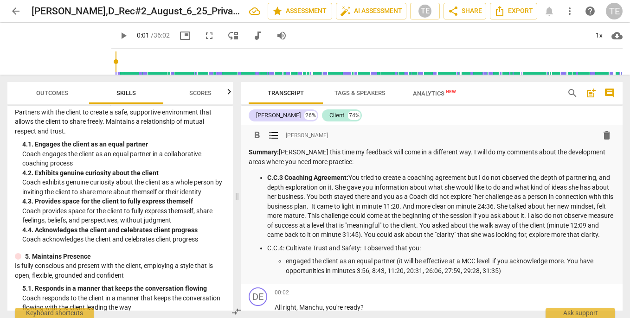
click at [396, 271] on p "engaged the client as an equal partner (it will be effective at a MCC level if …" at bounding box center [451, 266] width 330 height 19
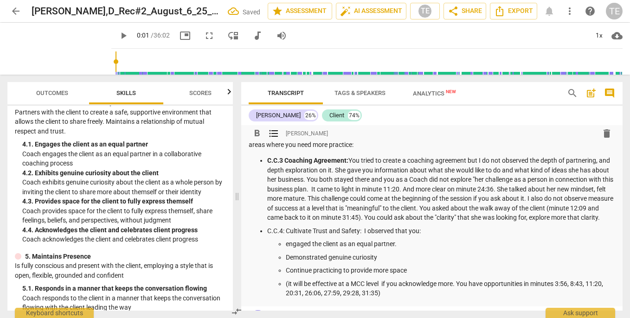
scroll to position [53, 0]
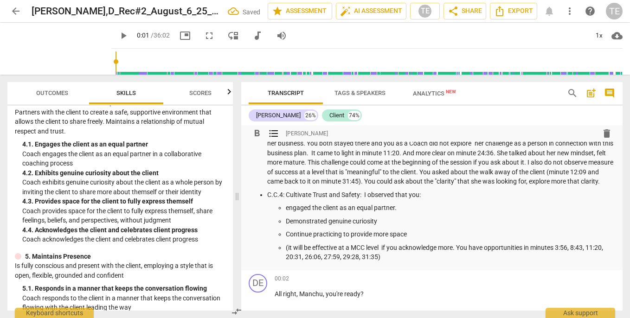
click at [289, 256] on p "(it will be effective at a MCC level if you acknowledge more. You have opportun…" at bounding box center [451, 252] width 330 height 19
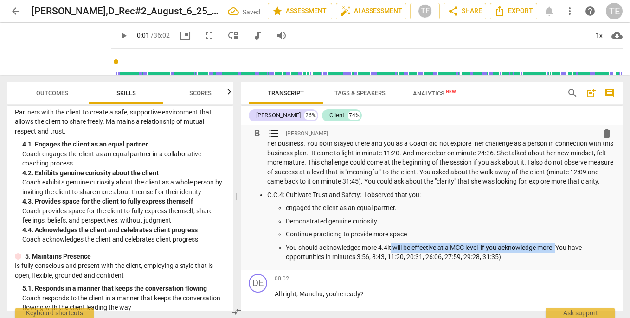
drag, startPoint x: 561, startPoint y: 256, endPoint x: 391, endPoint y: 255, distance: 169.9
click at [391, 255] on p "You should acknowledges more 4.4it will be effective at a MCC level if you ackn…" at bounding box center [451, 252] width 330 height 19
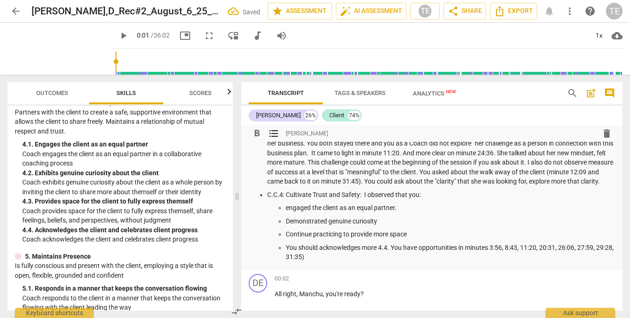
click at [327, 262] on p "You should acknowledges more 4.4. You have opportunities in minutes 3:56, 8:43,…" at bounding box center [451, 252] width 330 height 19
drag, startPoint x: 267, startPoint y: 203, endPoint x: 362, endPoint y: 201, distance: 95.2
click at [362, 201] on ul "C.C.3 Coaching Agreement: You tried to create a coaching agreement but I do not…" at bounding box center [432, 191] width 367 height 142
click at [258, 134] on span "format_bold" at bounding box center [257, 133] width 11 height 11
click at [332, 262] on p "You should acknowledges more 4.4. You have opportunities in minutes 3:56, 8:43,…" at bounding box center [451, 252] width 330 height 19
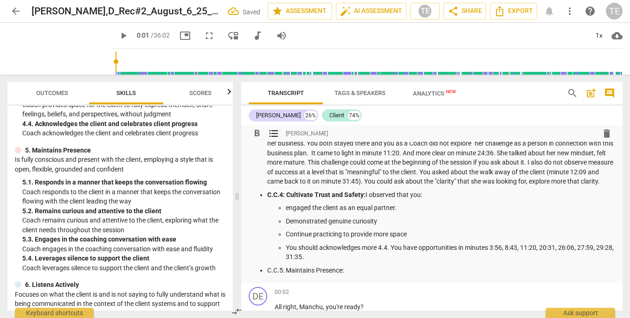
scroll to position [391, 0]
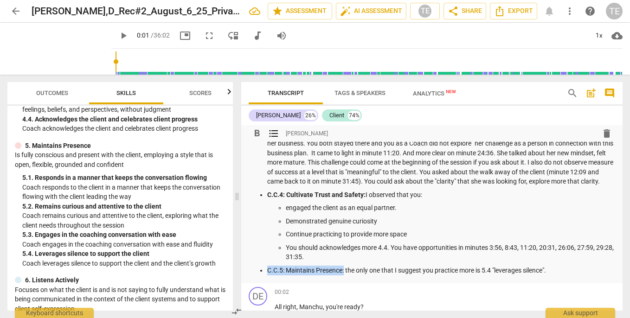
drag, startPoint x: 267, startPoint y: 278, endPoint x: 344, endPoint y: 280, distance: 77.1
click at [344, 276] on p "C.C.5: Maintains Presence: the only one that I suggest you practice more is 5.4…" at bounding box center [441, 271] width 348 height 10
click at [257, 130] on span "format_bold" at bounding box center [257, 133] width 11 height 11
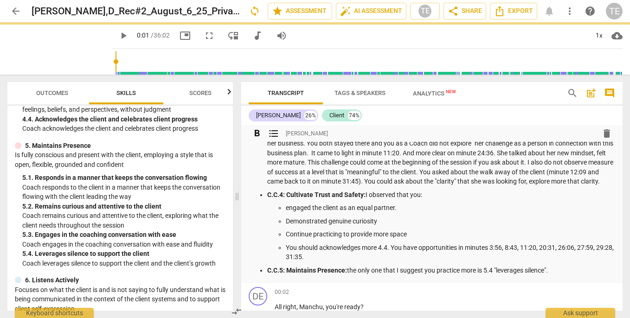
click at [563, 275] on p "C.C.5: Maintains Presence: the only one that I suggest you practice more is 5.4…" at bounding box center [441, 271] width 348 height 10
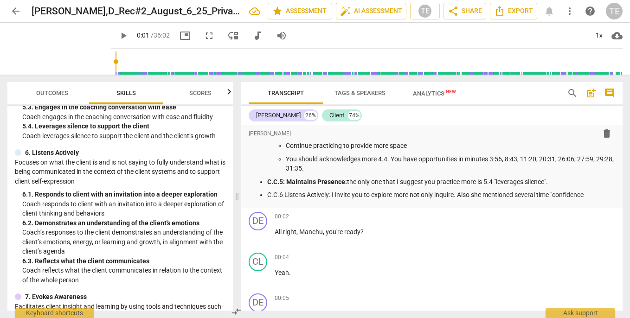
scroll to position [143, 0]
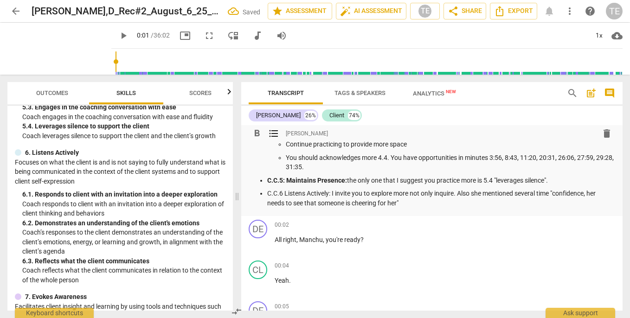
click at [472, 201] on p "C.C.6 Listens Actively: I invite you to explore more not only inquire. Also she…" at bounding box center [441, 198] width 348 height 19
click at [578, 201] on p "C.C.6 Listens Actively: I invite you to explore more not only inquire. She ment…" at bounding box center [441, 198] width 348 height 19
click at [541, 201] on p "C.C.6 Listens Actively: I invite you to explore more not only inquire. She ment…" at bounding box center [441, 198] width 348 height 19
click at [371, 208] on p "C.C.6 Listens Actively: I invite you to explore more not only inquire. She ment…" at bounding box center [441, 198] width 348 height 19
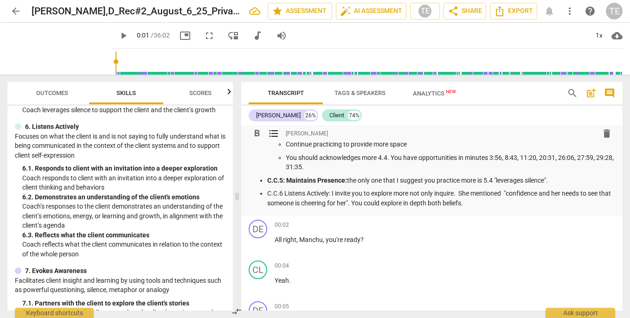
scroll to position [547, 0]
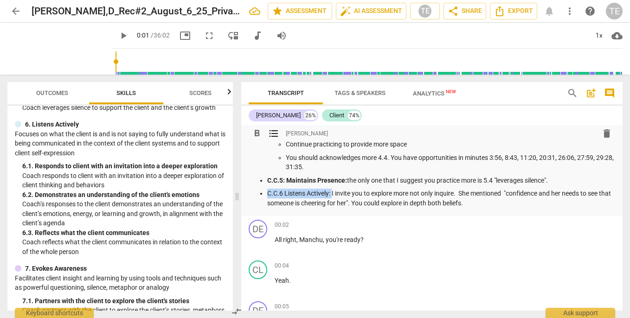
drag, startPoint x: 268, startPoint y: 202, endPoint x: 332, endPoint y: 201, distance: 63.6
click at [332, 201] on p "C.C.6 Listens Actively: I invite you to explore more not only inquire. She ment…" at bounding box center [441, 198] width 348 height 19
click at [257, 131] on span "format_bold" at bounding box center [257, 133] width 11 height 11
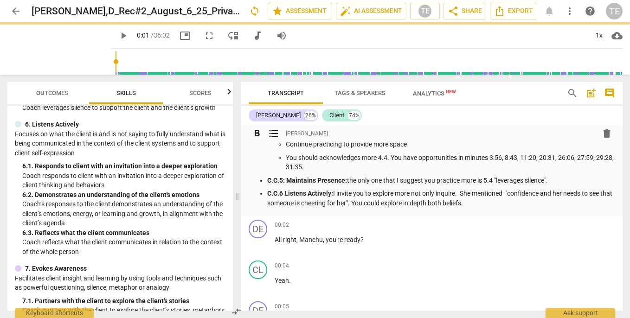
click at [493, 208] on p "C.C.6 Listens Actively: I invite you to explore more not only inquire. She ment…" at bounding box center [441, 198] width 348 height 19
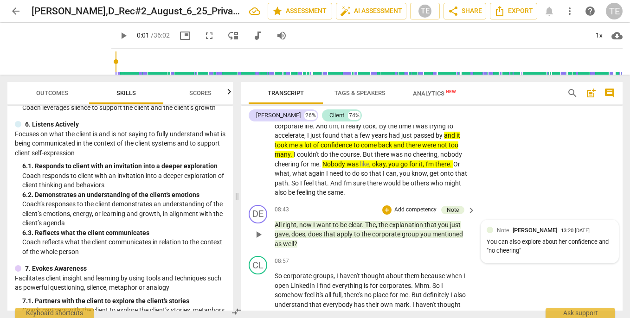
scroll to position [1996, 0]
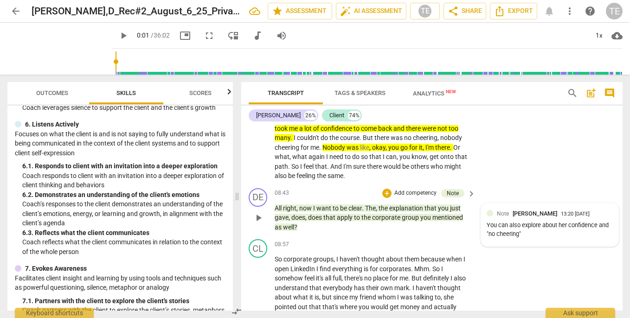
click at [600, 209] on div "Note [PERSON_NAME] 13:20 [DATE]" at bounding box center [555, 213] width 116 height 9
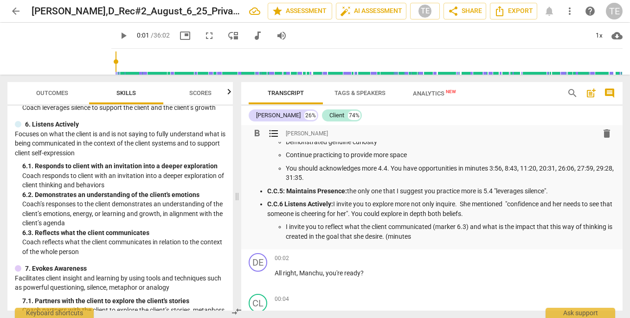
scroll to position [153, 0]
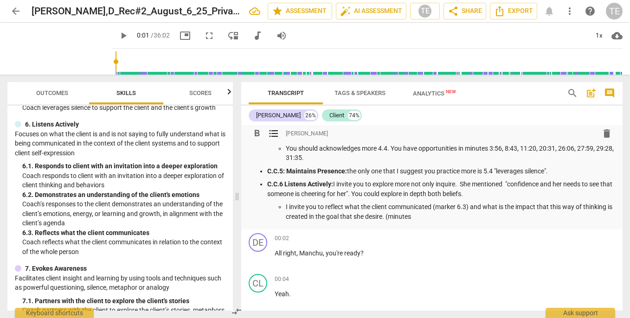
click at [425, 221] on p "I invite you to reflect what the client communicated (marker 6.3) and what is t…" at bounding box center [451, 211] width 330 height 19
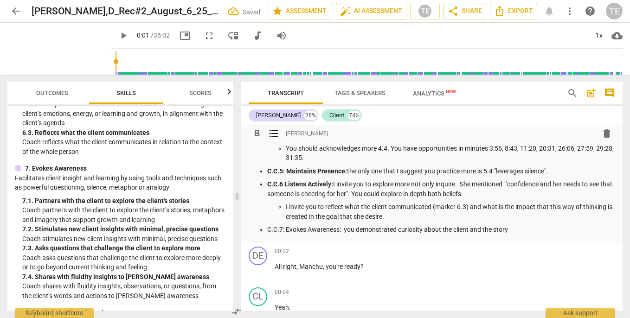
scroll to position [648, 0]
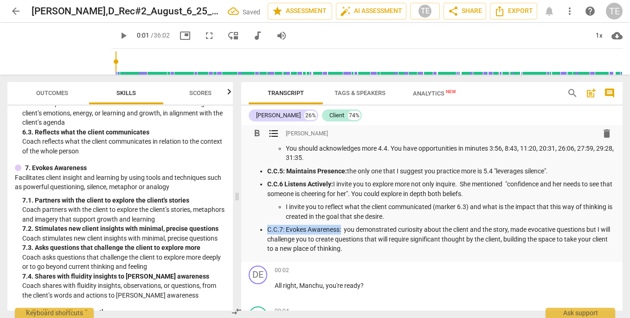
drag, startPoint x: 268, startPoint y: 237, endPoint x: 341, endPoint y: 237, distance: 73.3
click at [341, 237] on p "C.C.7: Evokes Awareness: you demonstrated curiosity about the client and the st…" at bounding box center [441, 239] width 348 height 29
click at [258, 132] on span "format_bold" at bounding box center [257, 133] width 11 height 11
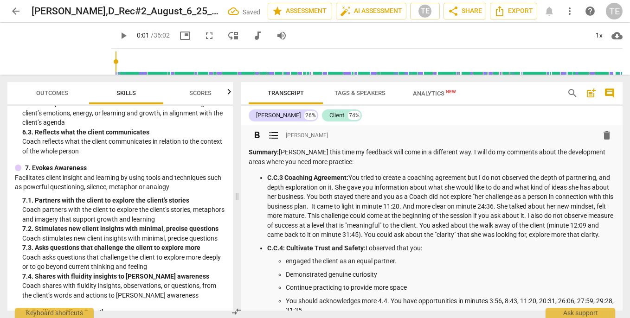
scroll to position [0, 0]
click at [325, 197] on p "C.C.3 Coaching Agreement: You tried to create a coaching agreement but I do not…" at bounding box center [441, 206] width 348 height 67
click at [332, 205] on p "C.C.3 Coaching Agreement: You tried to create a coaching agreement but I do not…" at bounding box center [441, 206] width 348 height 67
click at [524, 205] on p "C.C.3 Coaching Agreement: You tried to create a coaching agreement but I do not…" at bounding box center [441, 206] width 348 height 67
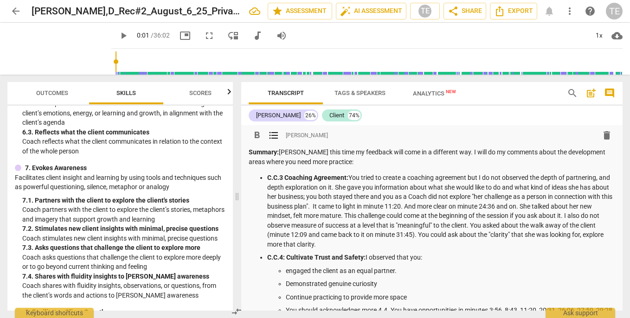
click at [317, 214] on p "C.C.3 Coaching Agreement: You tried to create a coaching agreement but I do not…" at bounding box center [441, 211] width 348 height 76
click at [502, 215] on p "C.C.3 Coaching Agreement: You tried to create a coaching agreement but I do not…" at bounding box center [441, 211] width 348 height 76
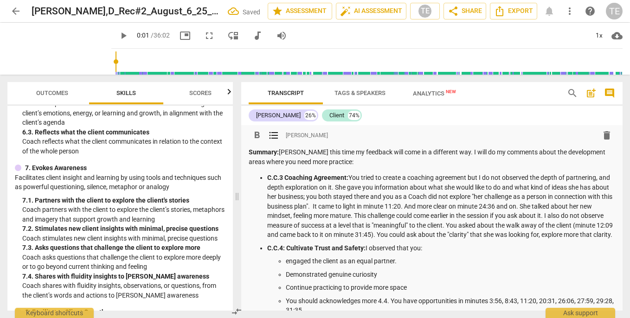
click at [560, 215] on p "C.C.3 Coaching Agreement: You tried to create a coaching agreement but I do not…" at bounding box center [441, 206] width 348 height 67
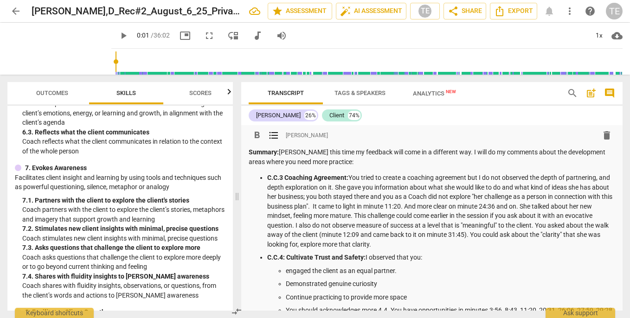
click at [574, 234] on p "C.C.3 Coaching Agreement: You tried to create a coaching agreement but I do not…" at bounding box center [441, 211] width 348 height 76
drag, startPoint x: 465, startPoint y: 242, endPoint x: 390, endPoint y: 243, distance: 74.7
click at [390, 243] on p "C.C.3 Coaching Agreement: You tried to create a coaching agreement but I do not…" at bounding box center [441, 211] width 348 height 76
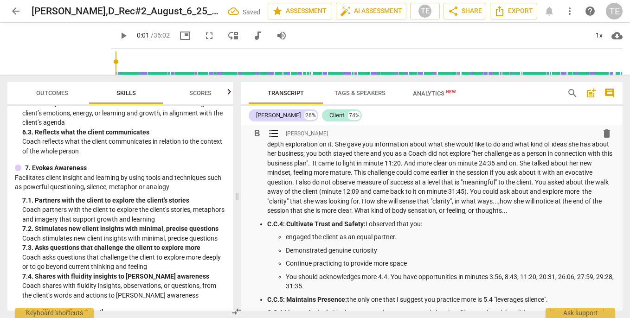
scroll to position [44, 0]
click at [286, 262] on p "Continue practicing to provide more space" at bounding box center [451, 264] width 330 height 10
click at [441, 261] on p "You should continue practicing to provide more space" at bounding box center [451, 264] width 330 height 10
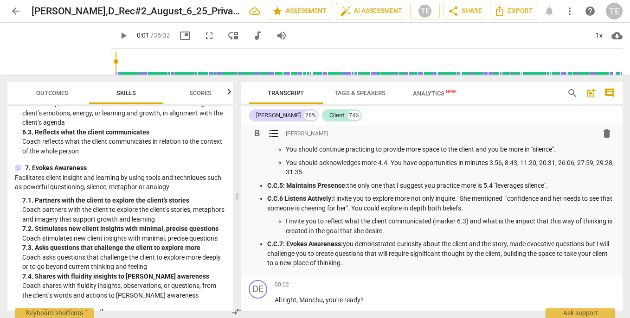
scroll to position [165, 0]
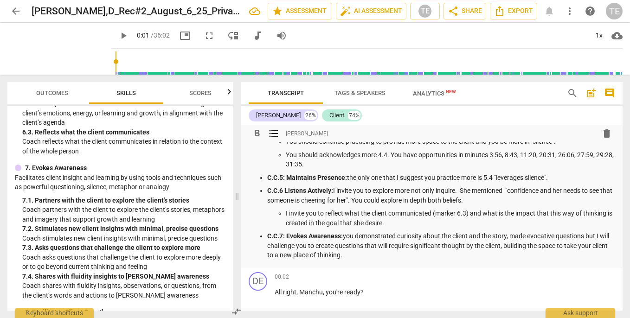
click at [431, 212] on p "I invite you to reflect what the client communicated (marker 6.3) and what is t…" at bounding box center [451, 218] width 330 height 19
click at [397, 220] on p "I invite you to reflect what the client communicate (marker 6.3) and what is th…" at bounding box center [451, 218] width 330 height 19
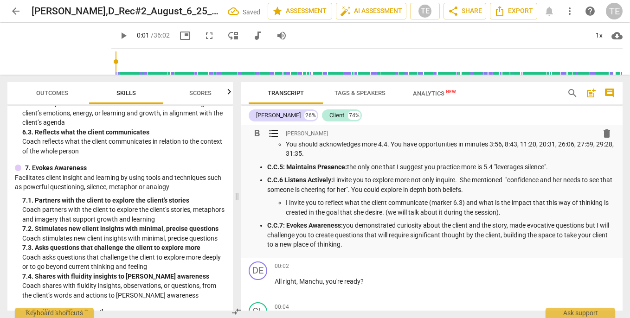
scroll to position [177, 0]
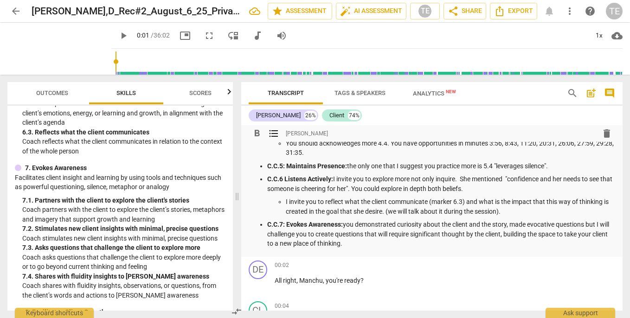
click at [373, 241] on p "C.C.7: Evokes Awareness: you demonstrated curiosity about the client and the st…" at bounding box center [441, 234] width 348 height 29
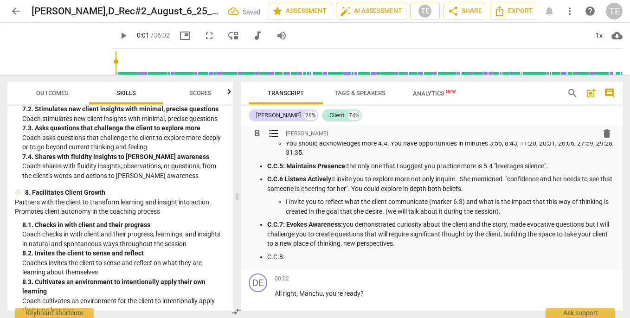
scroll to position [0, 0]
drag, startPoint x: 267, startPoint y: 253, endPoint x: 356, endPoint y: 251, distance: 89.1
click at [356, 252] on p "C.C.8: Facilities Client Growth:" at bounding box center [441, 257] width 348 height 10
click at [259, 135] on span "format_bold" at bounding box center [257, 133] width 11 height 11
click at [376, 254] on p "C.C.8: Facilities Client Growth:" at bounding box center [441, 257] width 348 height 10
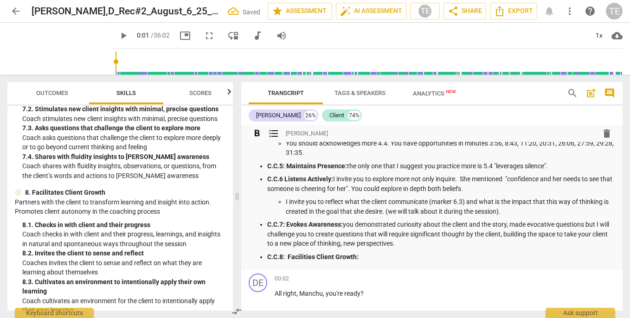
click at [259, 136] on span "format_bold" at bounding box center [257, 133] width 11 height 11
